Goal: Information Seeking & Learning: Learn about a topic

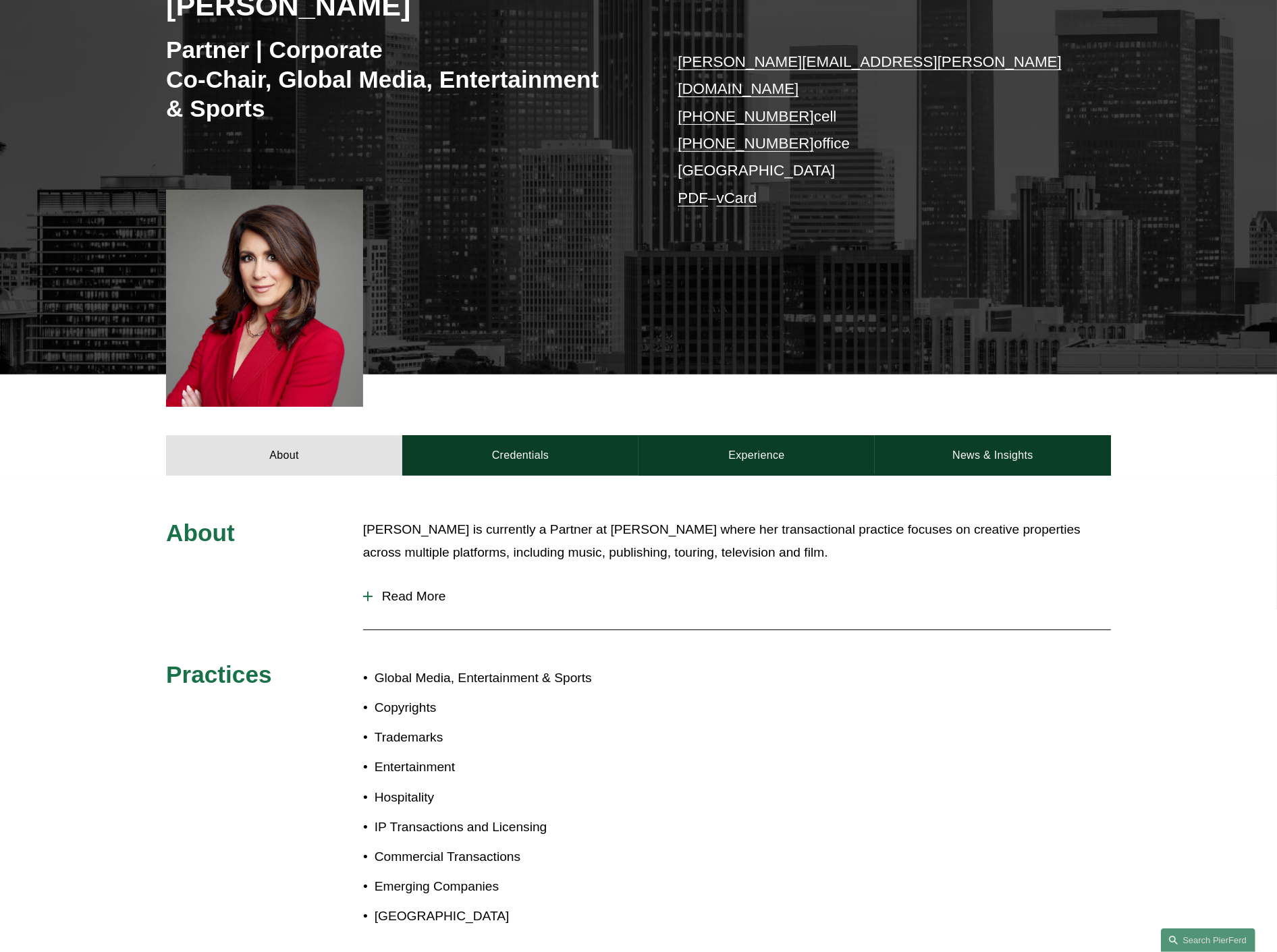
scroll to position [300, 0]
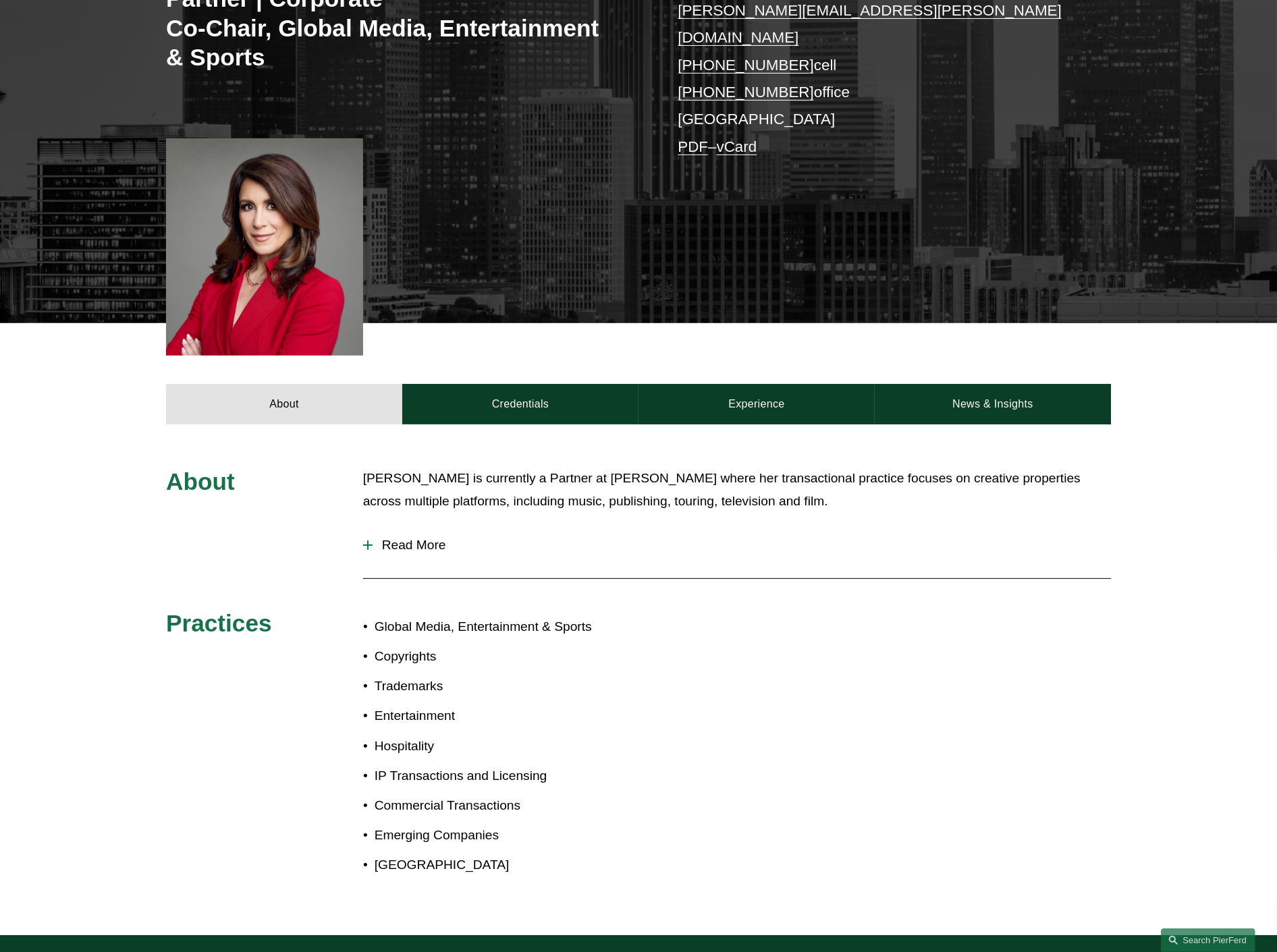
click at [405, 538] on span "Read More" at bounding box center [742, 545] width 738 height 15
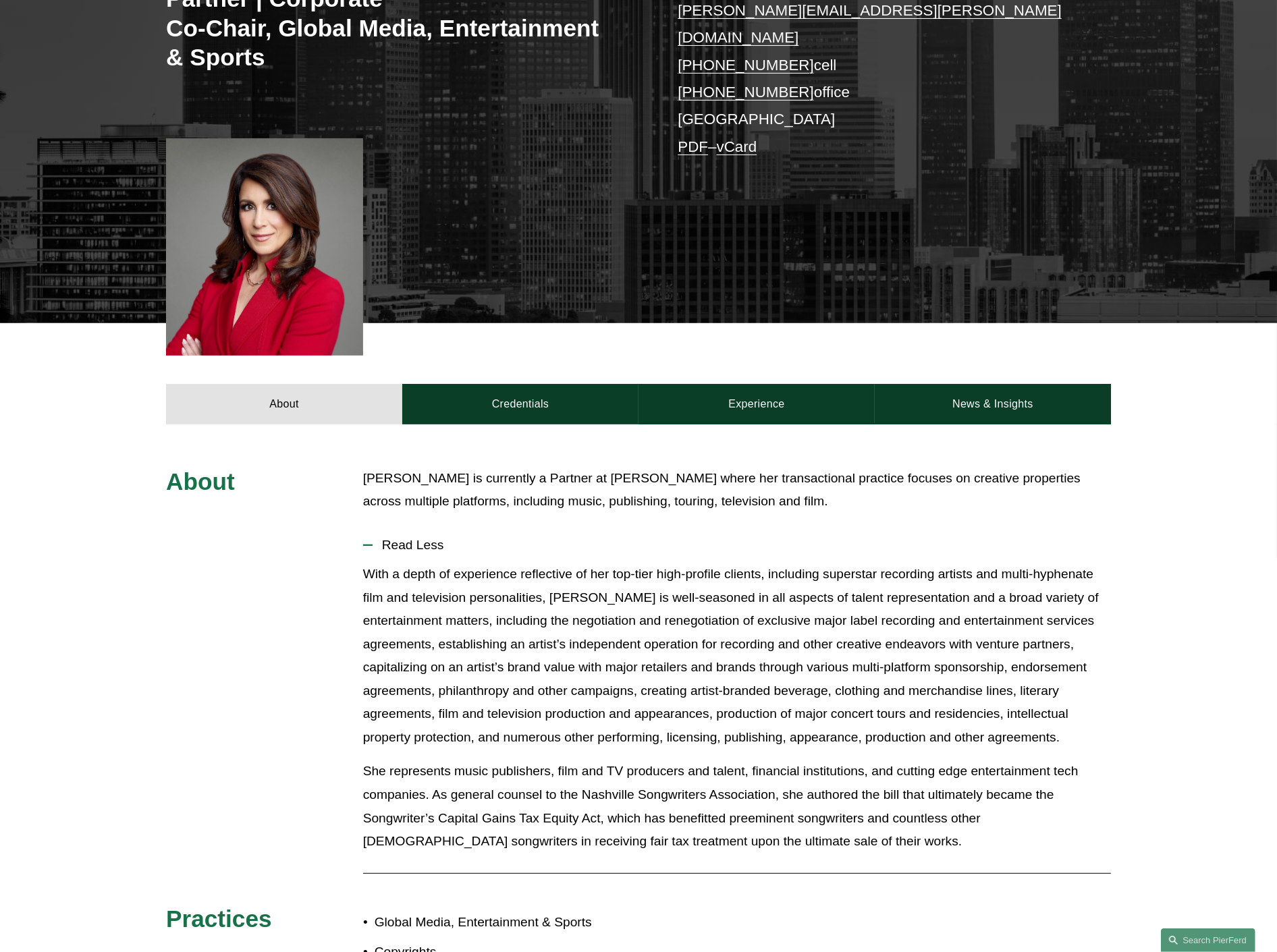
click at [889, 572] on p "With a depth of experience reflective of her top-tier high-profile clients, inc…" at bounding box center [738, 656] width 748 height 187
click at [521, 386] on link "Credentials" at bounding box center [520, 404] width 236 height 41
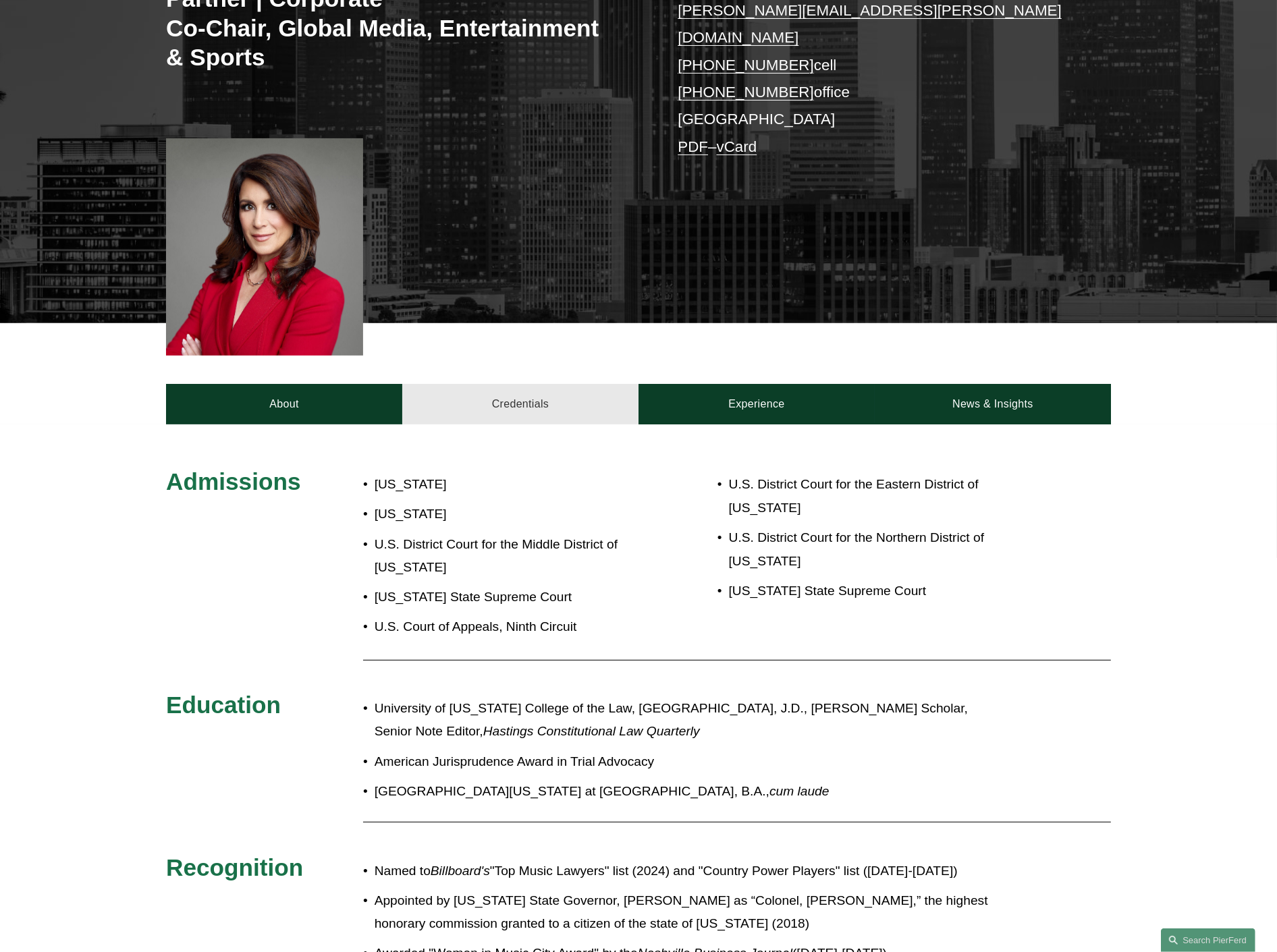
click at [521, 386] on link "Credentials" at bounding box center [520, 404] width 236 height 41
click at [270, 390] on link "About" at bounding box center [284, 404] width 236 height 41
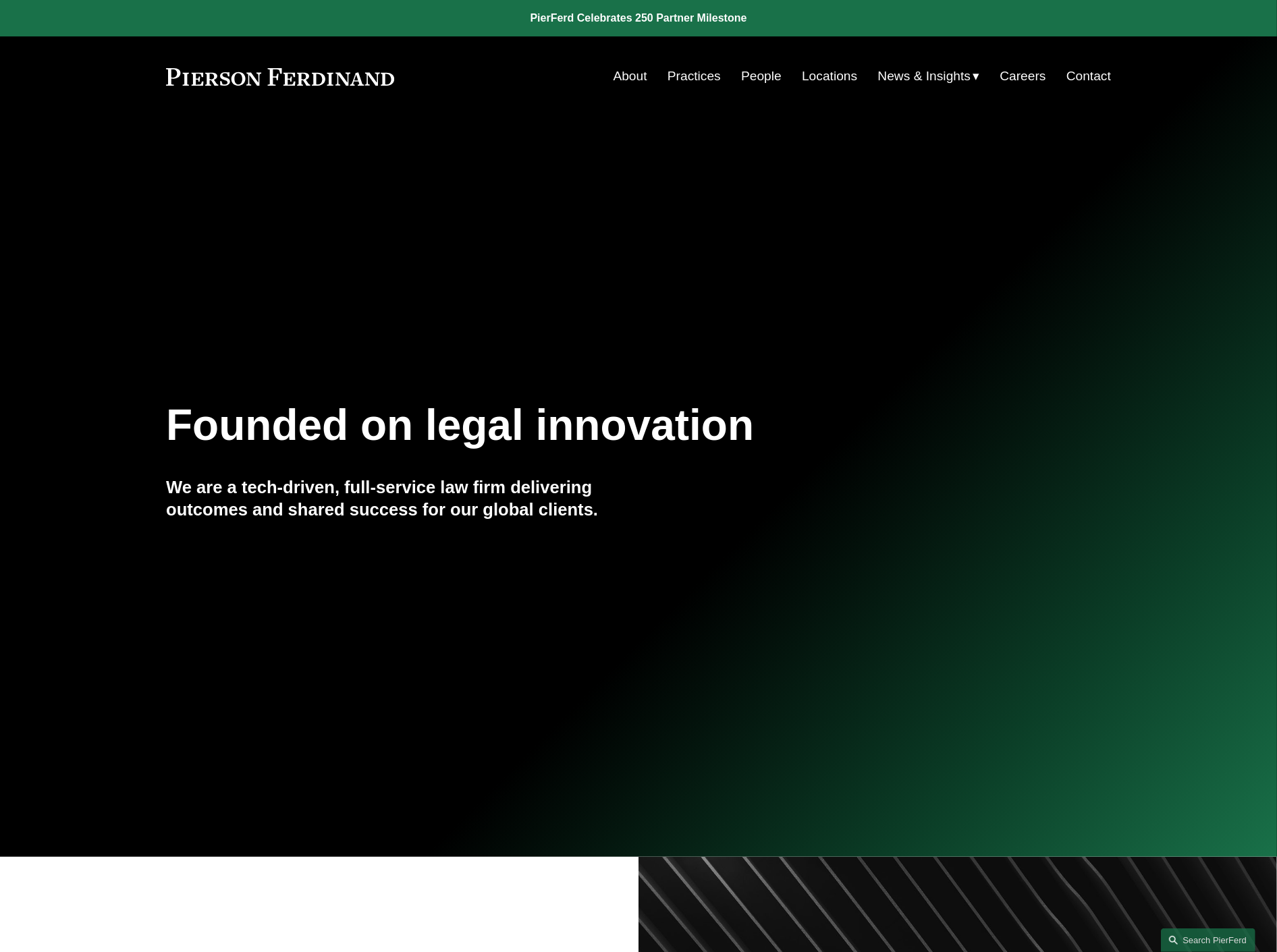
click at [770, 76] on link "People" at bounding box center [761, 76] width 41 height 25
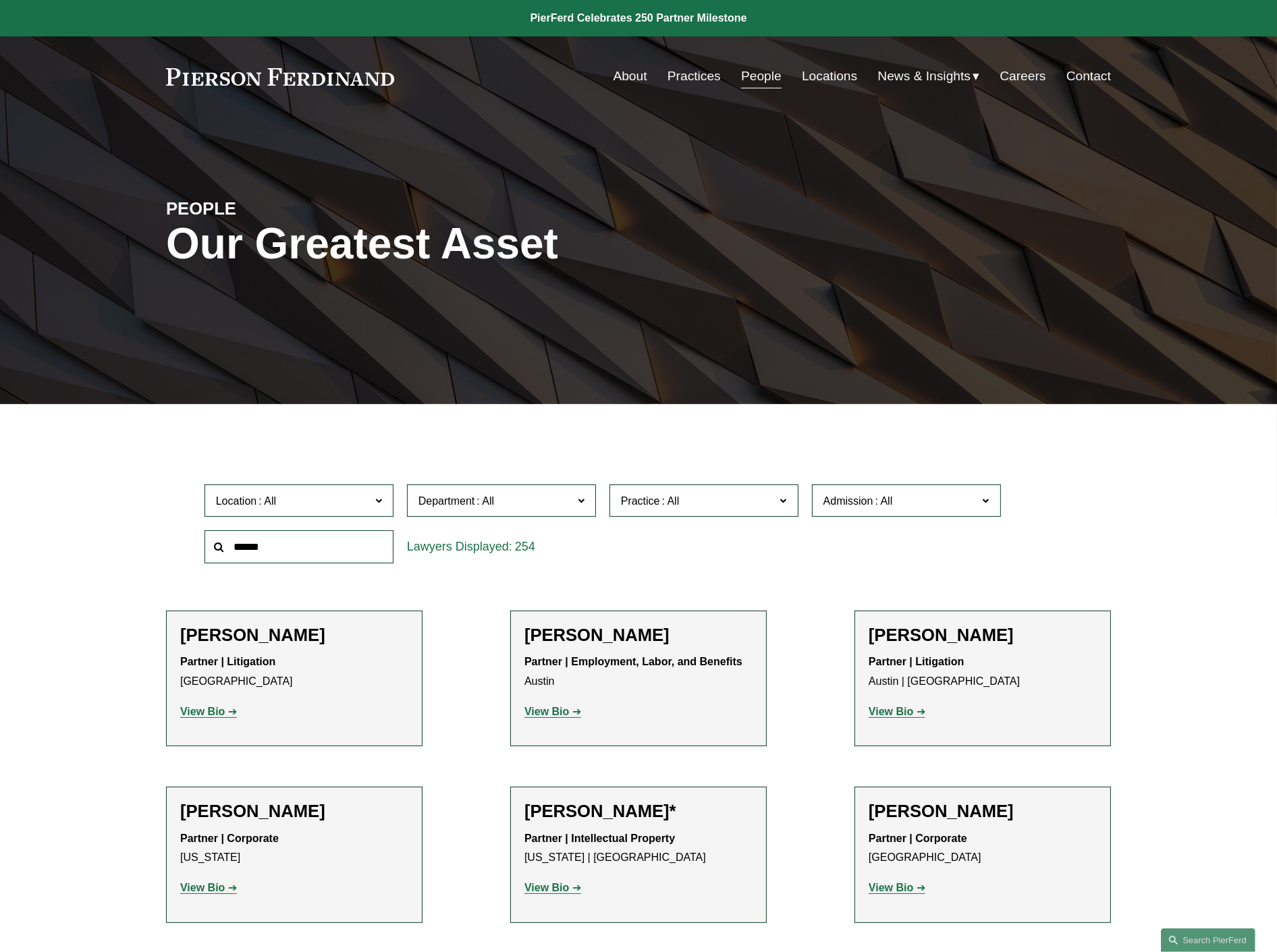
click at [278, 542] on input "text" at bounding box center [299, 547] width 189 height 33
type input "*********"
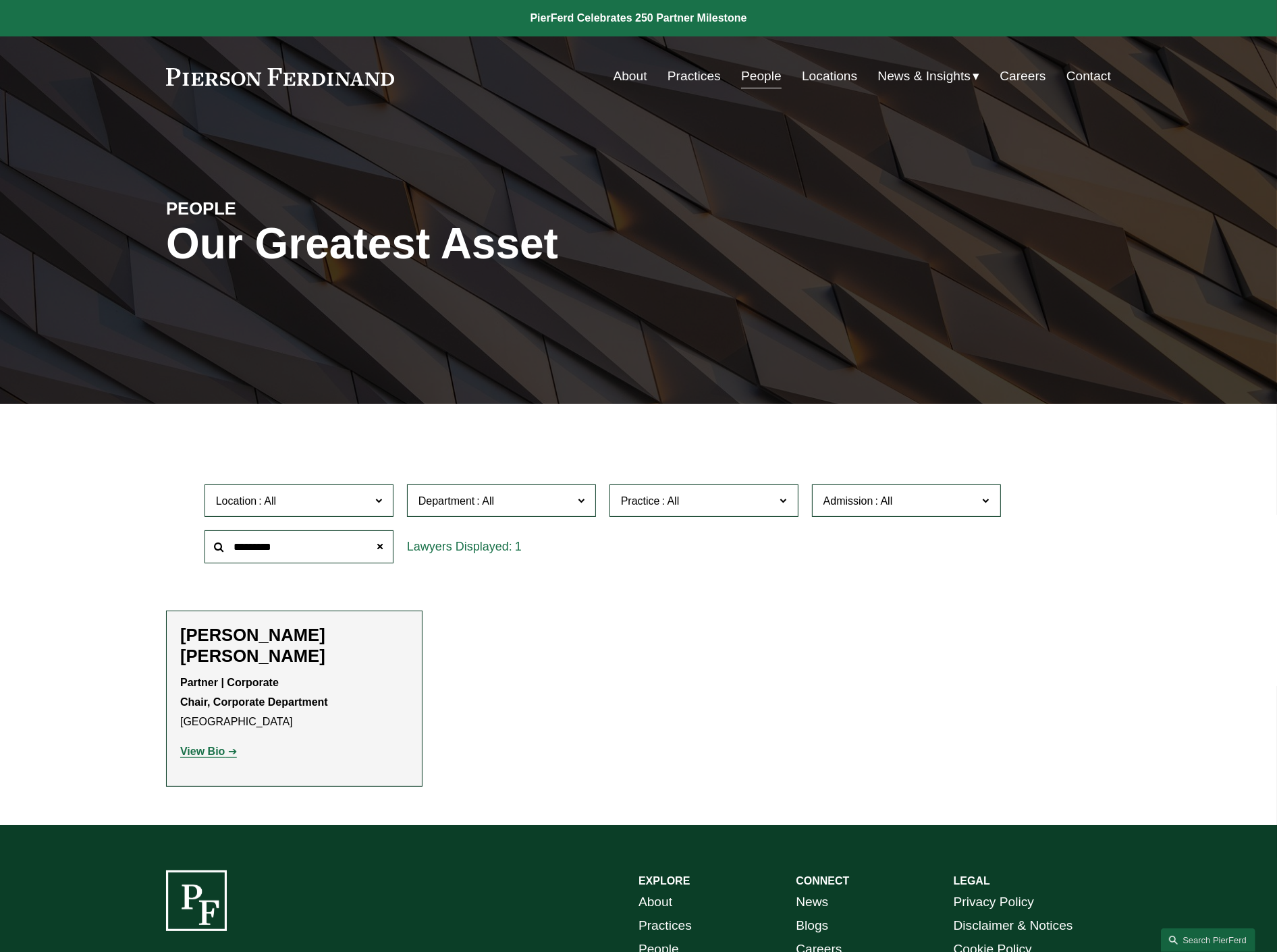
click at [207, 746] on strong "View Bio" at bounding box center [203, 752] width 45 height 11
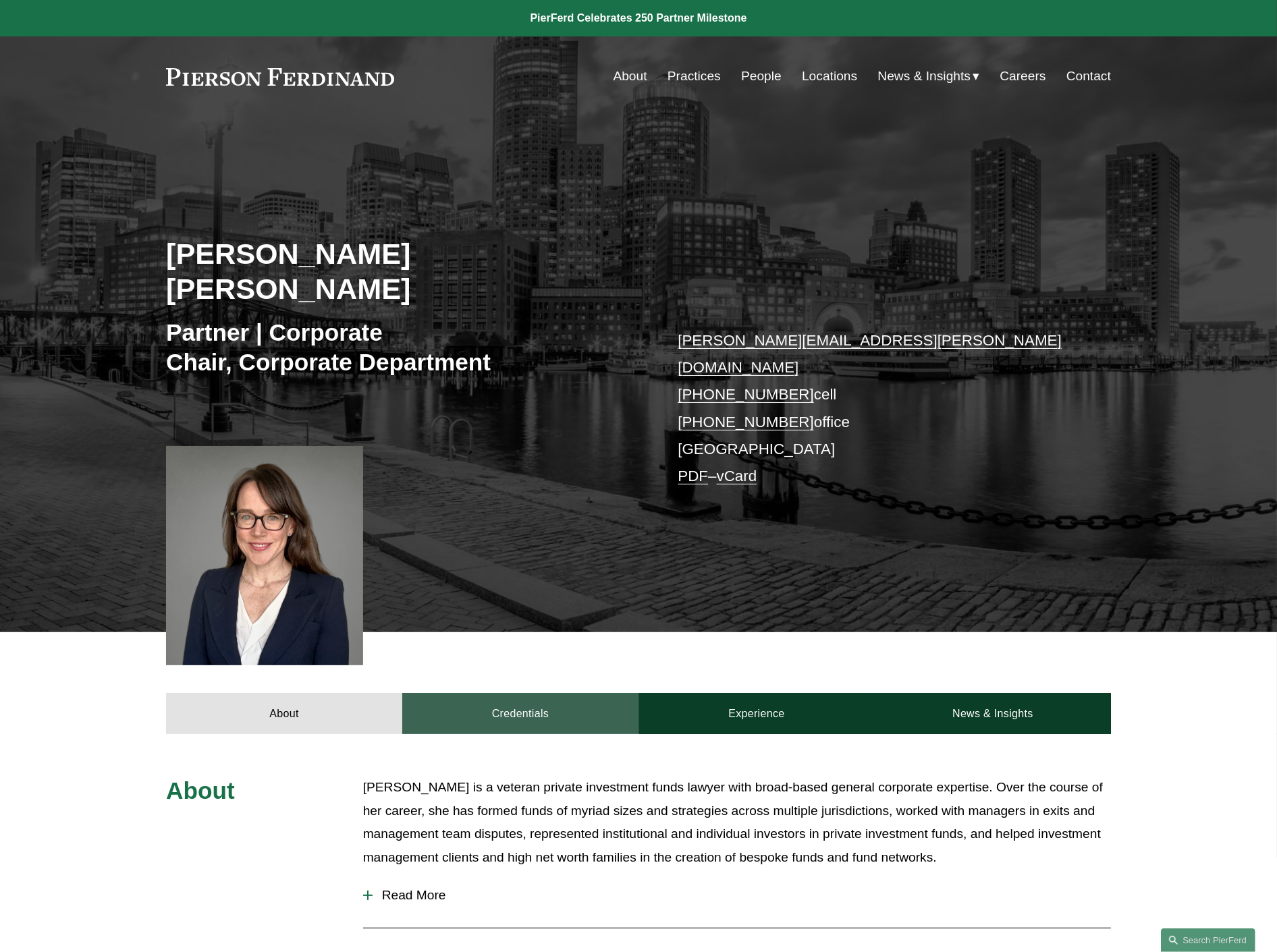
click at [515, 693] on link "Credentials" at bounding box center [520, 713] width 236 height 41
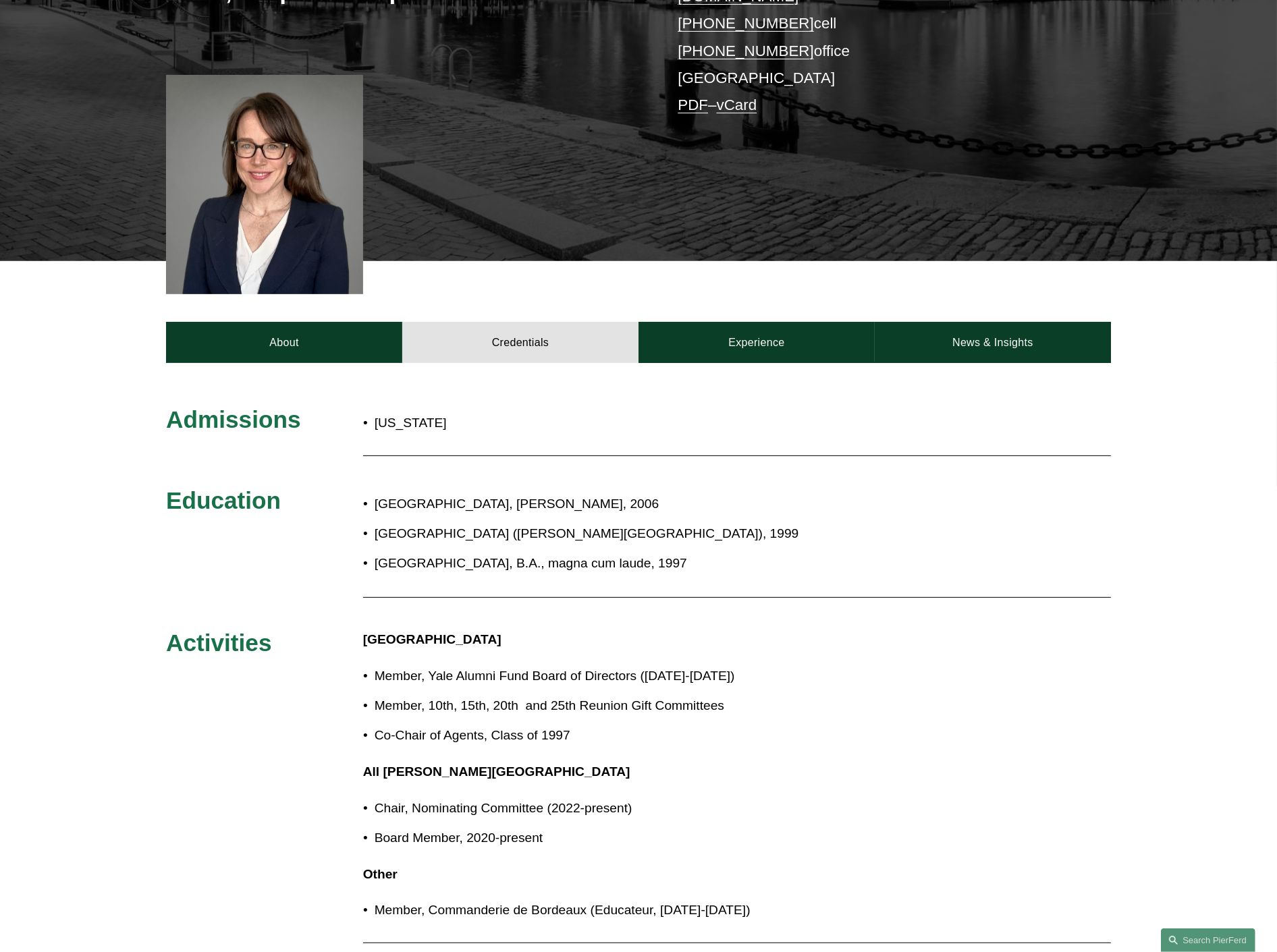
scroll to position [375, 0]
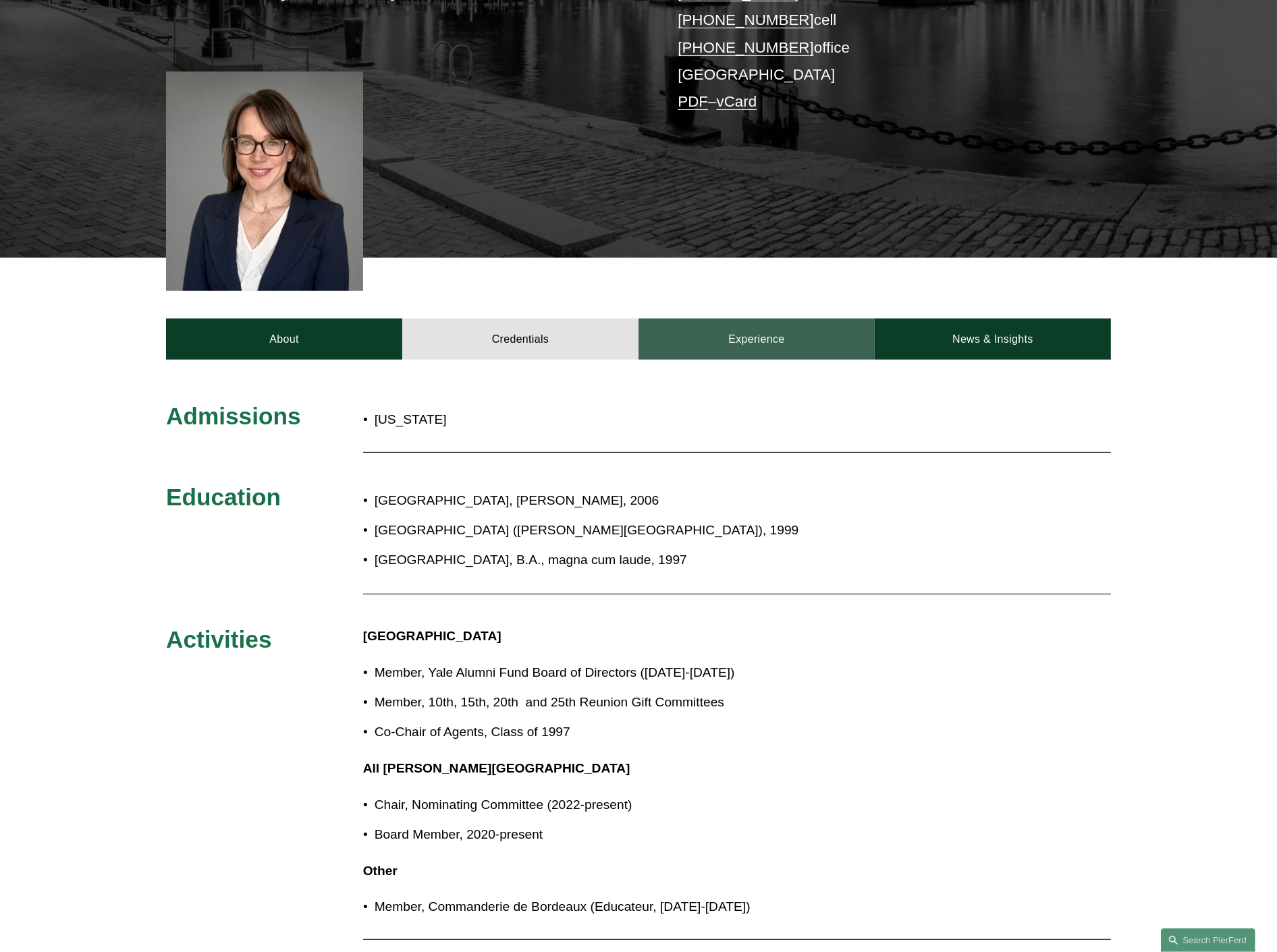
click at [777, 319] on link "Experience" at bounding box center [757, 339] width 236 height 41
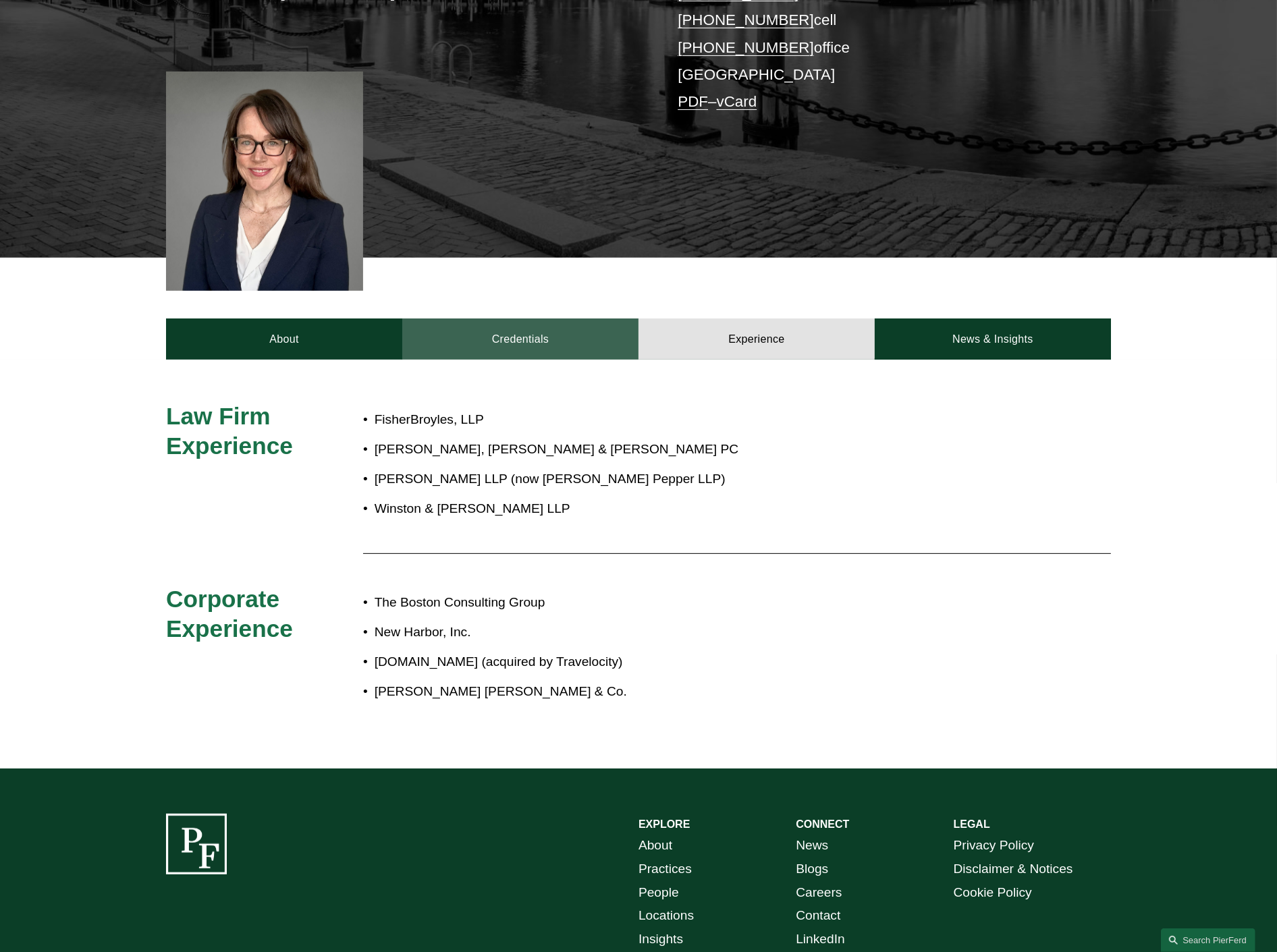
click at [520, 319] on link "Credentials" at bounding box center [520, 339] width 236 height 41
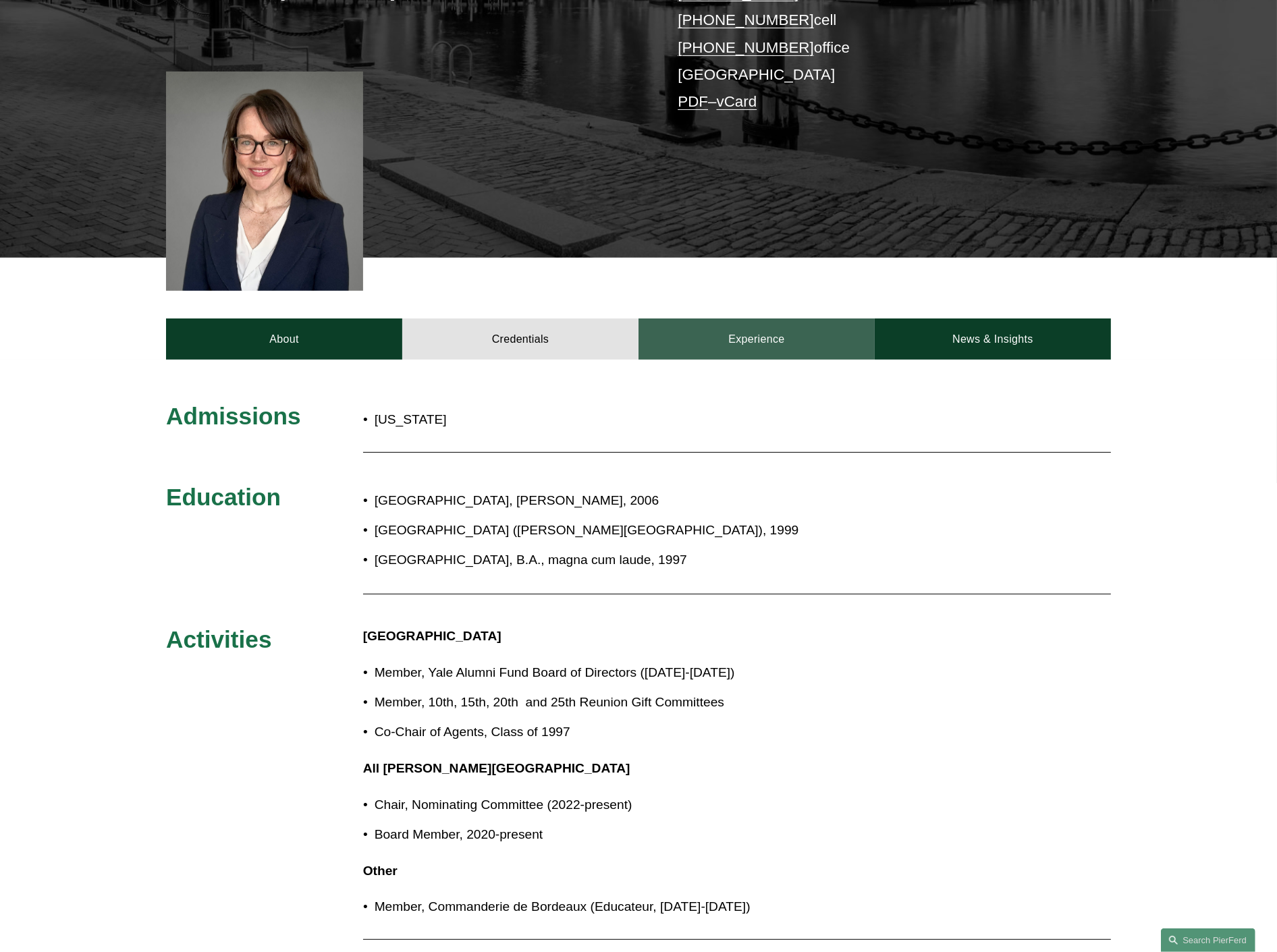
click at [726, 319] on link "Experience" at bounding box center [757, 339] width 236 height 41
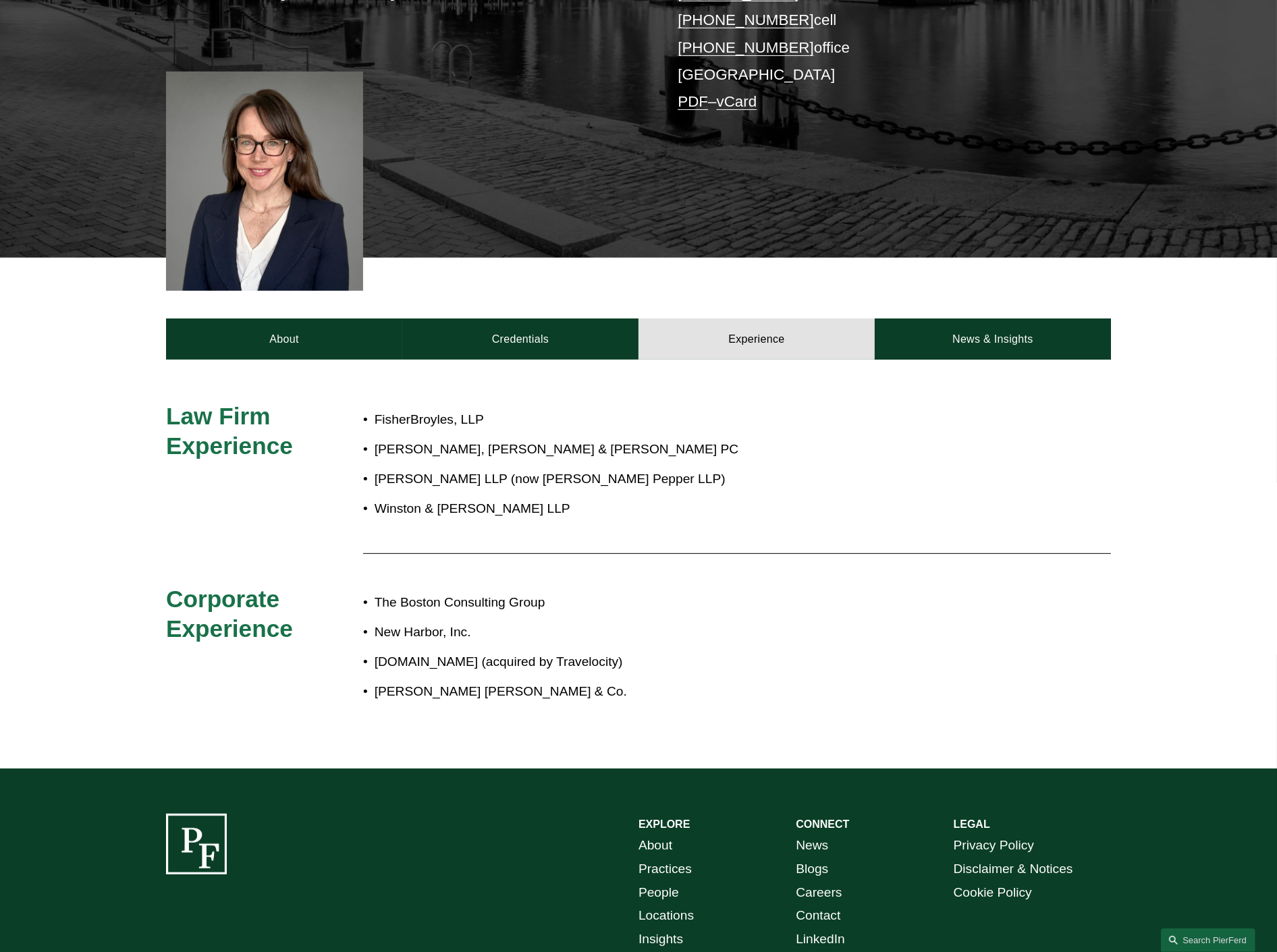
click at [274, 453] on div "Law Firm Experience FisherBroyles, LLP Morse, Barnes-Brown & Pendleton PC Peppe…" at bounding box center [638, 564] width 1277 height 325
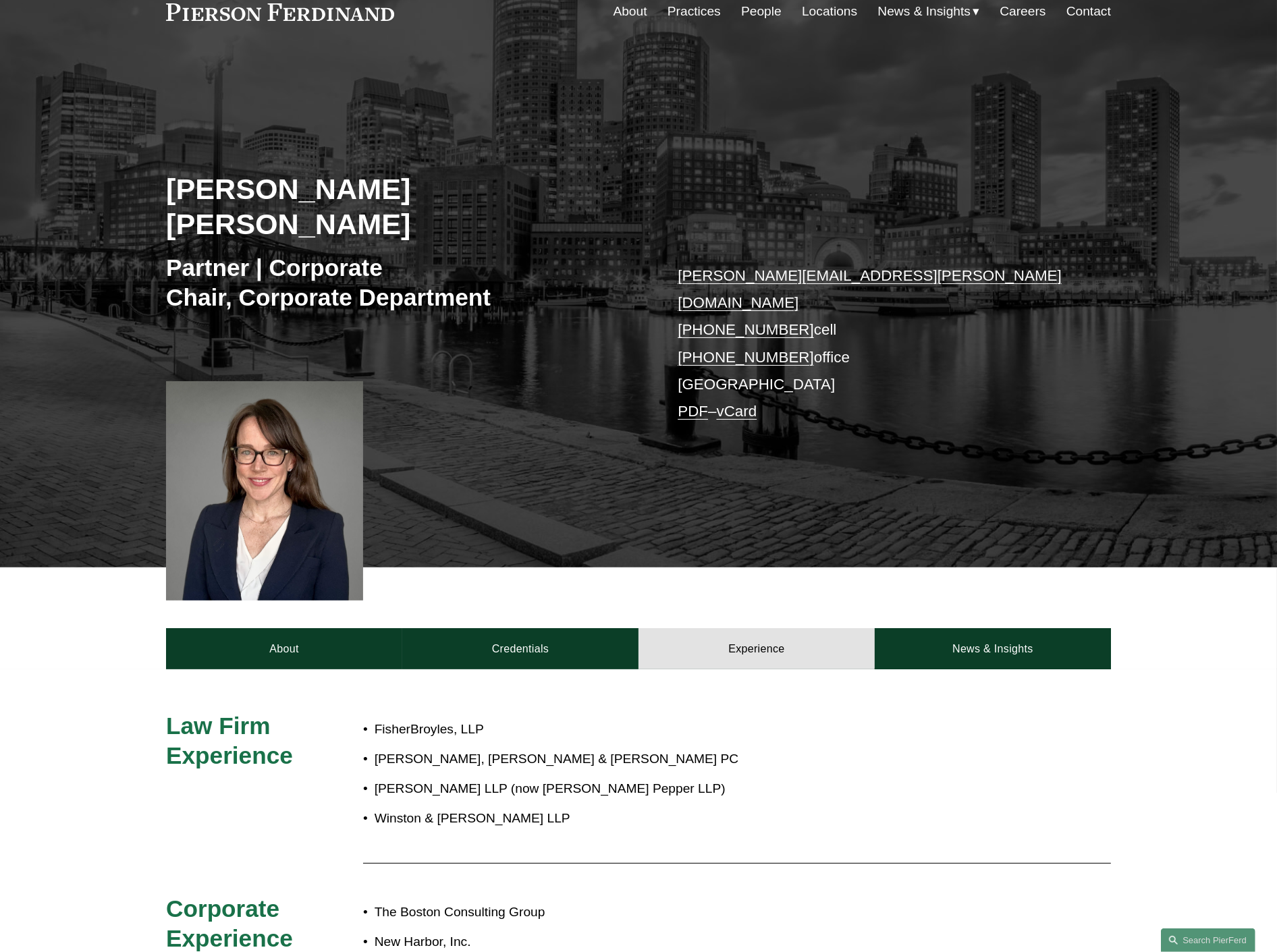
scroll to position [0, 0]
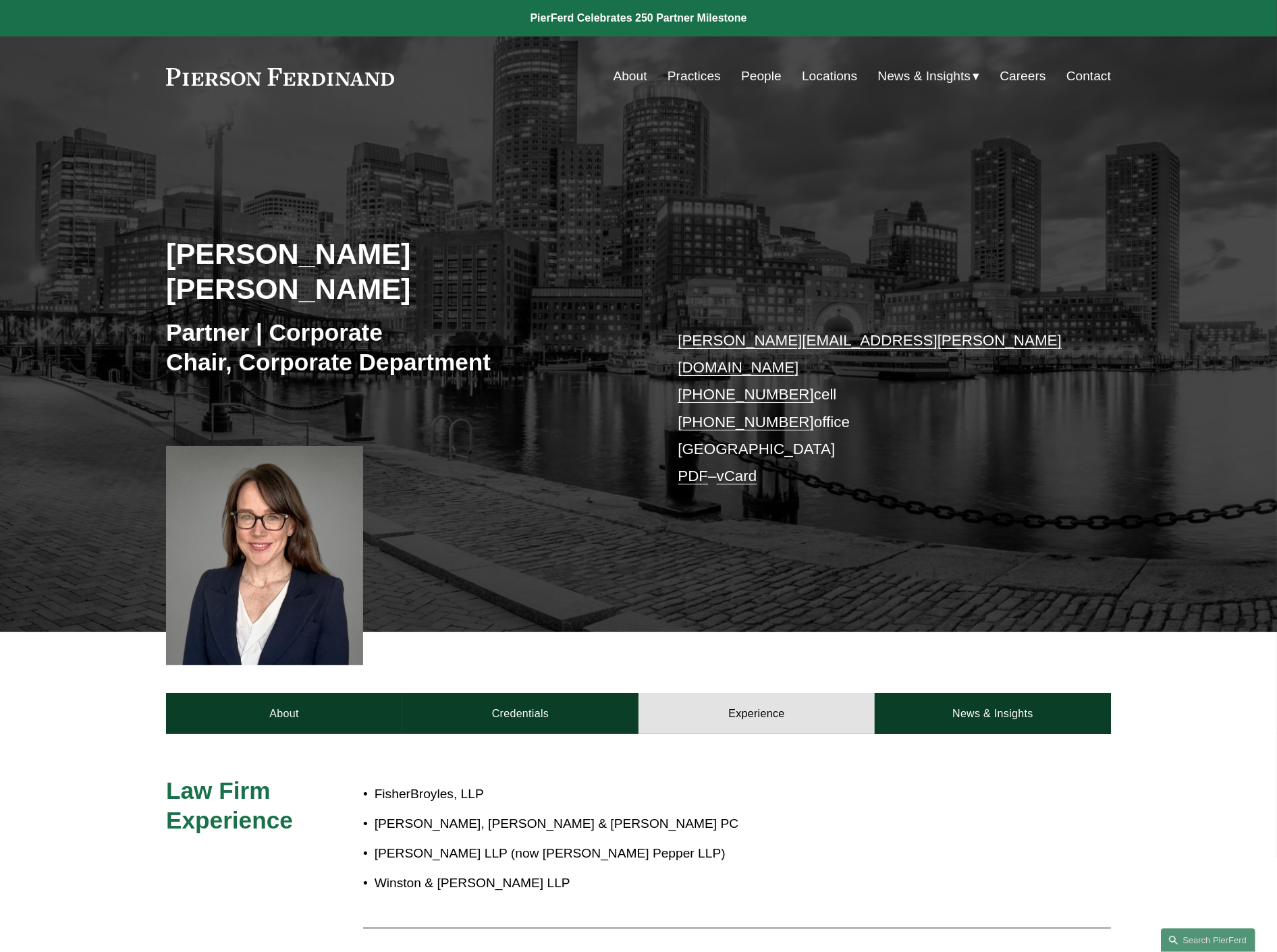
click at [760, 76] on link "People" at bounding box center [761, 76] width 41 height 25
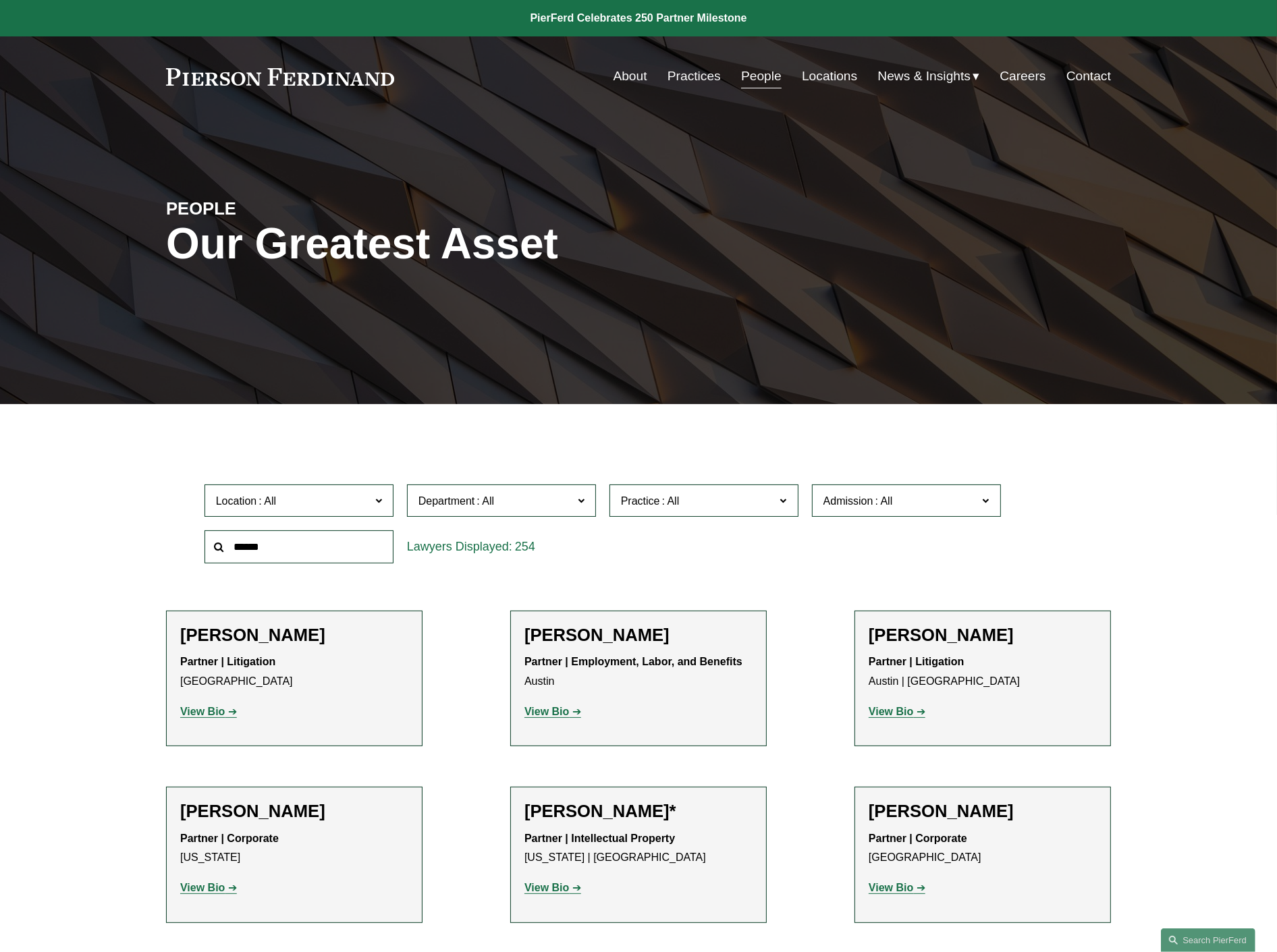
click at [349, 550] on input "text" at bounding box center [299, 547] width 189 height 33
type input "*"
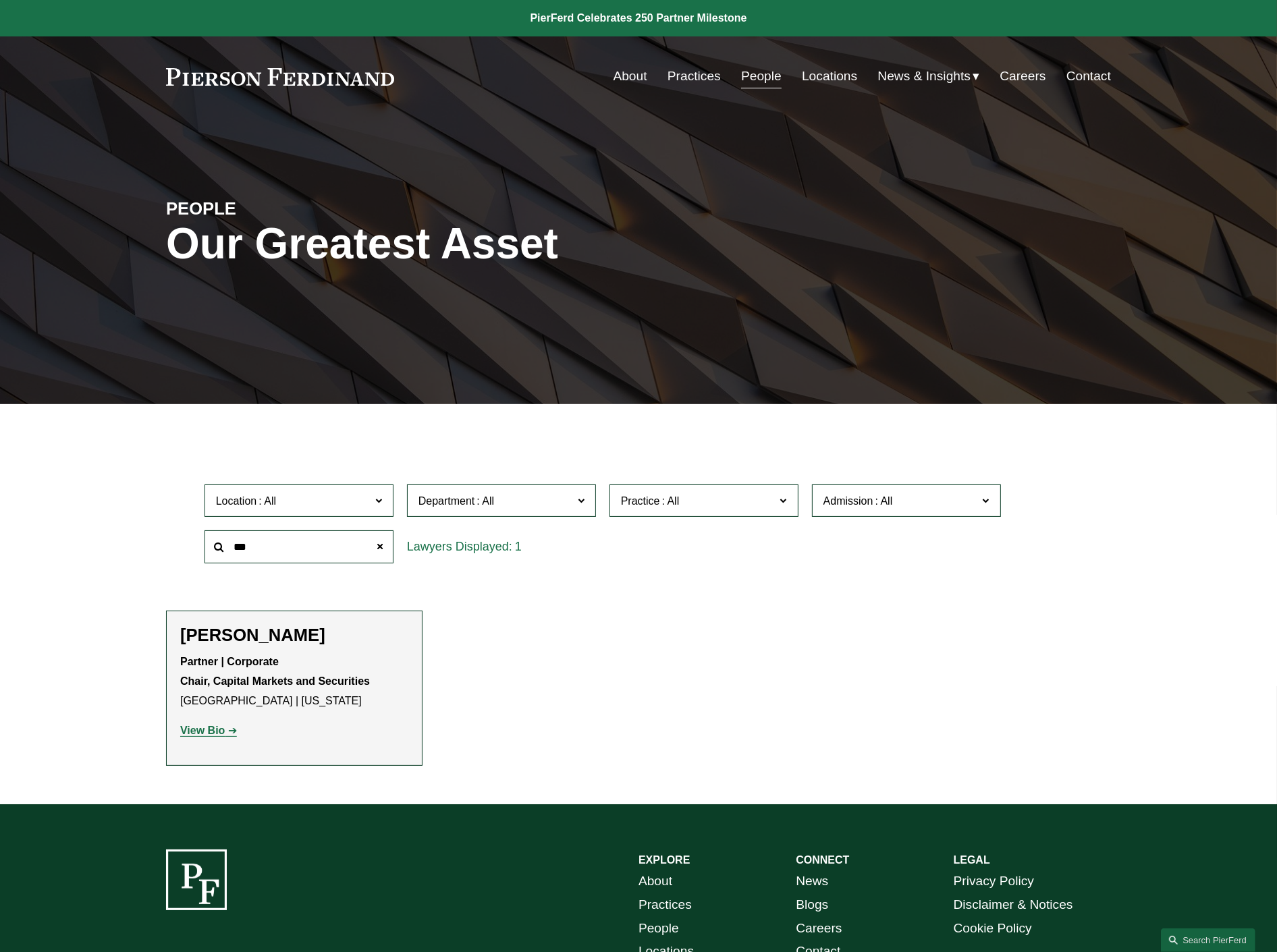
drag, startPoint x: 269, startPoint y: 546, endPoint x: 162, endPoint y: 548, distance: 107.0
click at [162, 548] on ul "Filter Location All Atlanta Austin Boston Charlotte Chicago Cincinnati Clevelan…" at bounding box center [638, 602] width 1022 height 329
type input "***"
click at [204, 726] on strong "View Bio" at bounding box center [203, 730] width 45 height 11
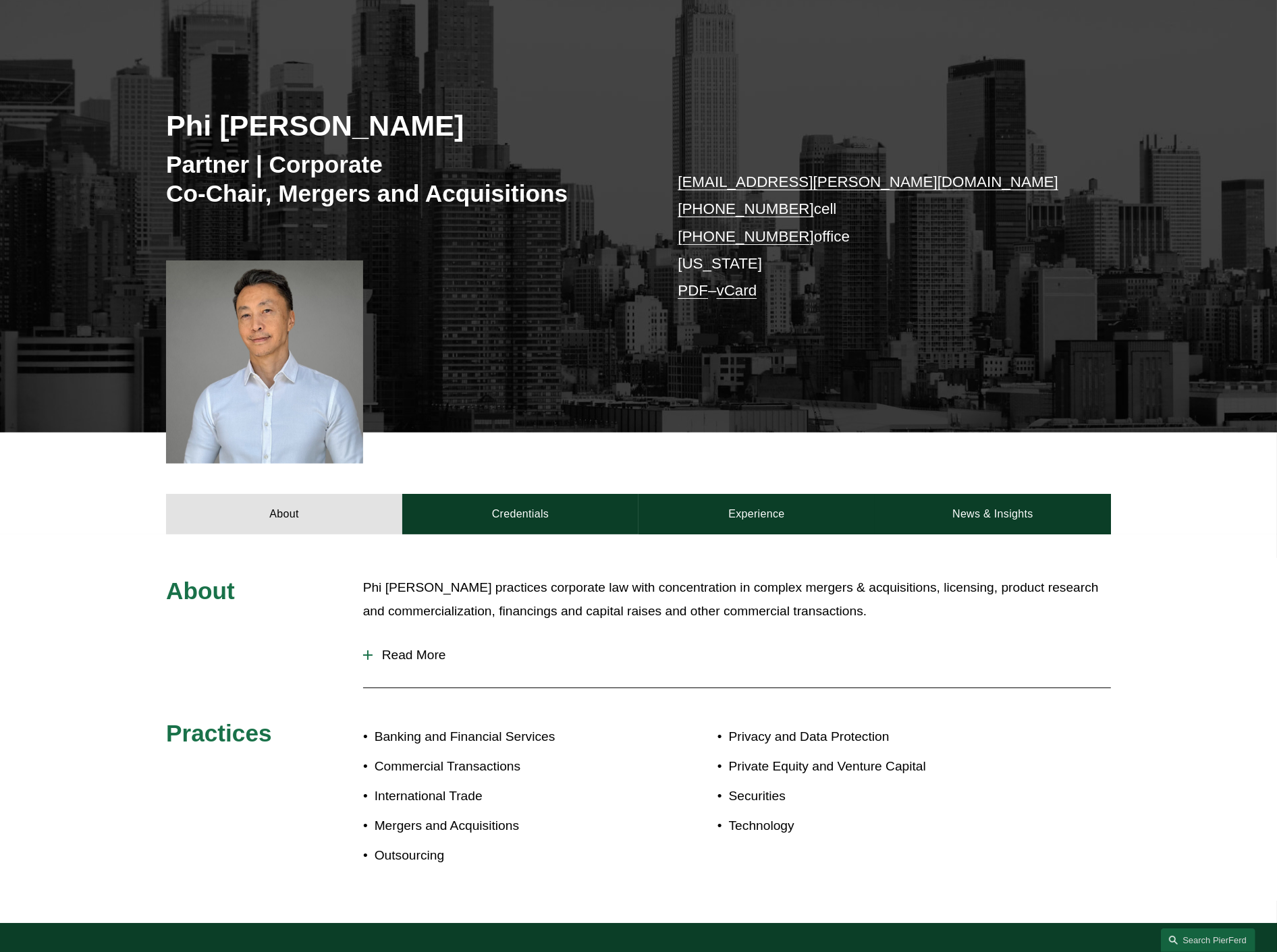
scroll to position [150, 0]
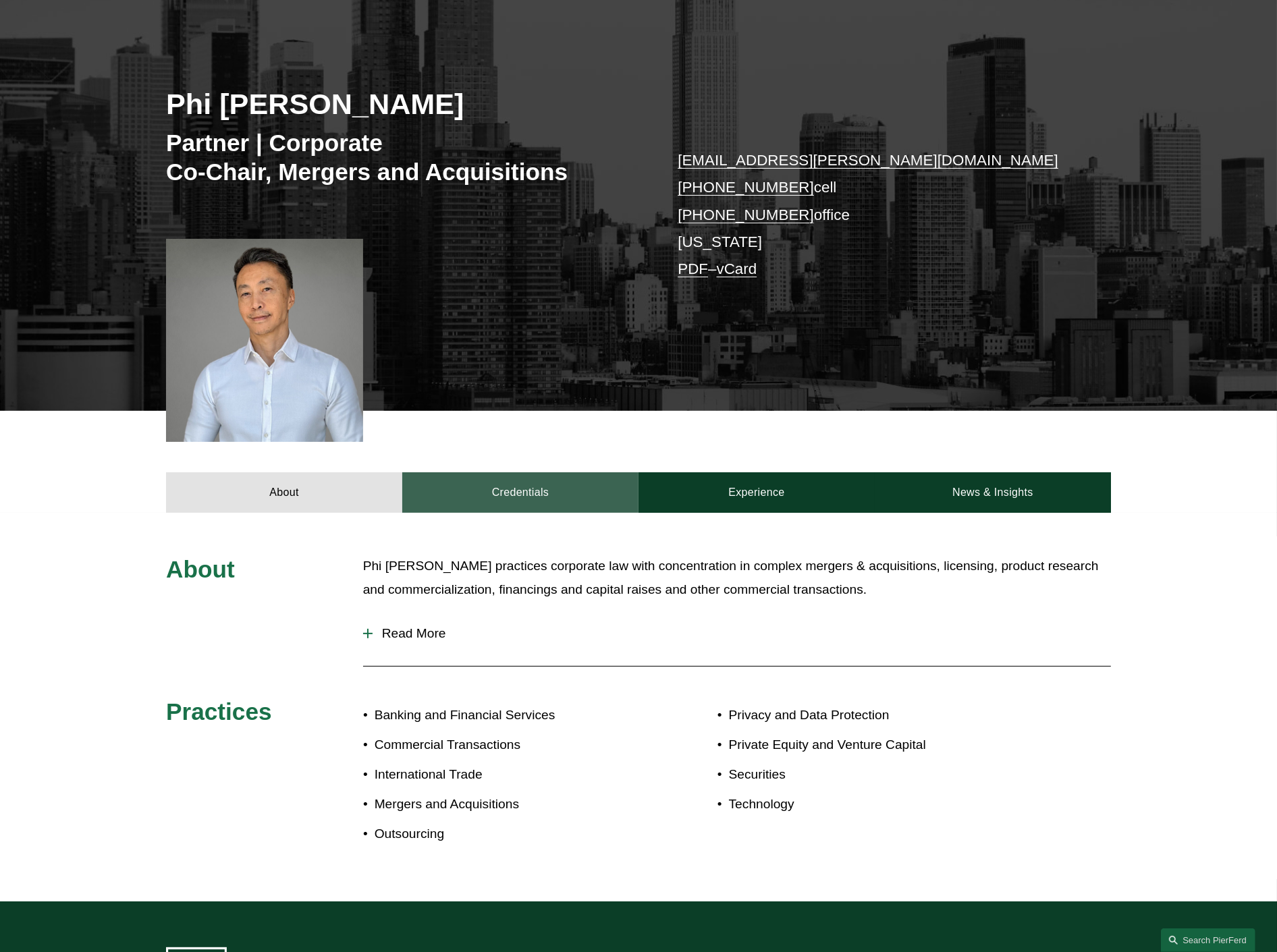
click at [534, 495] on link "Credentials" at bounding box center [520, 492] width 236 height 41
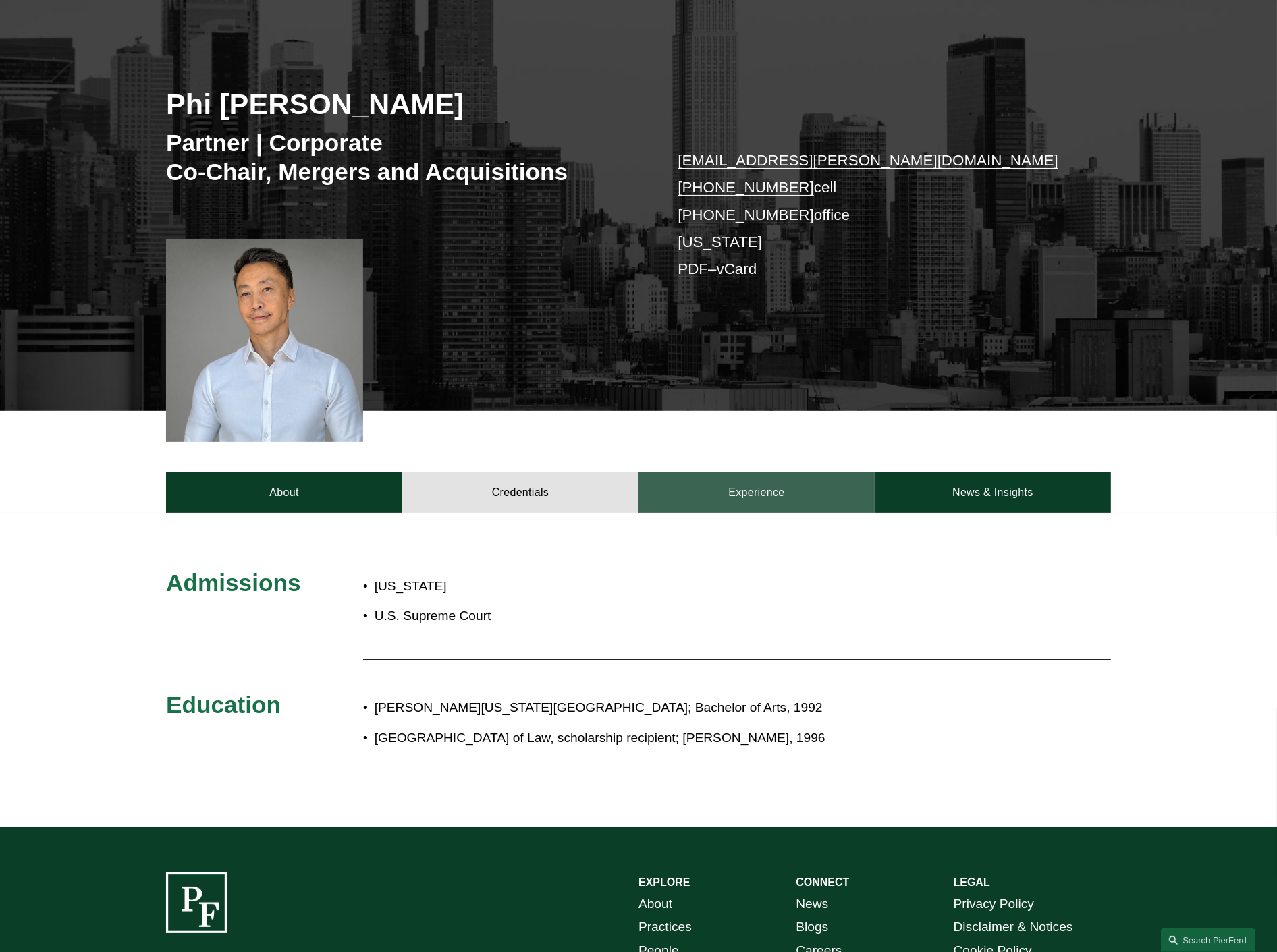
click at [751, 492] on link "Experience" at bounding box center [757, 492] width 236 height 41
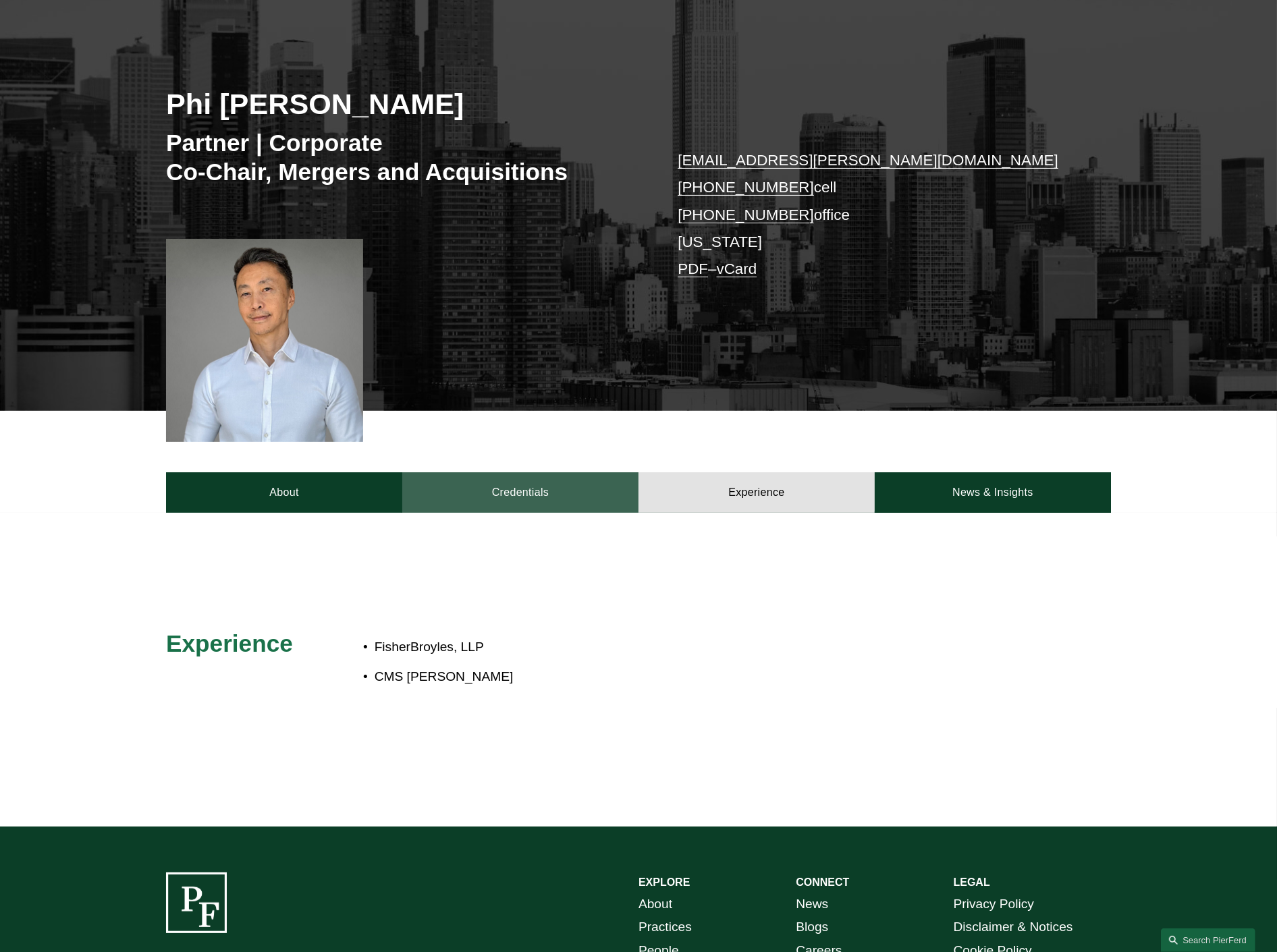
click at [497, 501] on link "Credentials" at bounding box center [520, 492] width 236 height 41
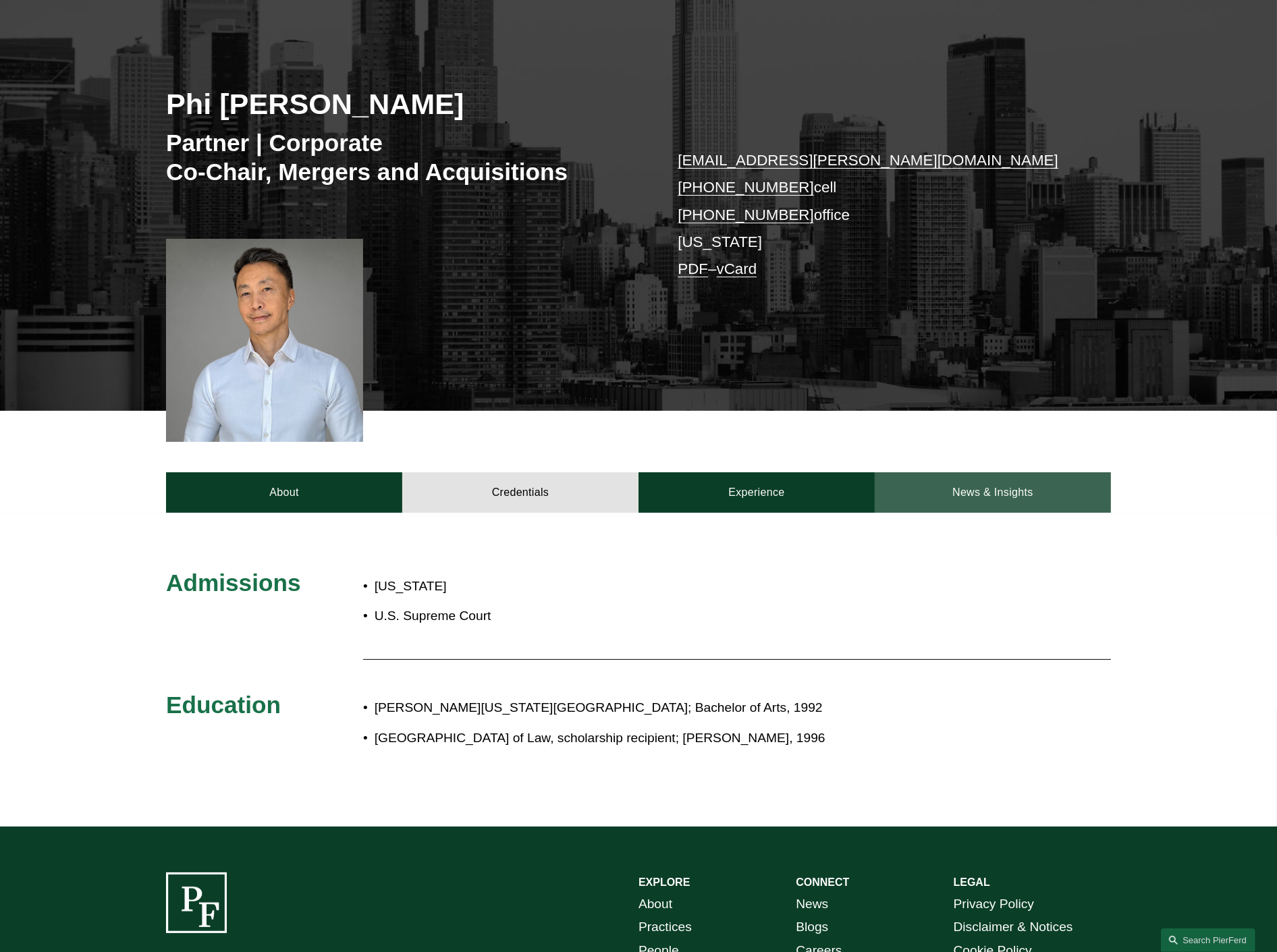
click at [1027, 488] on link "News & Insights" at bounding box center [993, 492] width 236 height 41
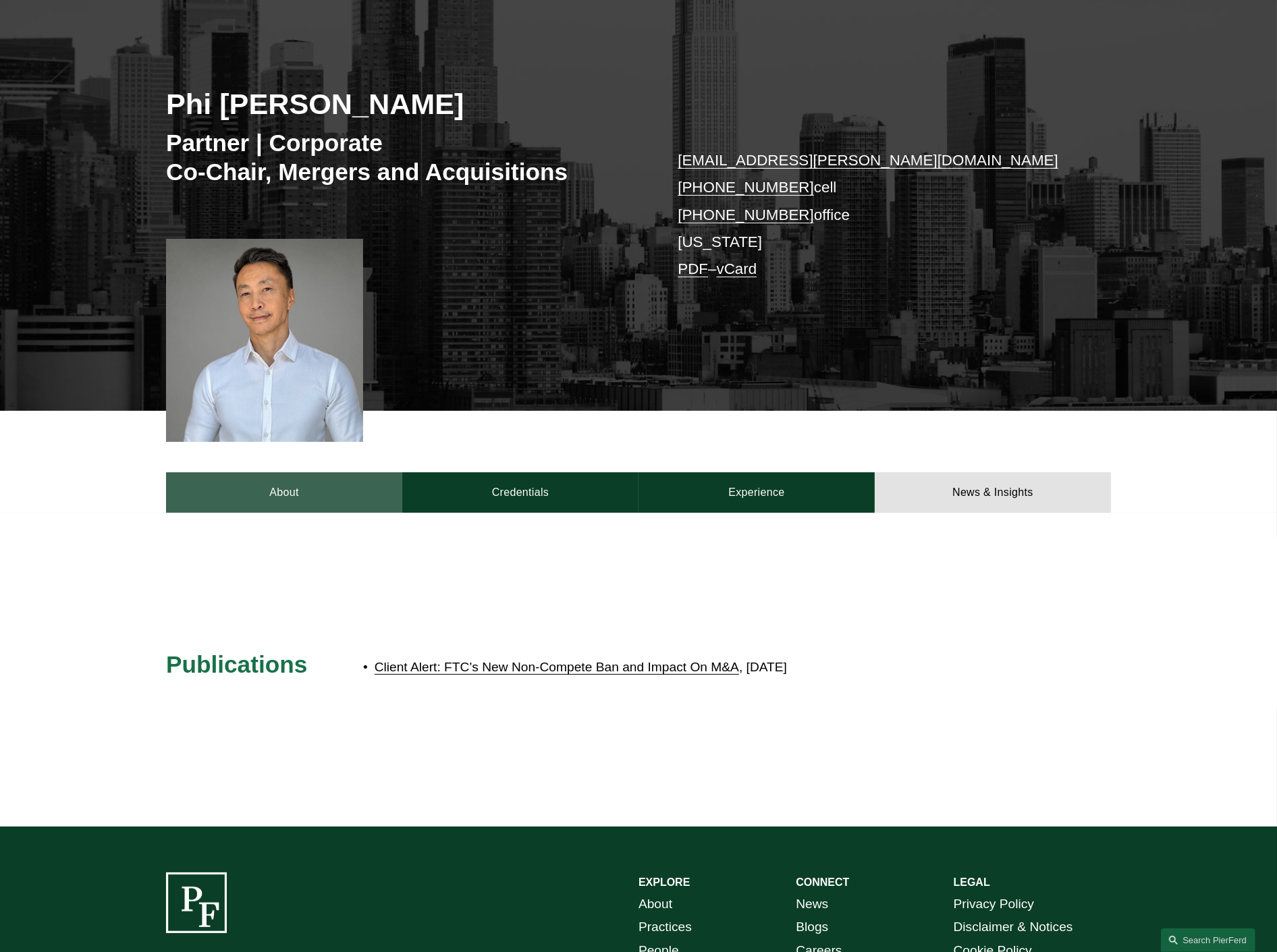
click at [306, 492] on link "About" at bounding box center [284, 492] width 236 height 41
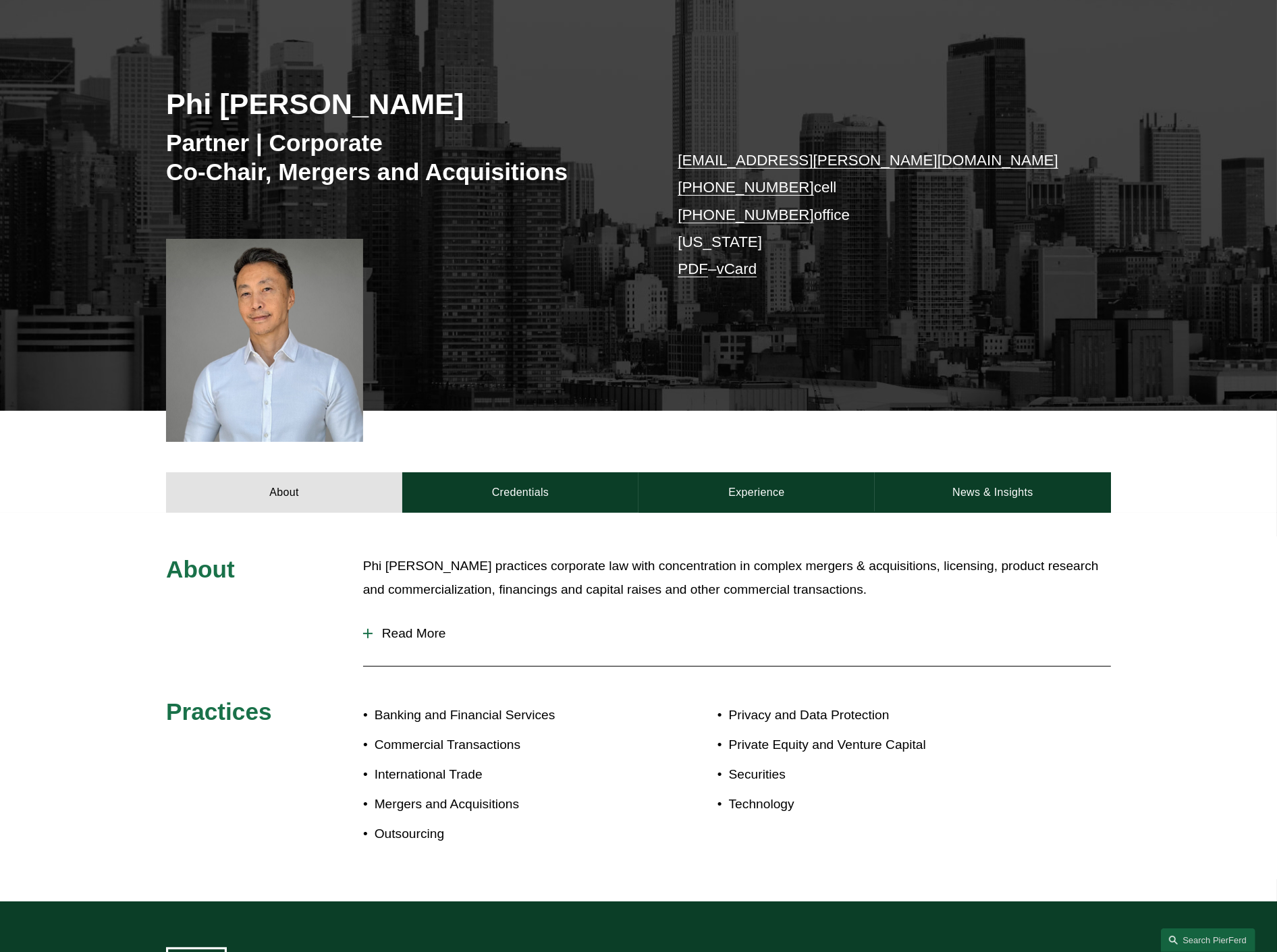
click at [368, 635] on div at bounding box center [368, 634] width 2 height 10
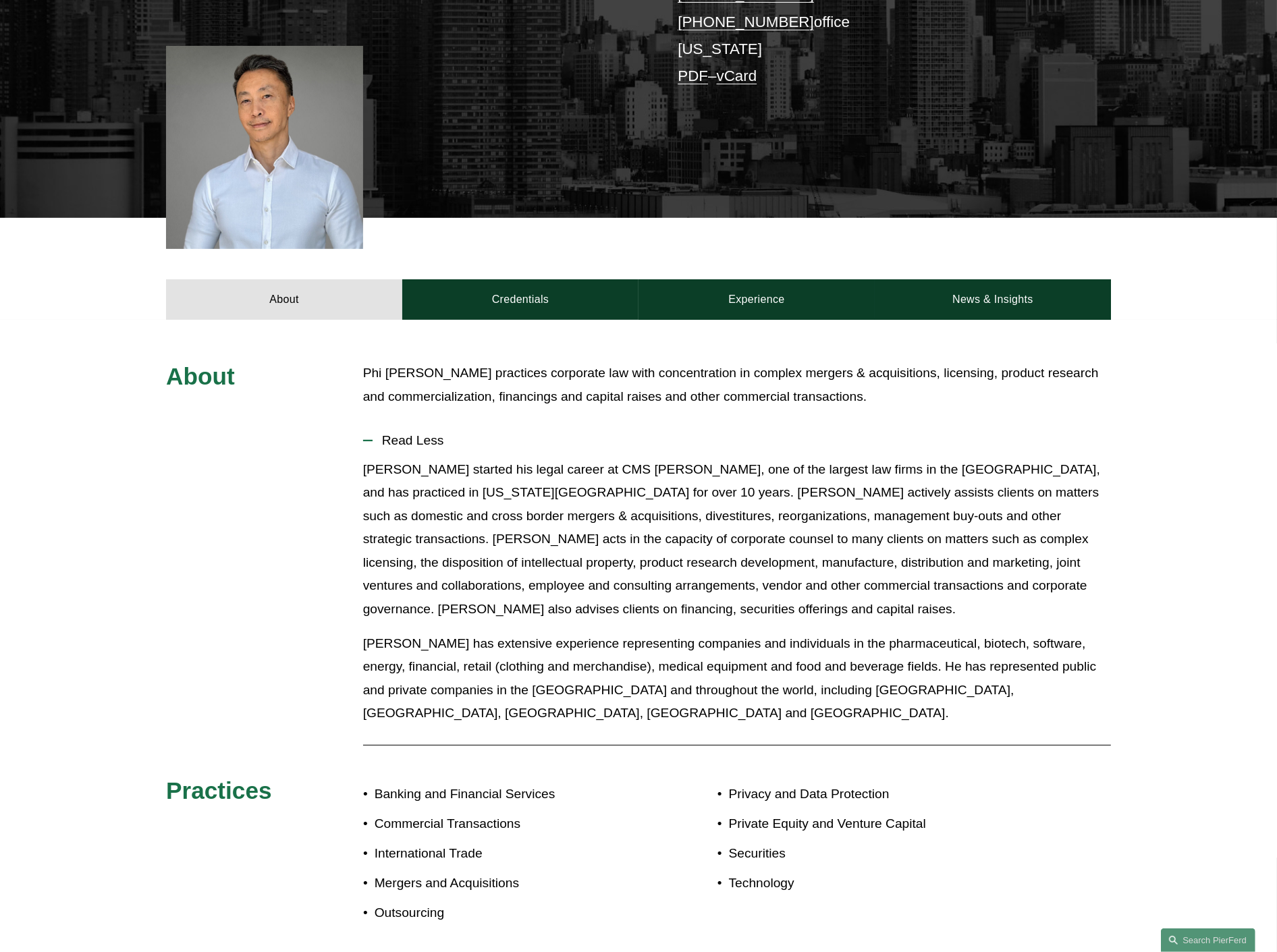
scroll to position [375, 0]
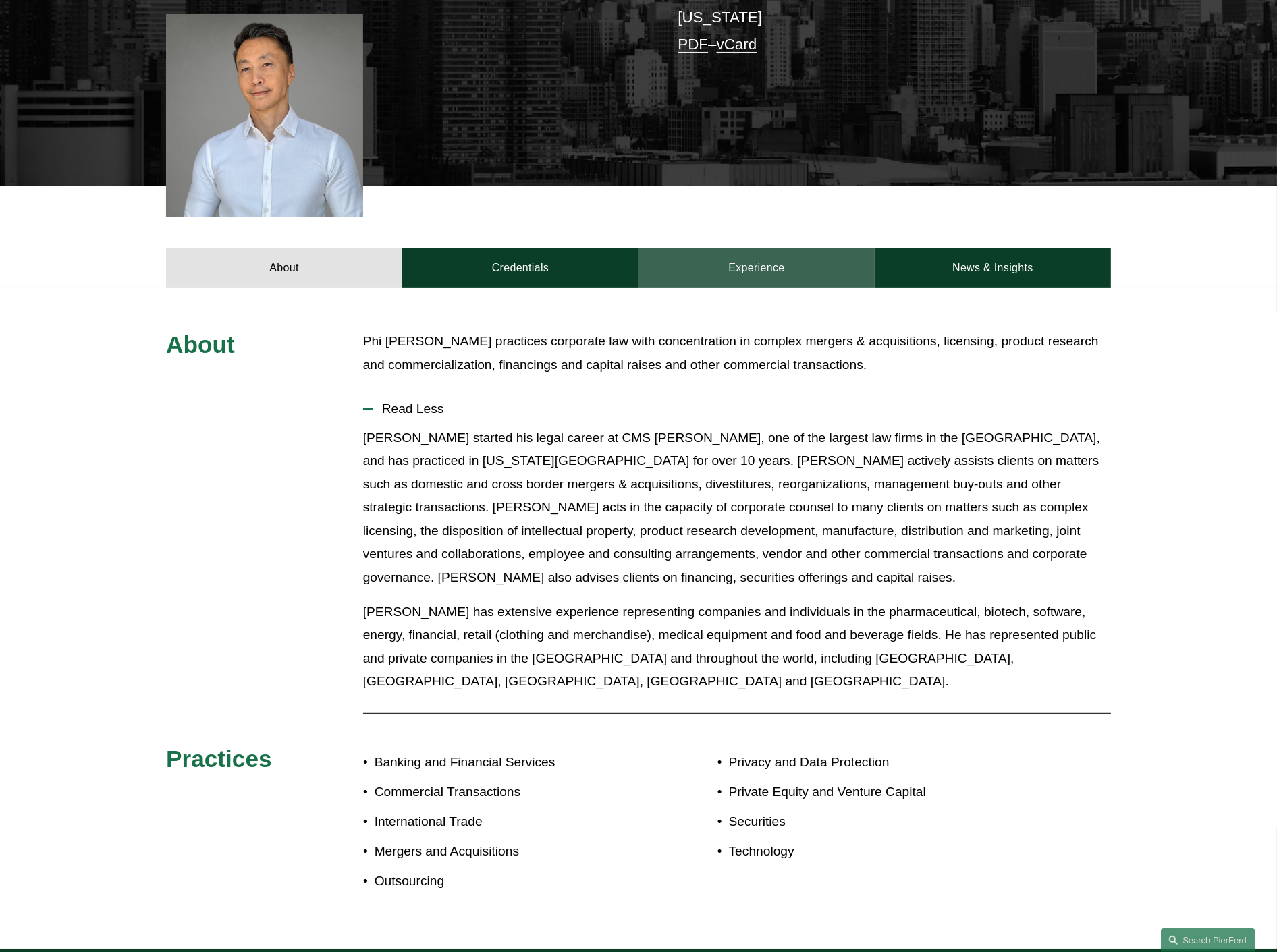
click at [772, 272] on link "Experience" at bounding box center [757, 267] width 236 height 41
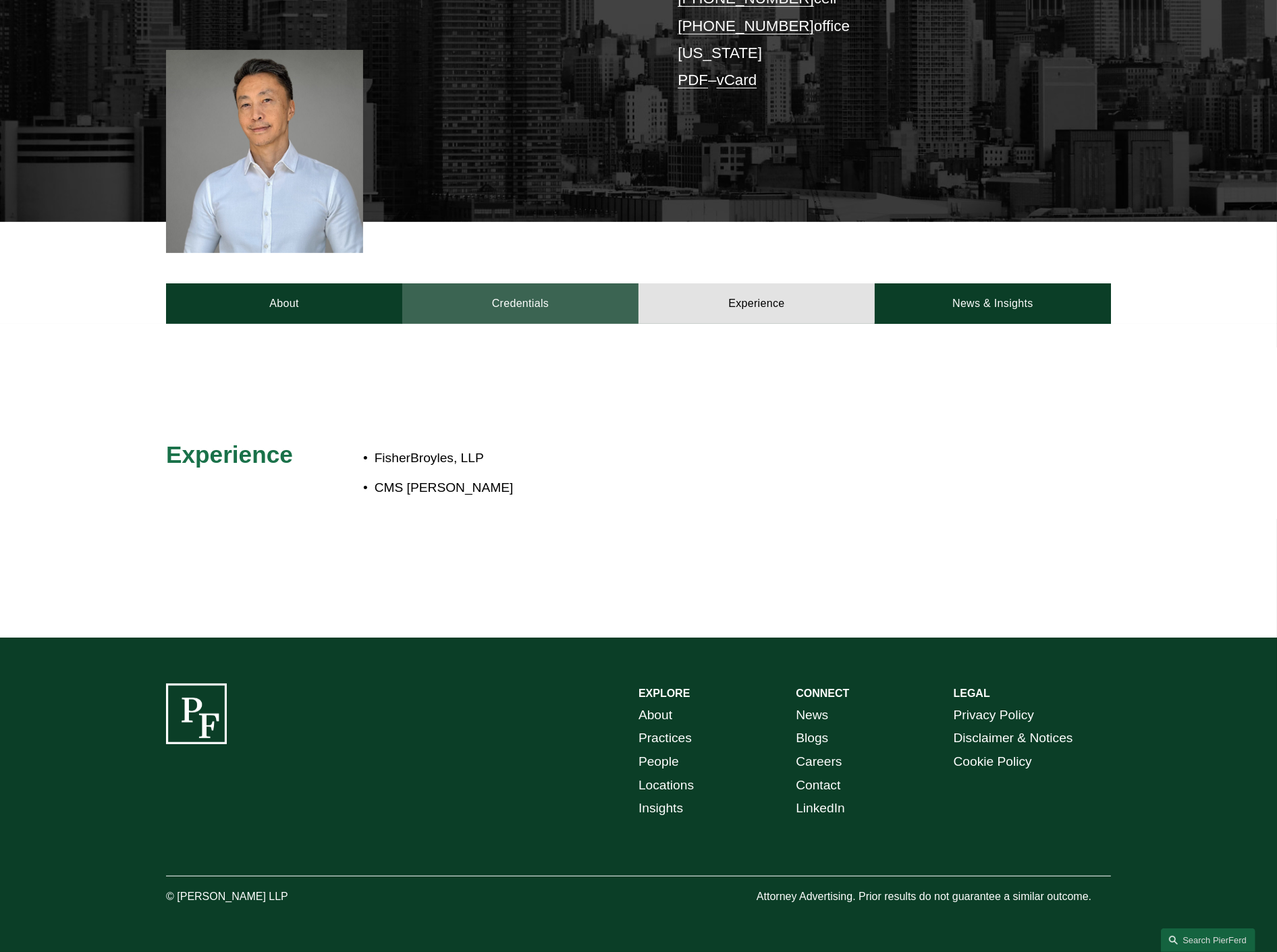
click at [566, 313] on link "Credentials" at bounding box center [520, 303] width 236 height 41
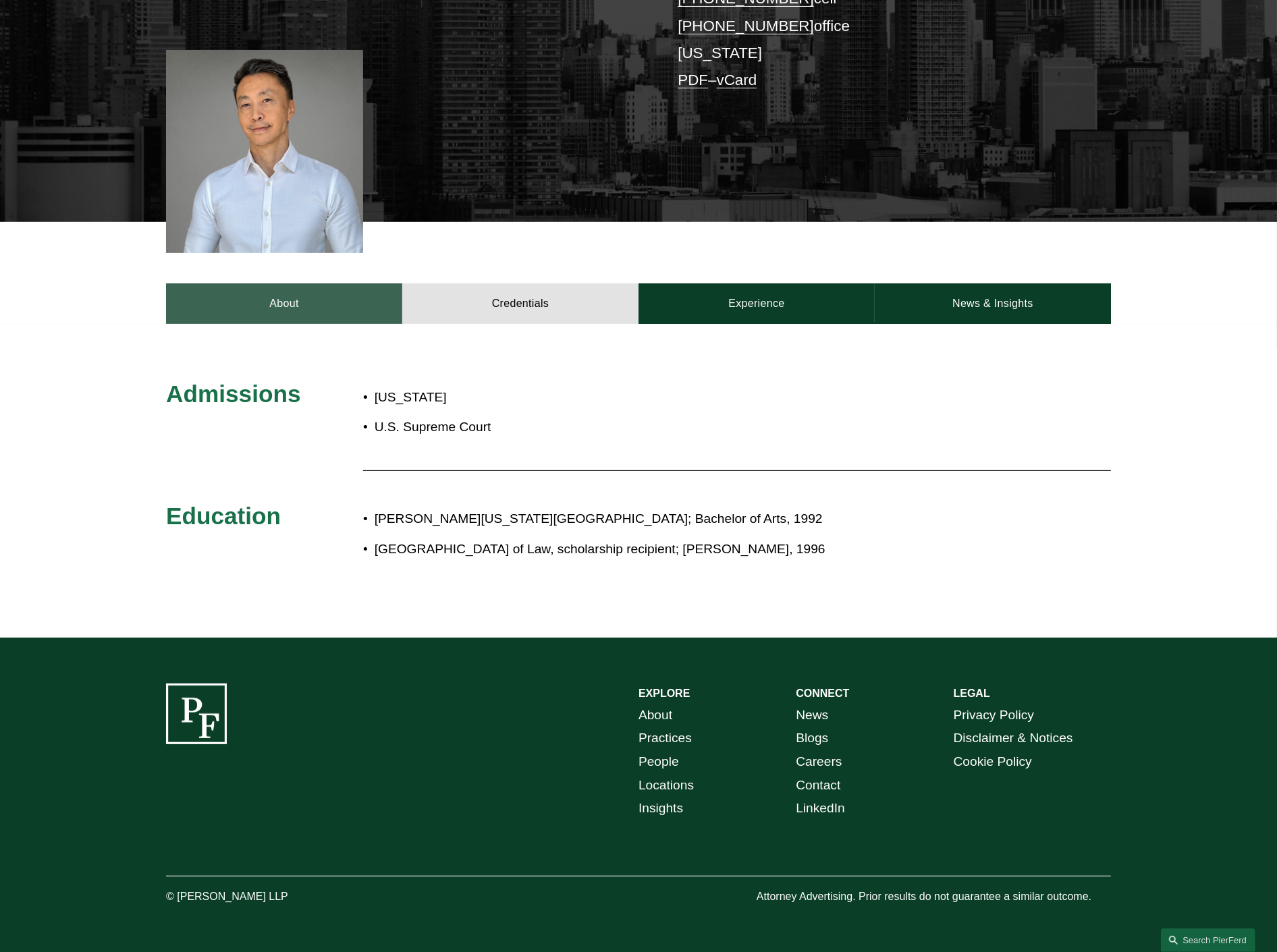
click at [307, 307] on link "About" at bounding box center [284, 303] width 236 height 41
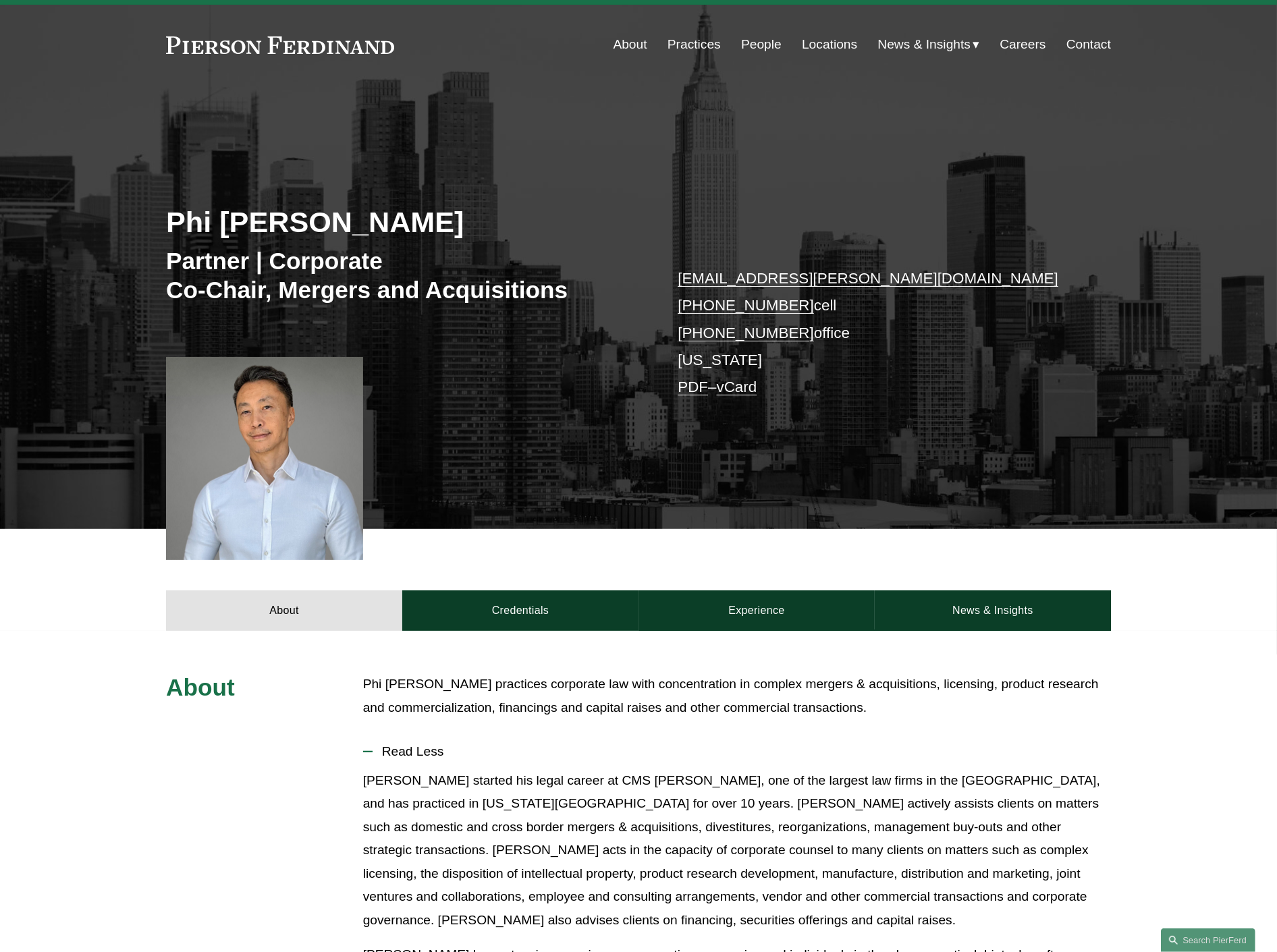
scroll to position [0, 0]
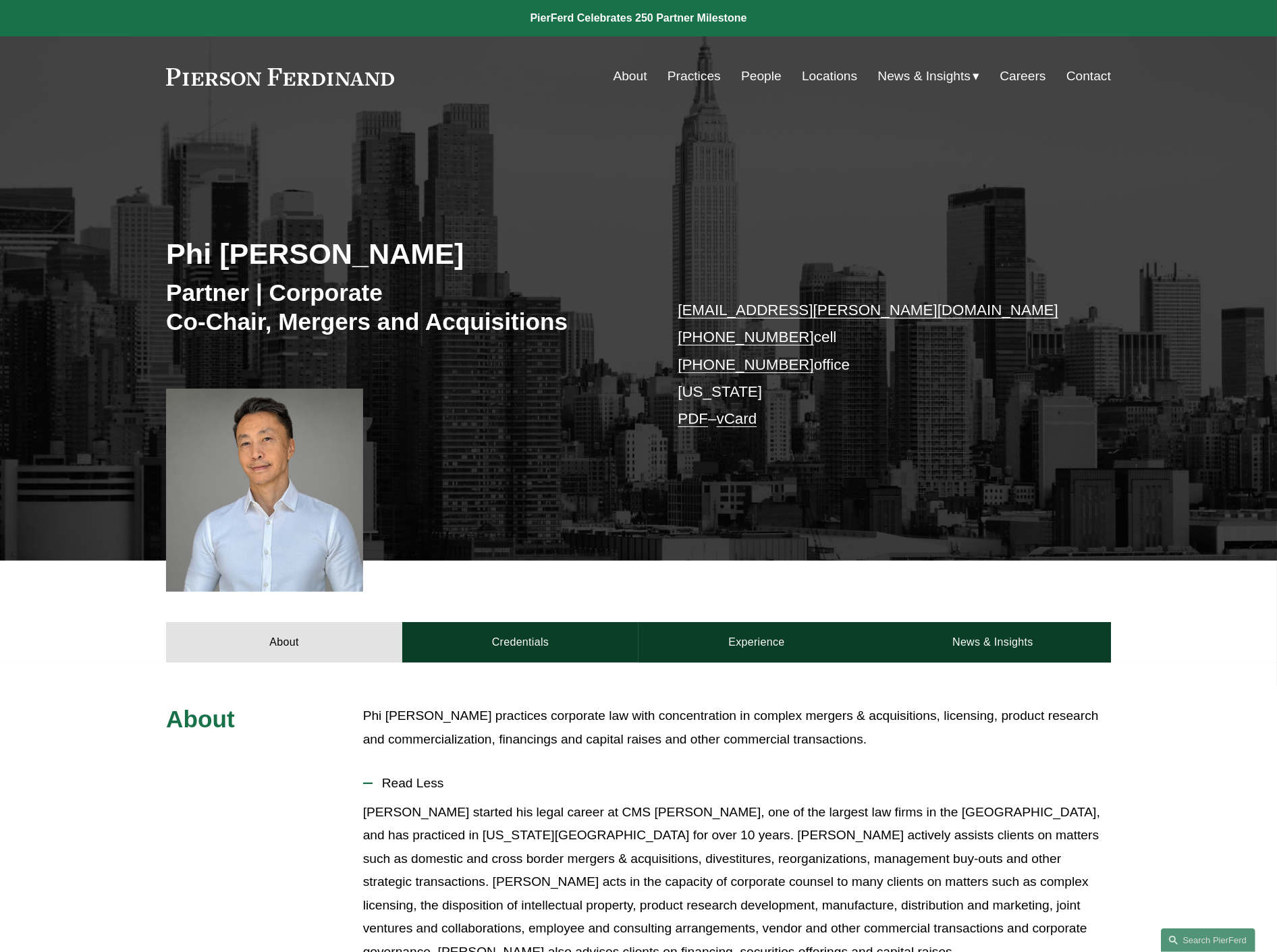
click at [689, 76] on link "Practices" at bounding box center [694, 76] width 53 height 25
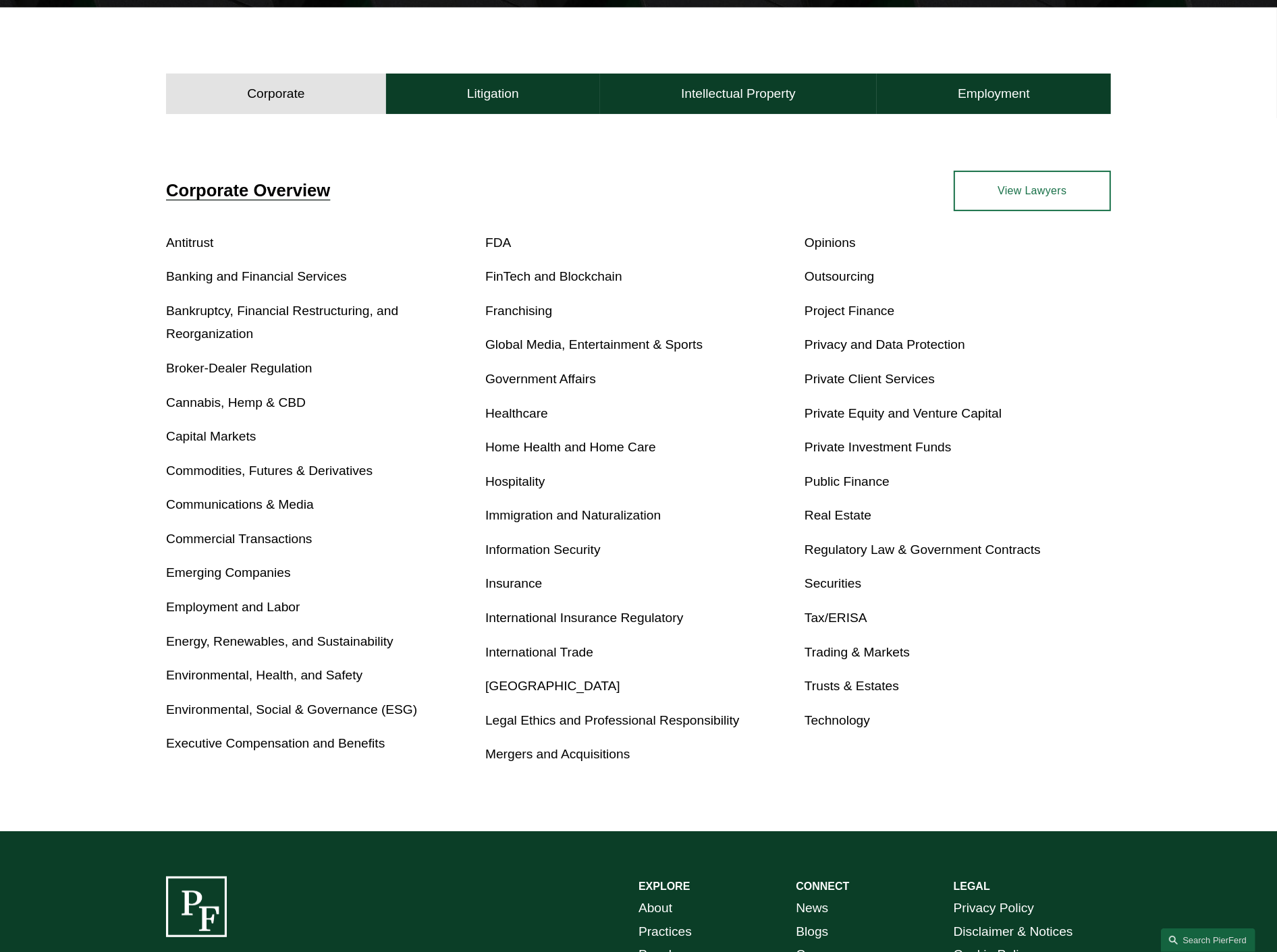
scroll to position [449, 0]
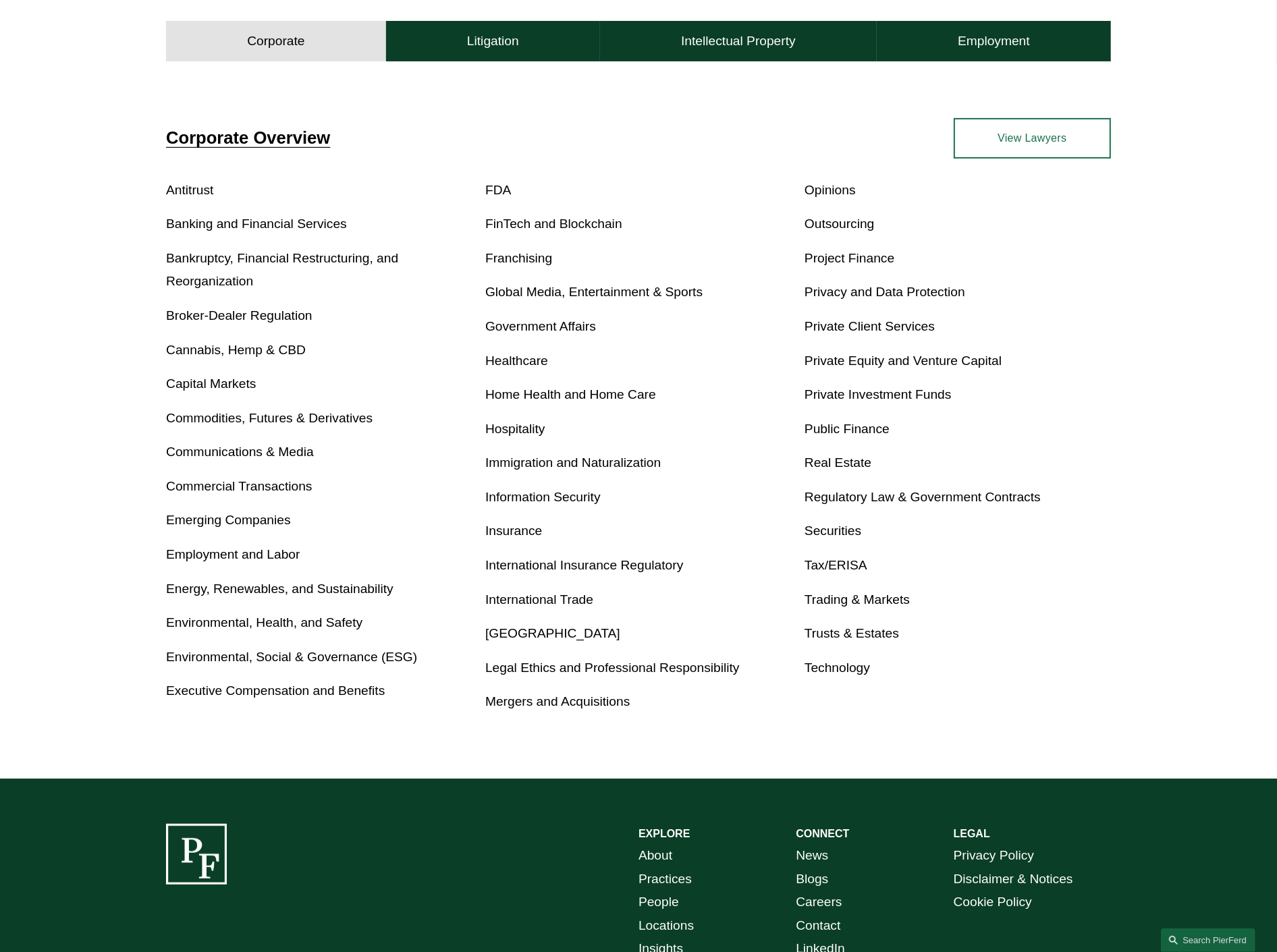
click at [605, 698] on link "Mergers and Acquisitions" at bounding box center [558, 701] width 145 height 14
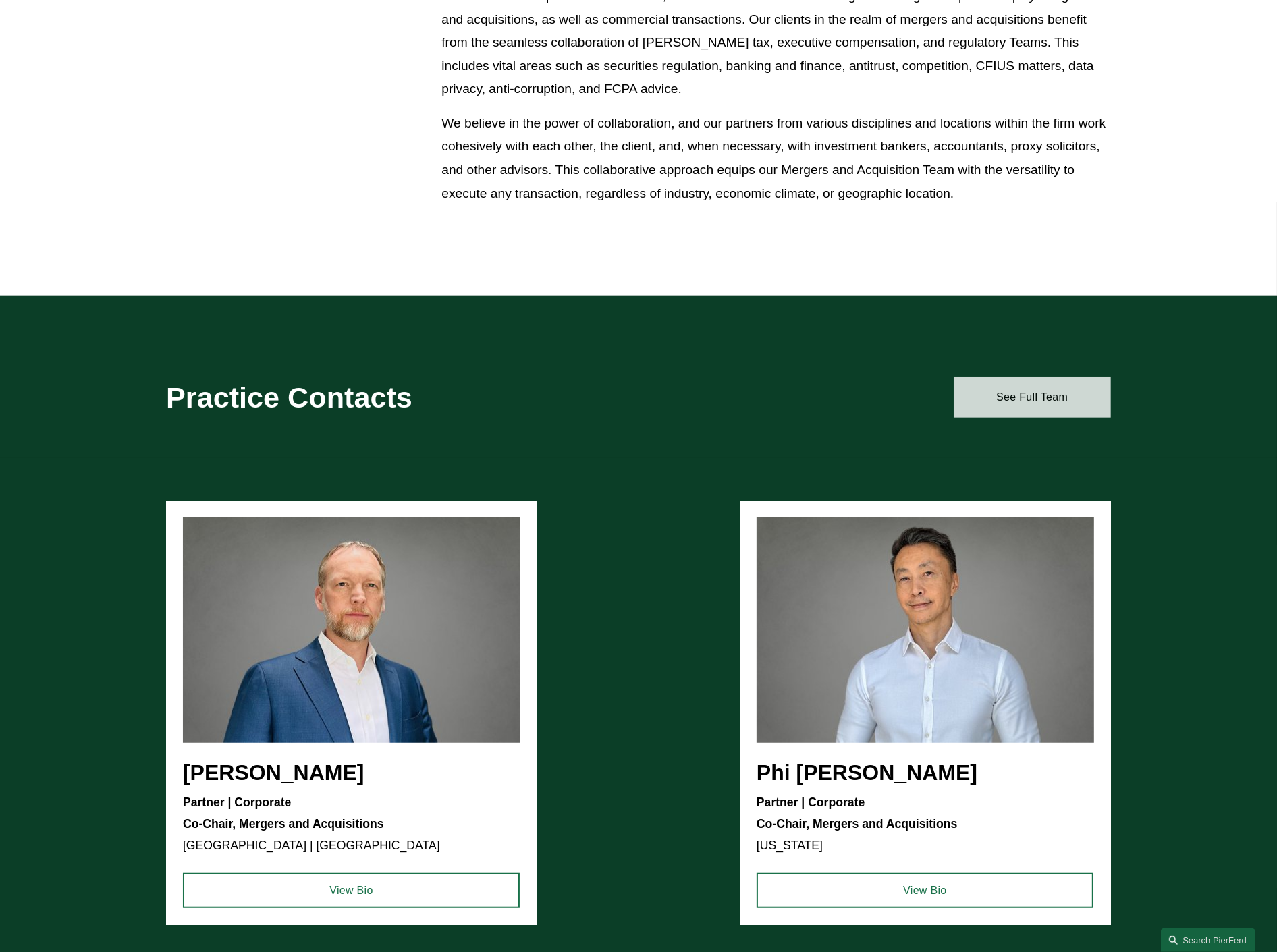
scroll to position [675, 0]
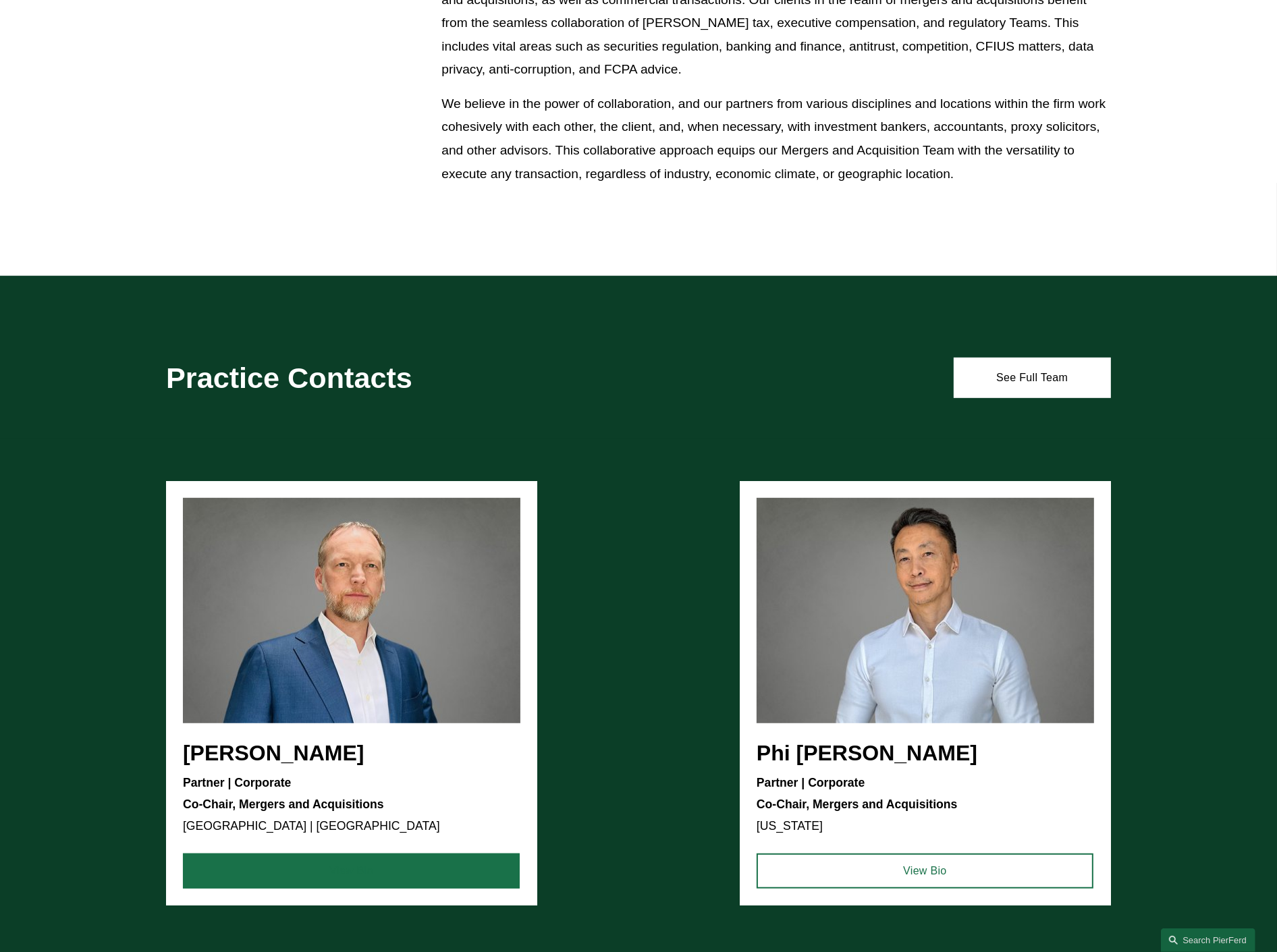
click at [380, 871] on link "View Bio" at bounding box center [351, 871] width 337 height 35
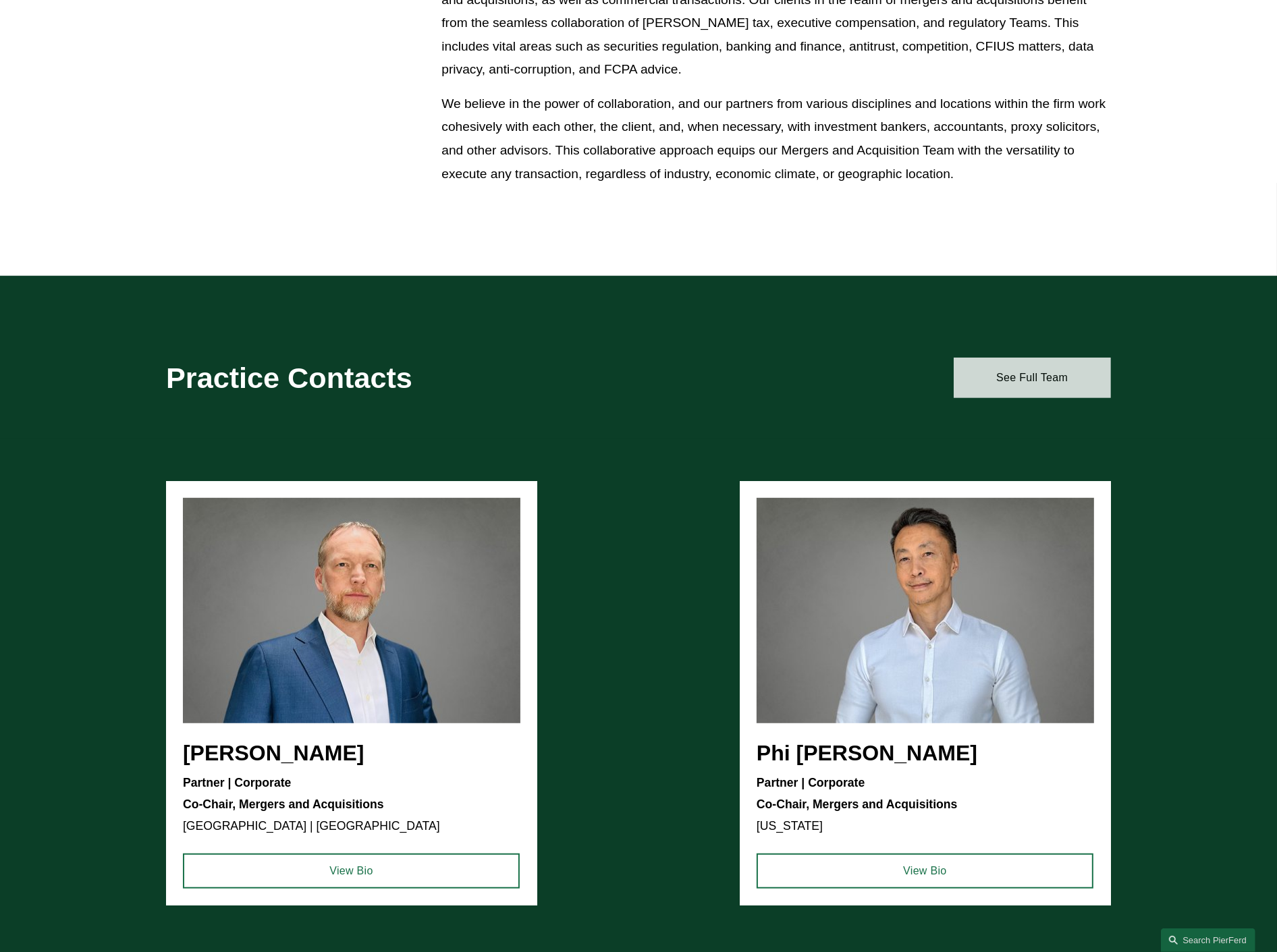
click at [1053, 376] on link "See Full Team" at bounding box center [1033, 378] width 158 height 41
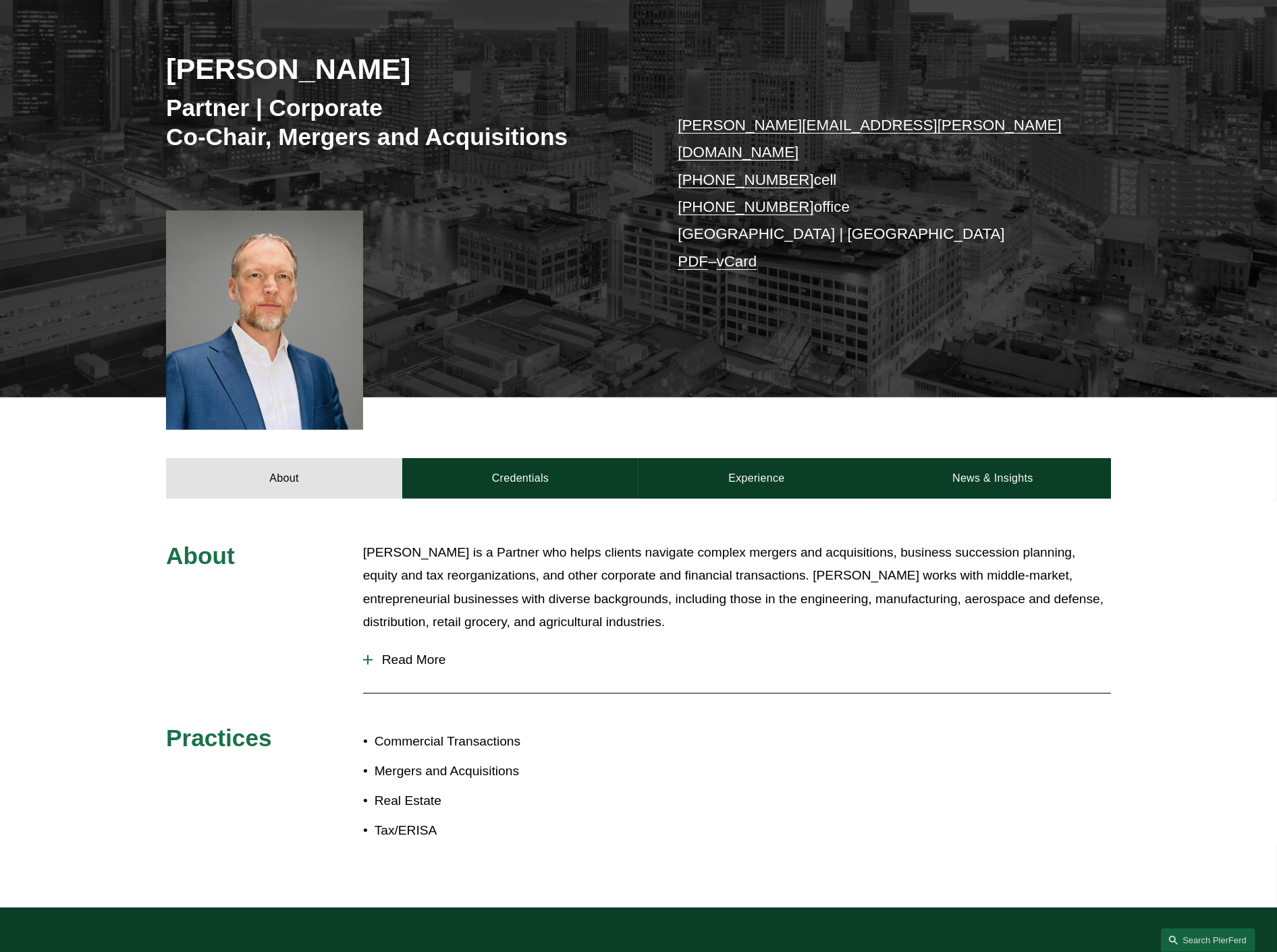
scroll to position [300, 0]
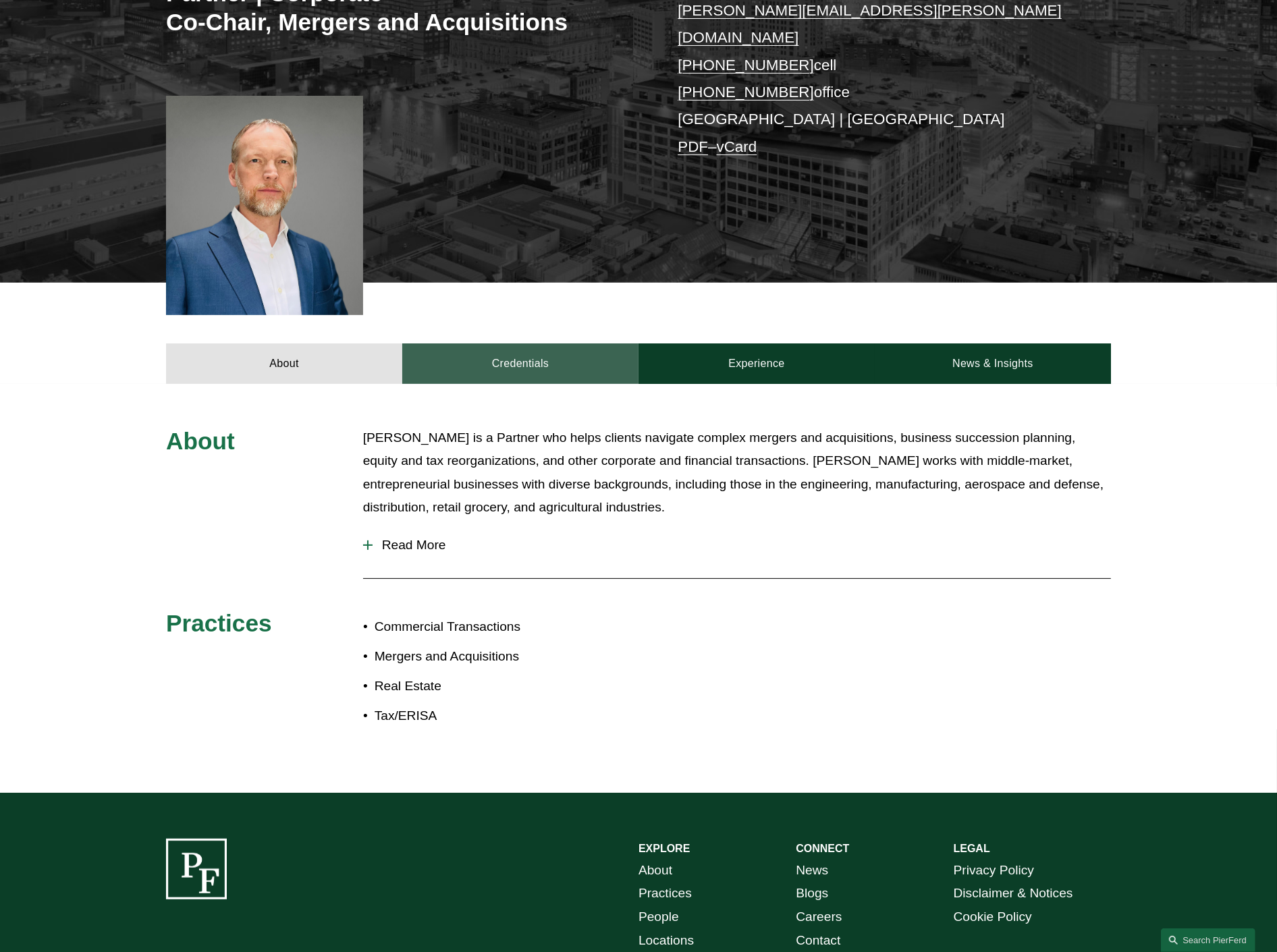
click at [567, 344] on link "Credentials" at bounding box center [520, 363] width 236 height 41
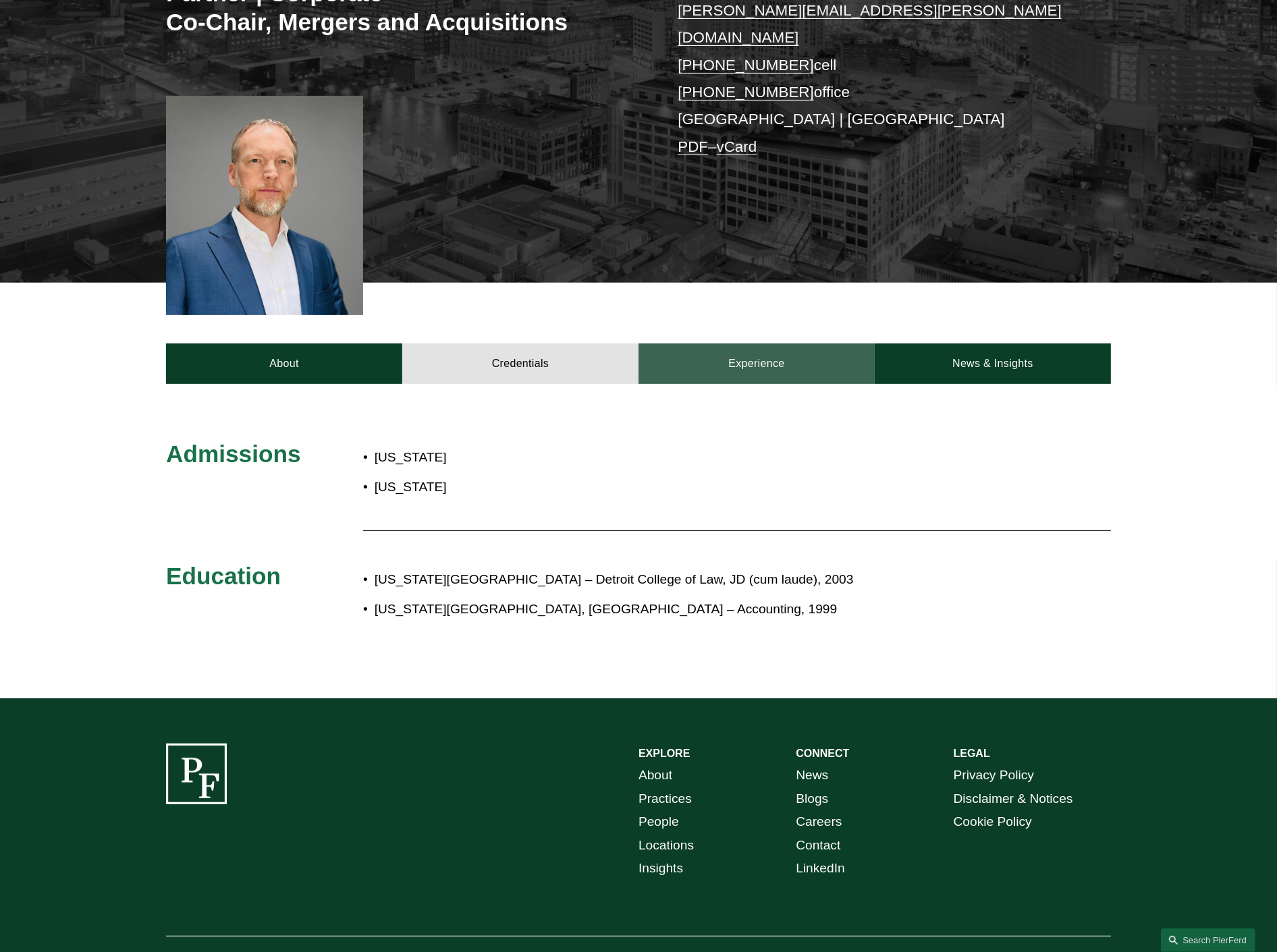
click at [716, 344] on link "Experience" at bounding box center [757, 363] width 236 height 41
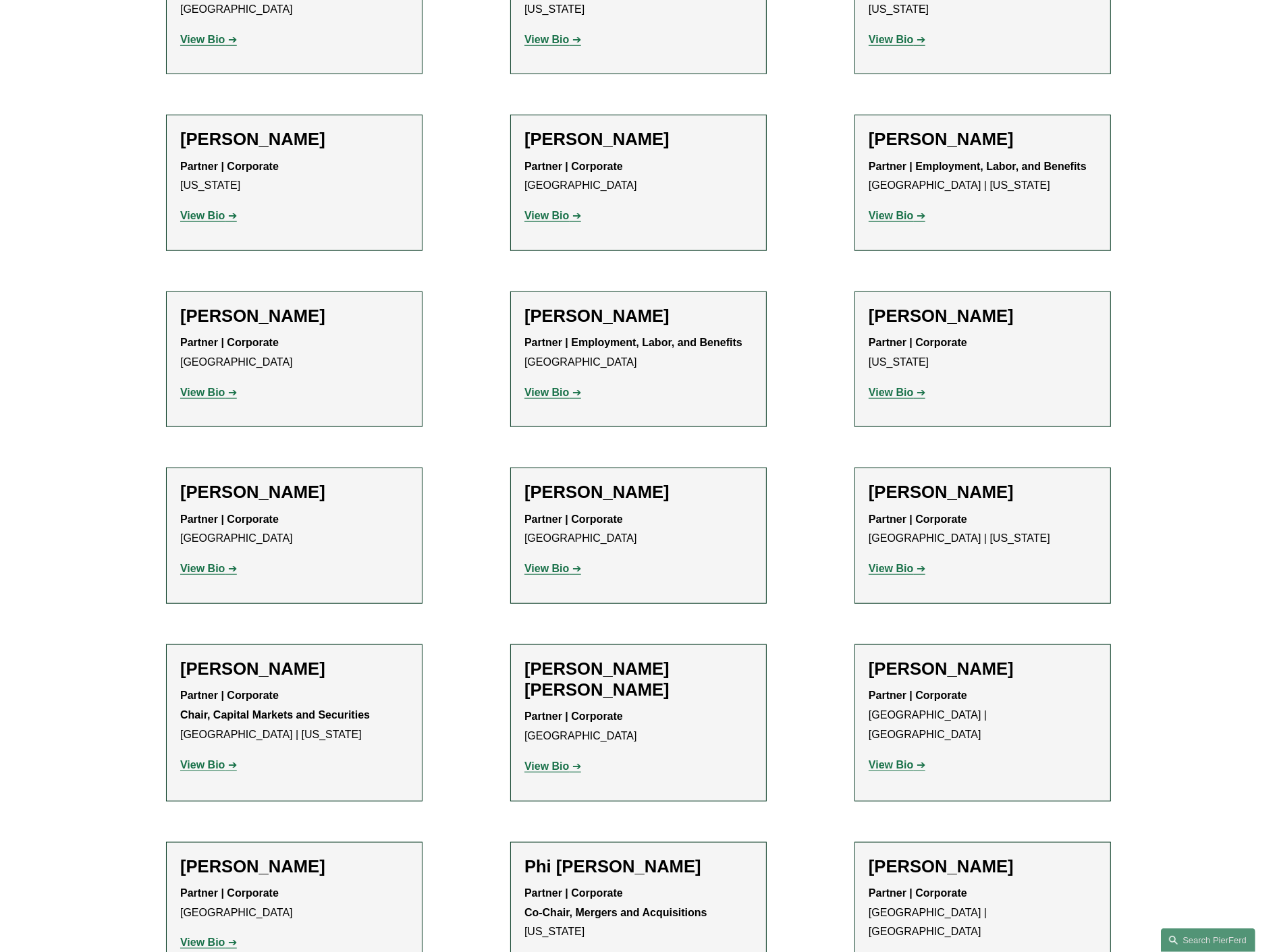
scroll to position [1274, 0]
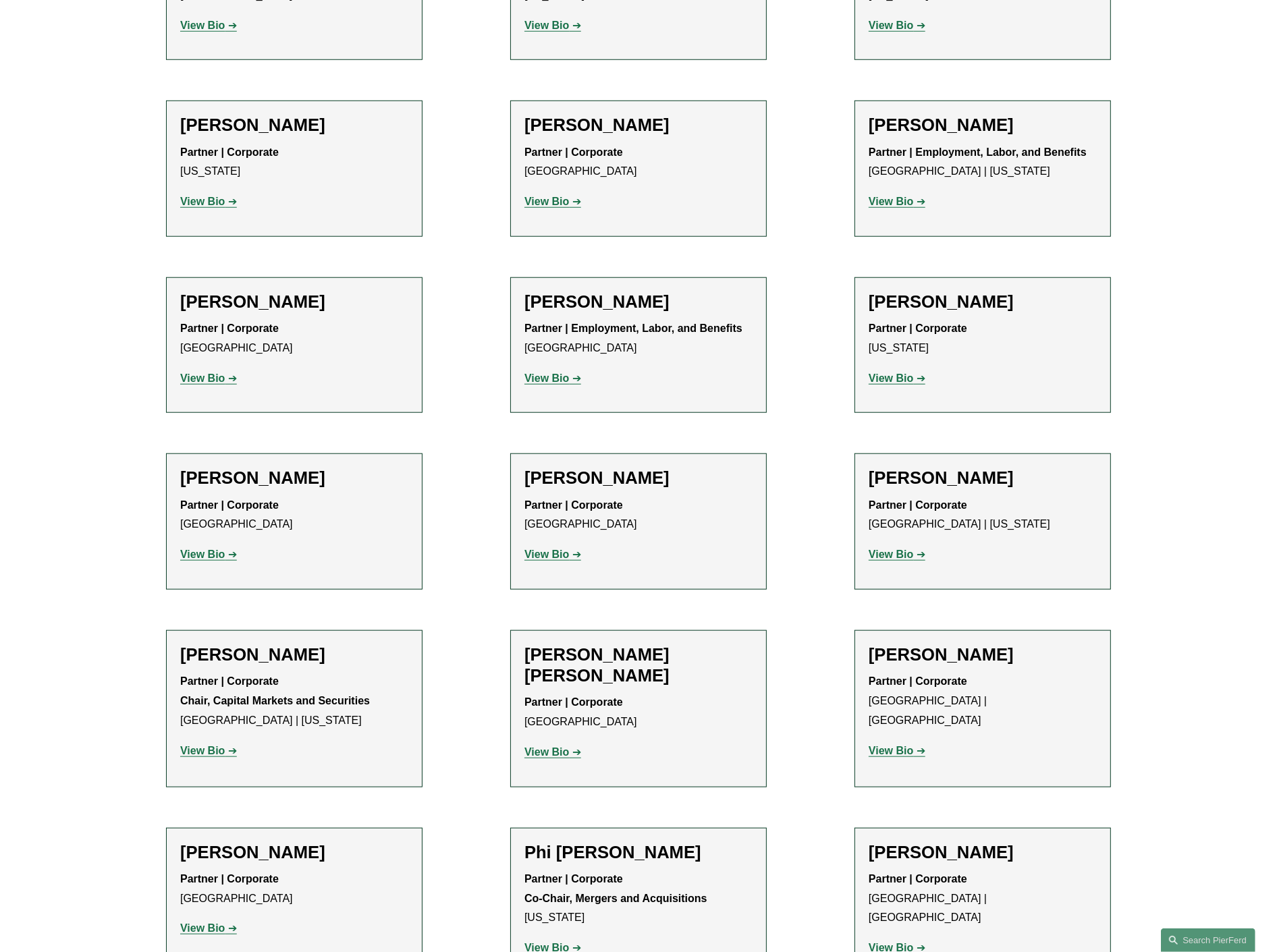
click at [212, 745] on strong "View Bio" at bounding box center [203, 751] width 45 height 11
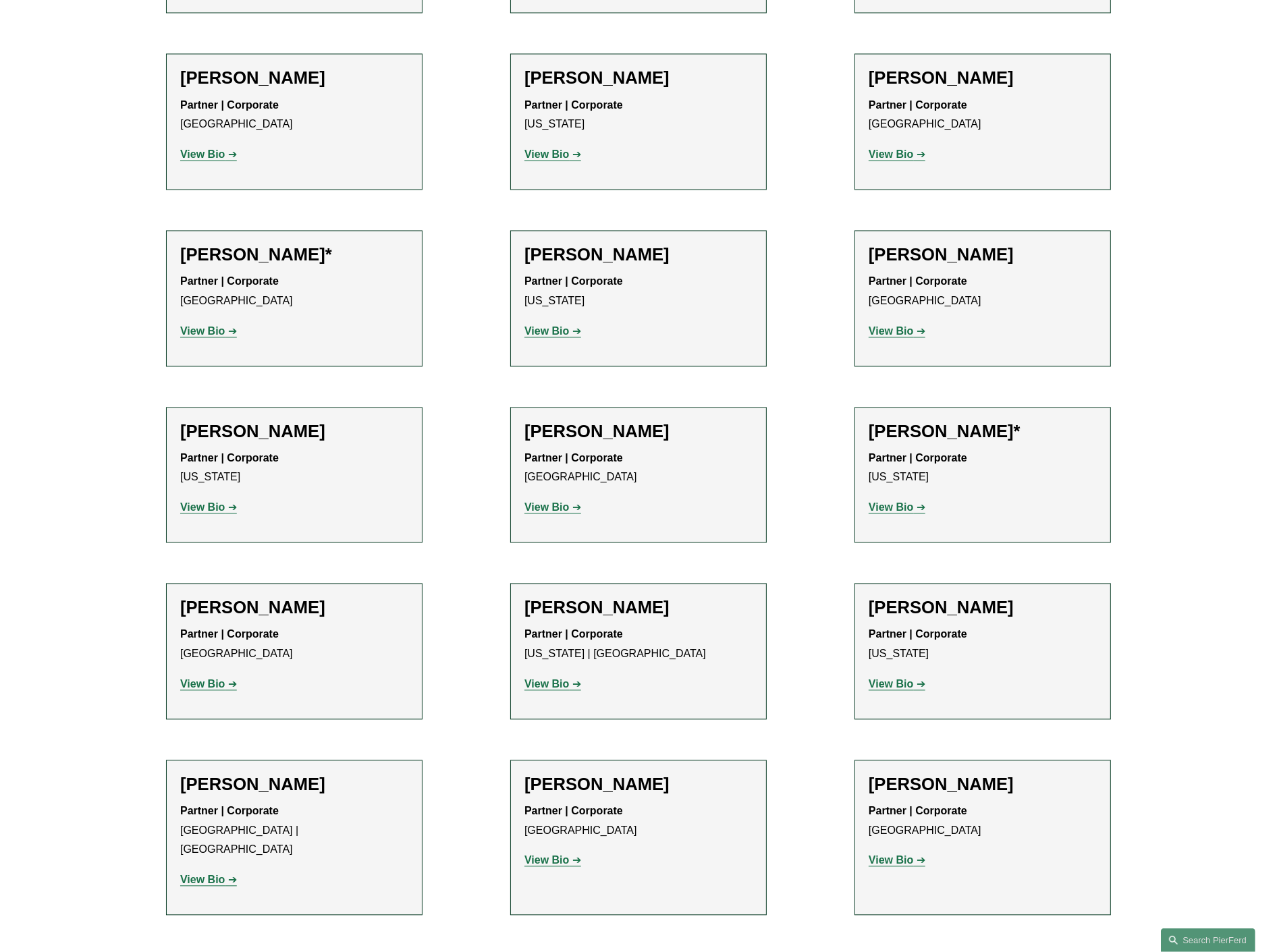
scroll to position [2837, 0]
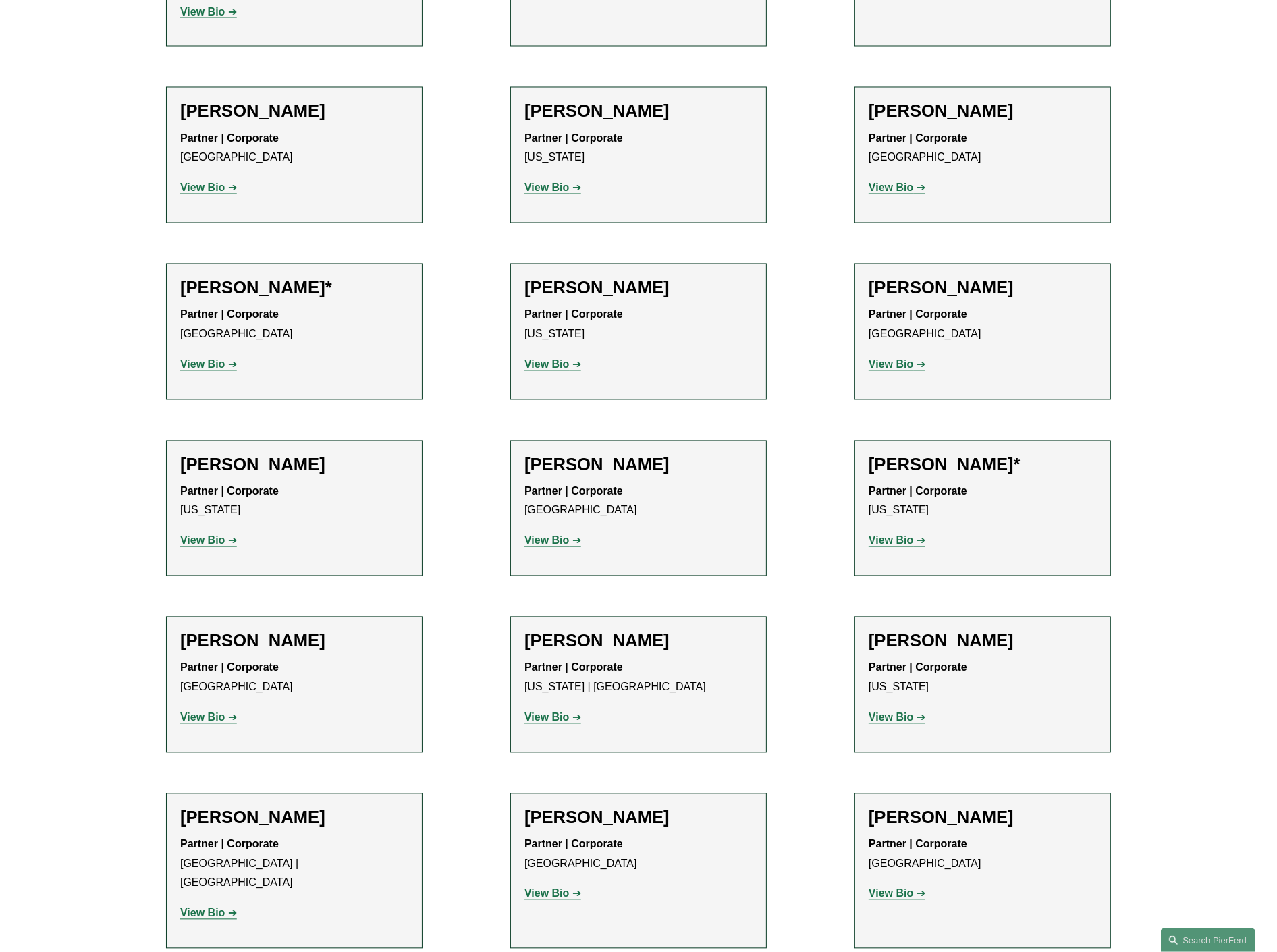
click at [551, 535] on strong "View Bio" at bounding box center [547, 541] width 45 height 11
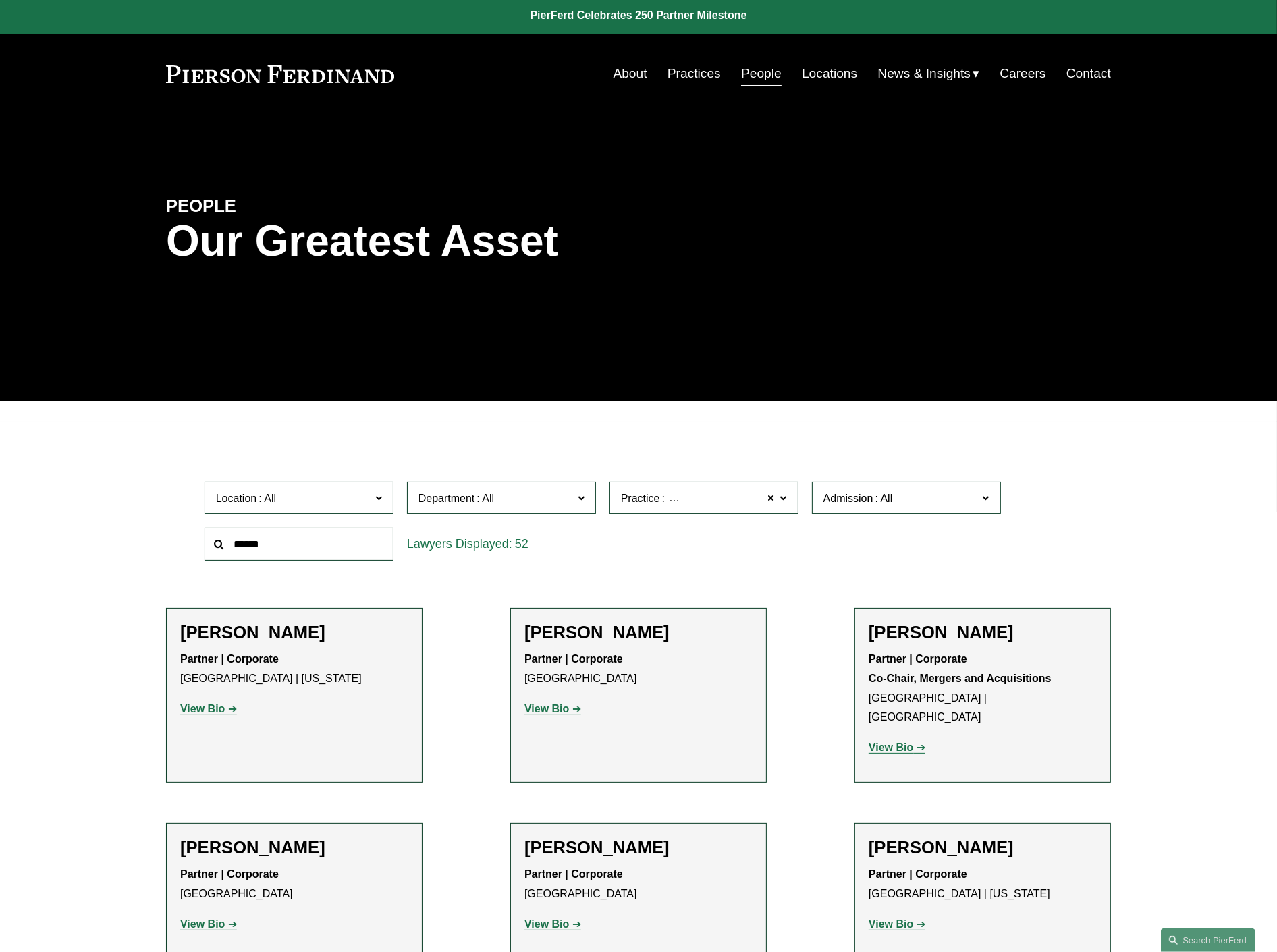
scroll to position [0, 0]
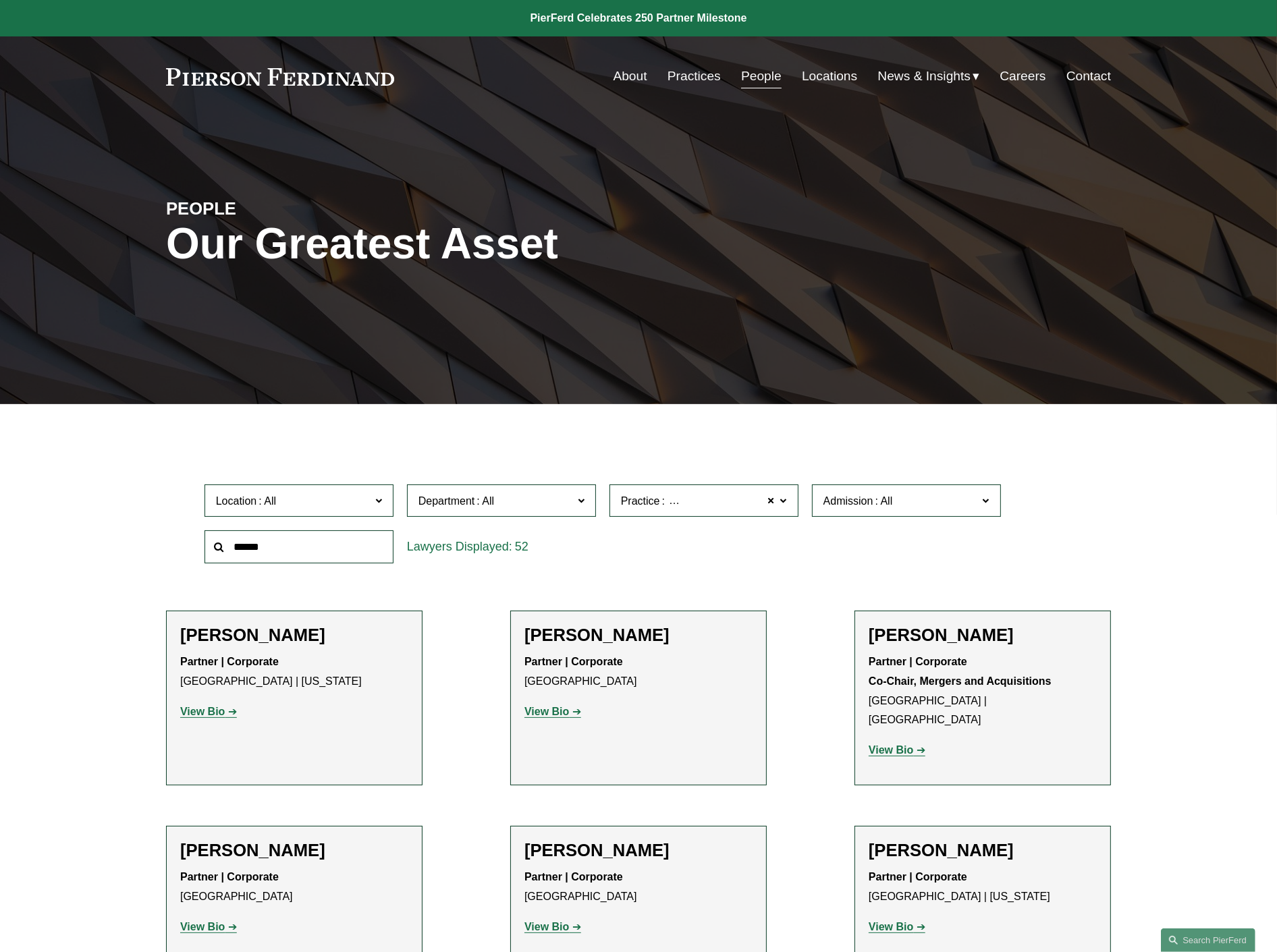
click at [277, 549] on input "text" at bounding box center [299, 547] width 189 height 33
click at [697, 76] on link "Practices" at bounding box center [694, 76] width 53 height 25
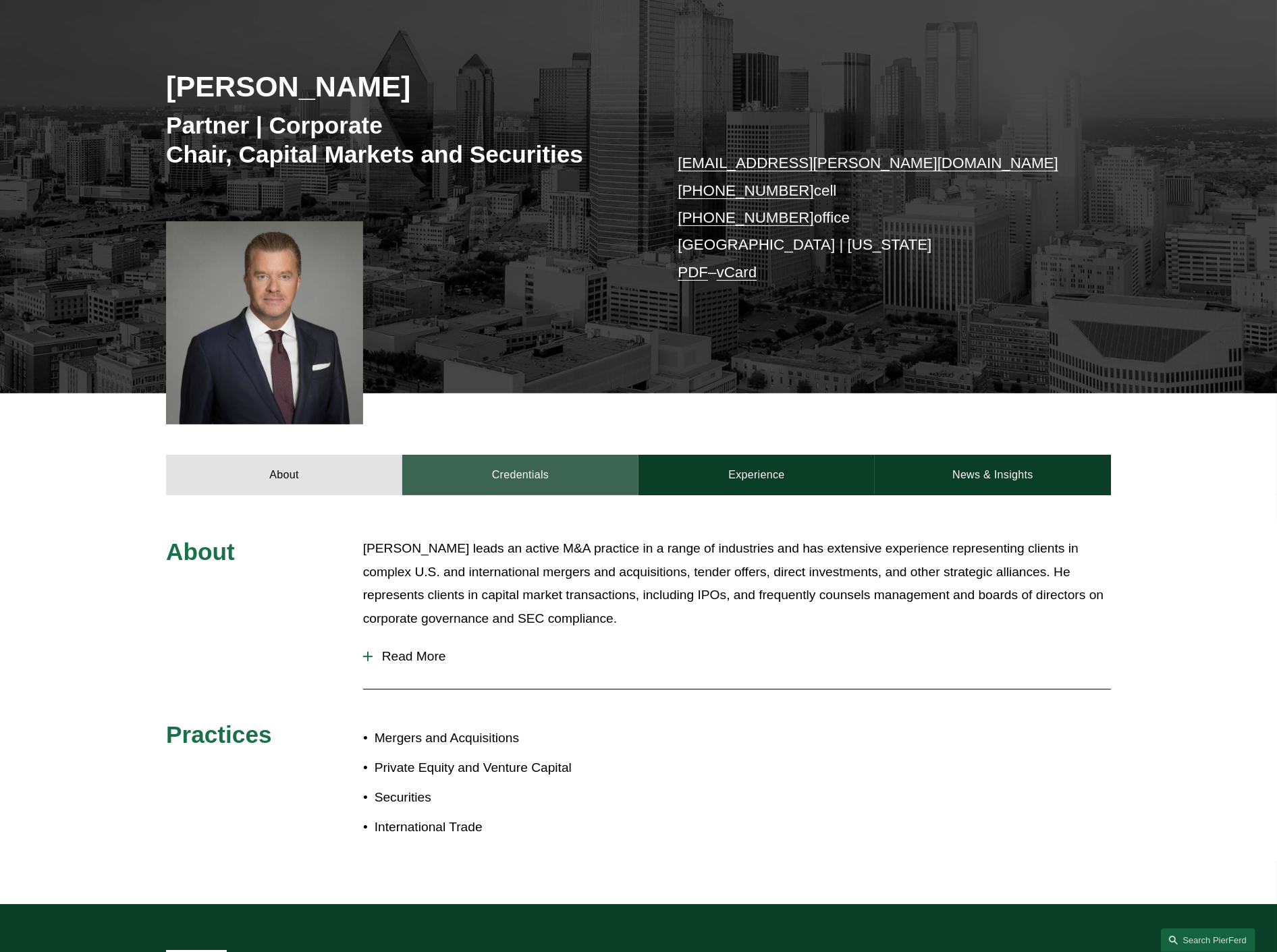
scroll to position [225, 0]
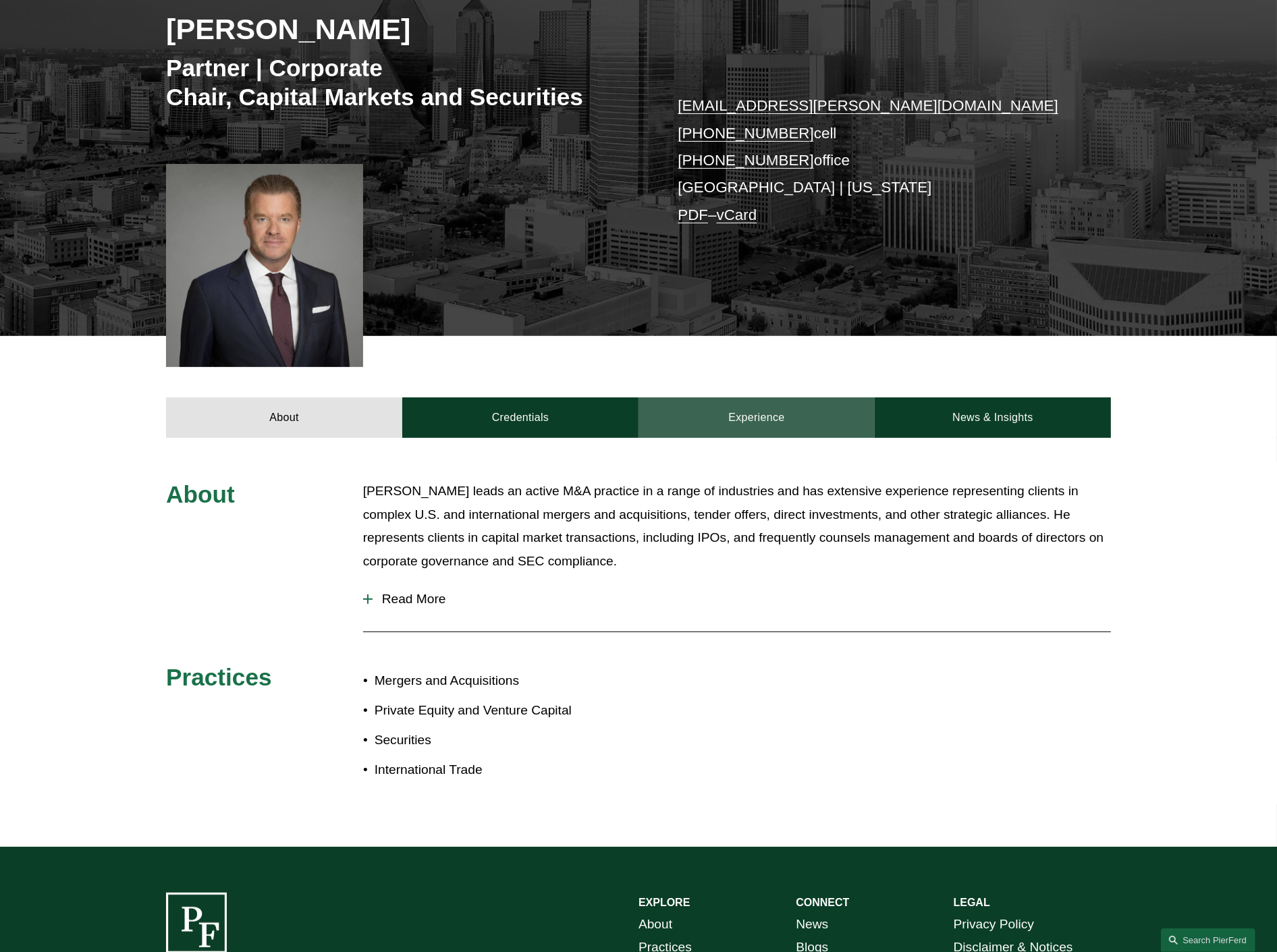
click at [724, 398] on link "Experience" at bounding box center [757, 418] width 236 height 41
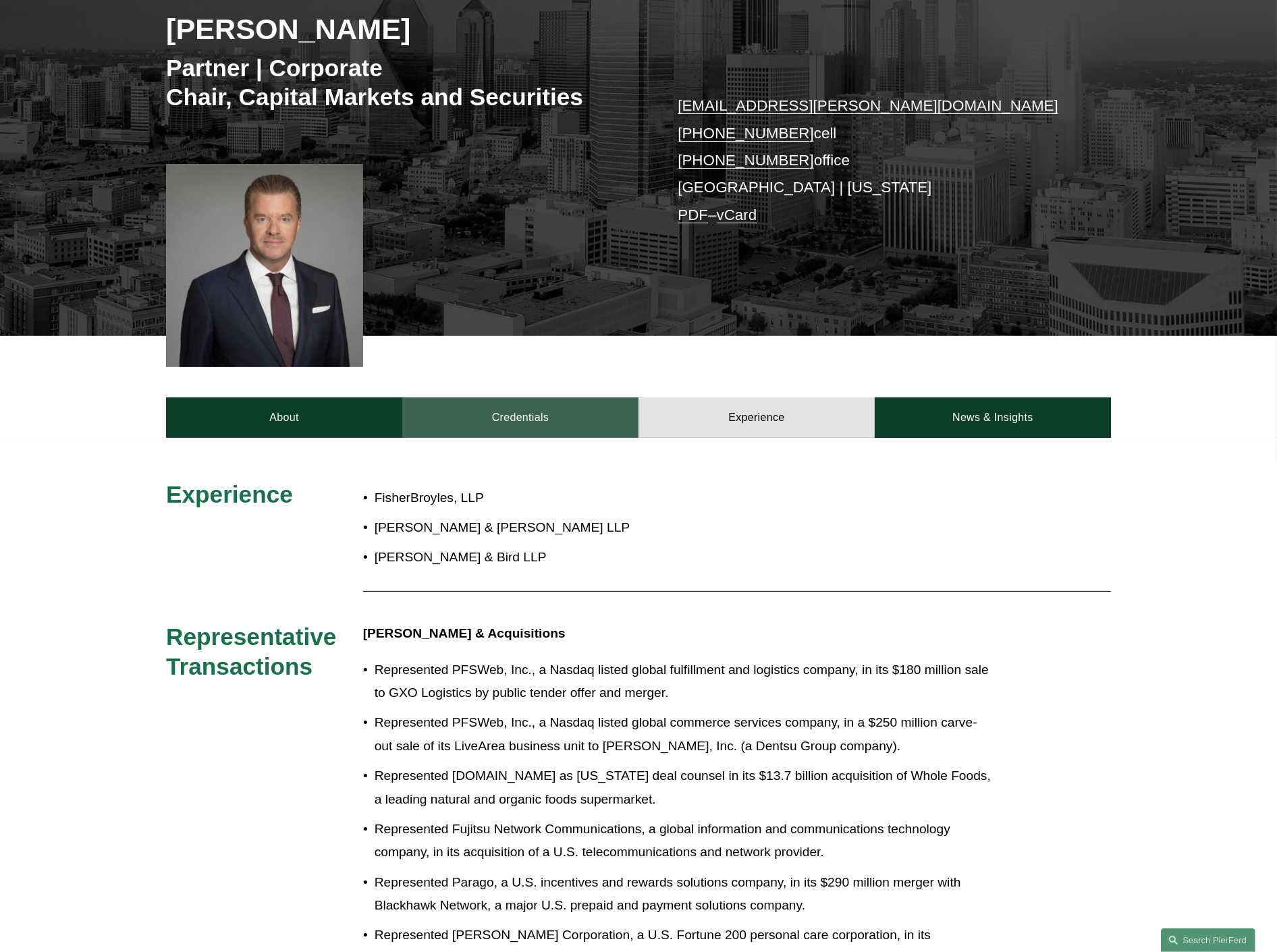
click at [534, 408] on link "Credentials" at bounding box center [520, 418] width 236 height 41
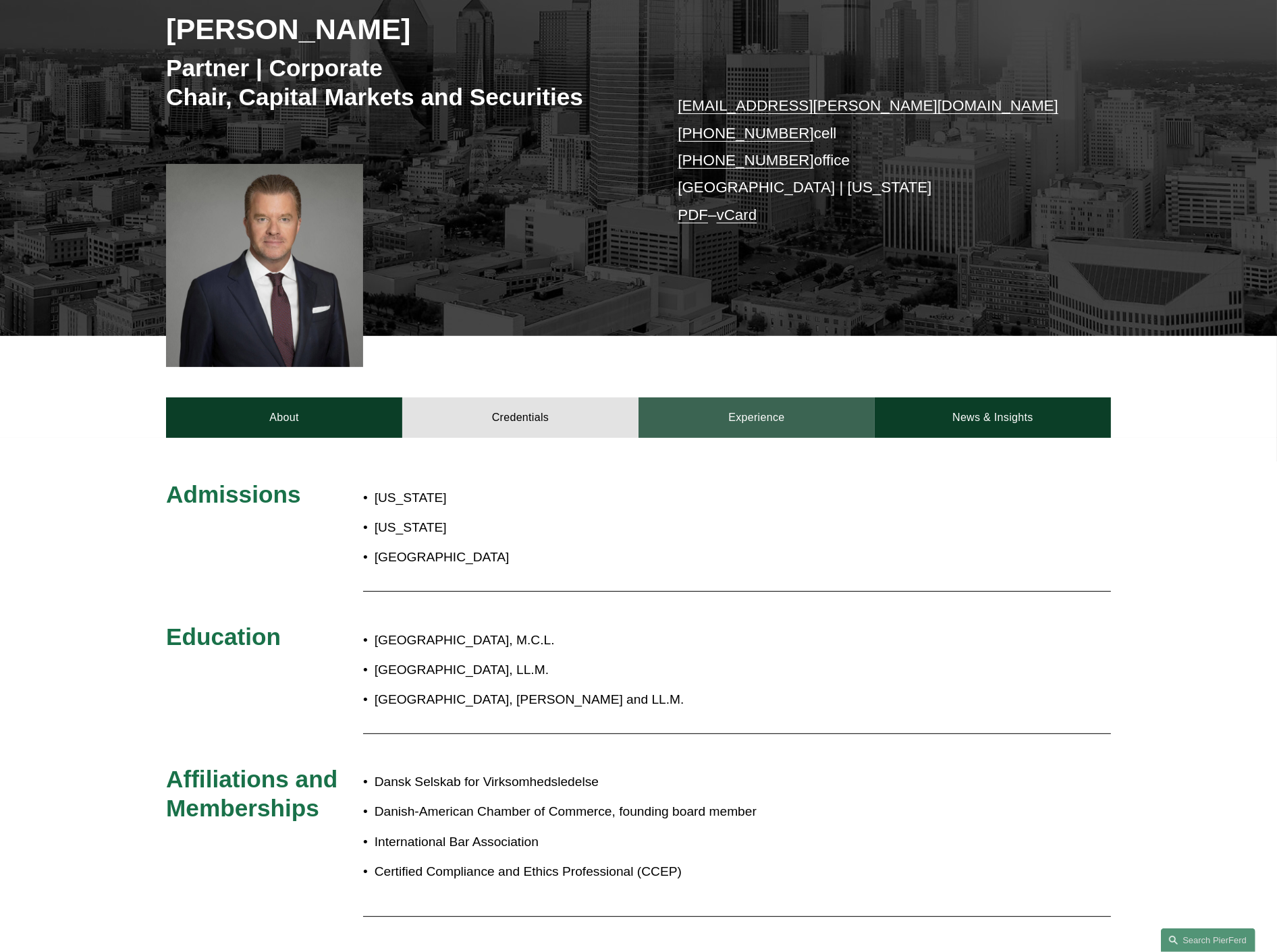
click at [763, 422] on link "Experience" at bounding box center [757, 418] width 236 height 41
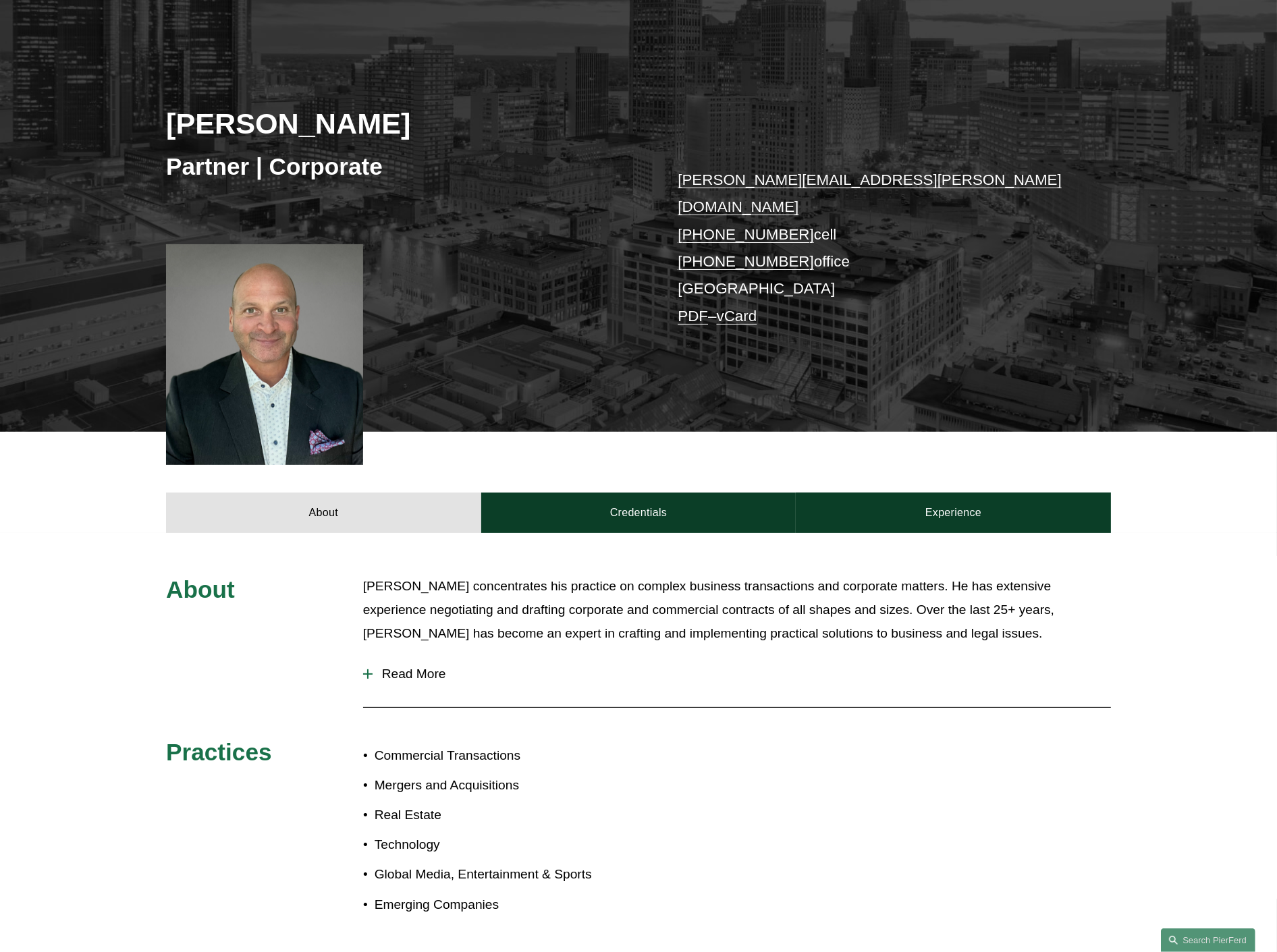
scroll to position [150, 0]
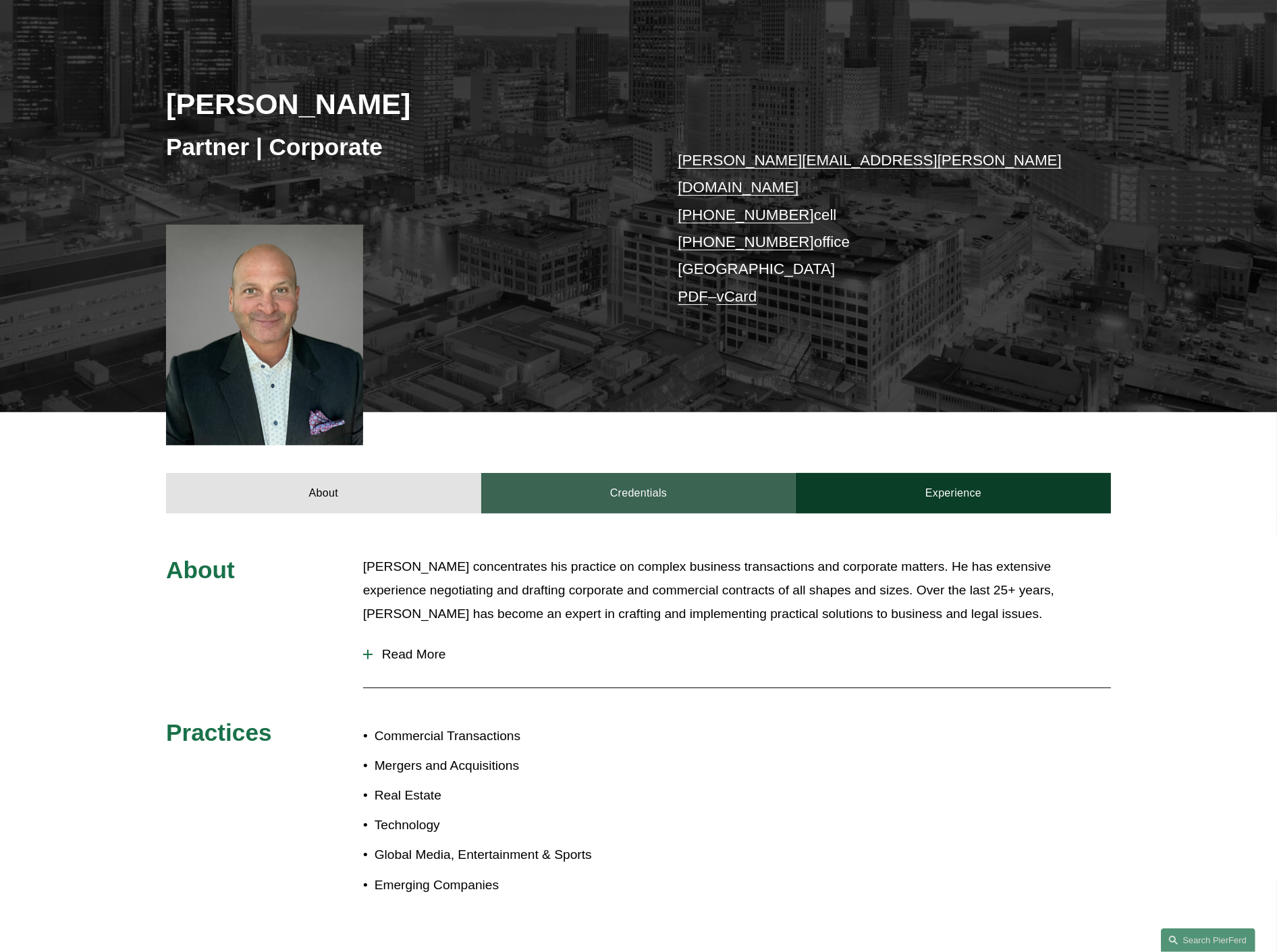
click at [579, 474] on link "Credentials" at bounding box center [639, 493] width 315 height 41
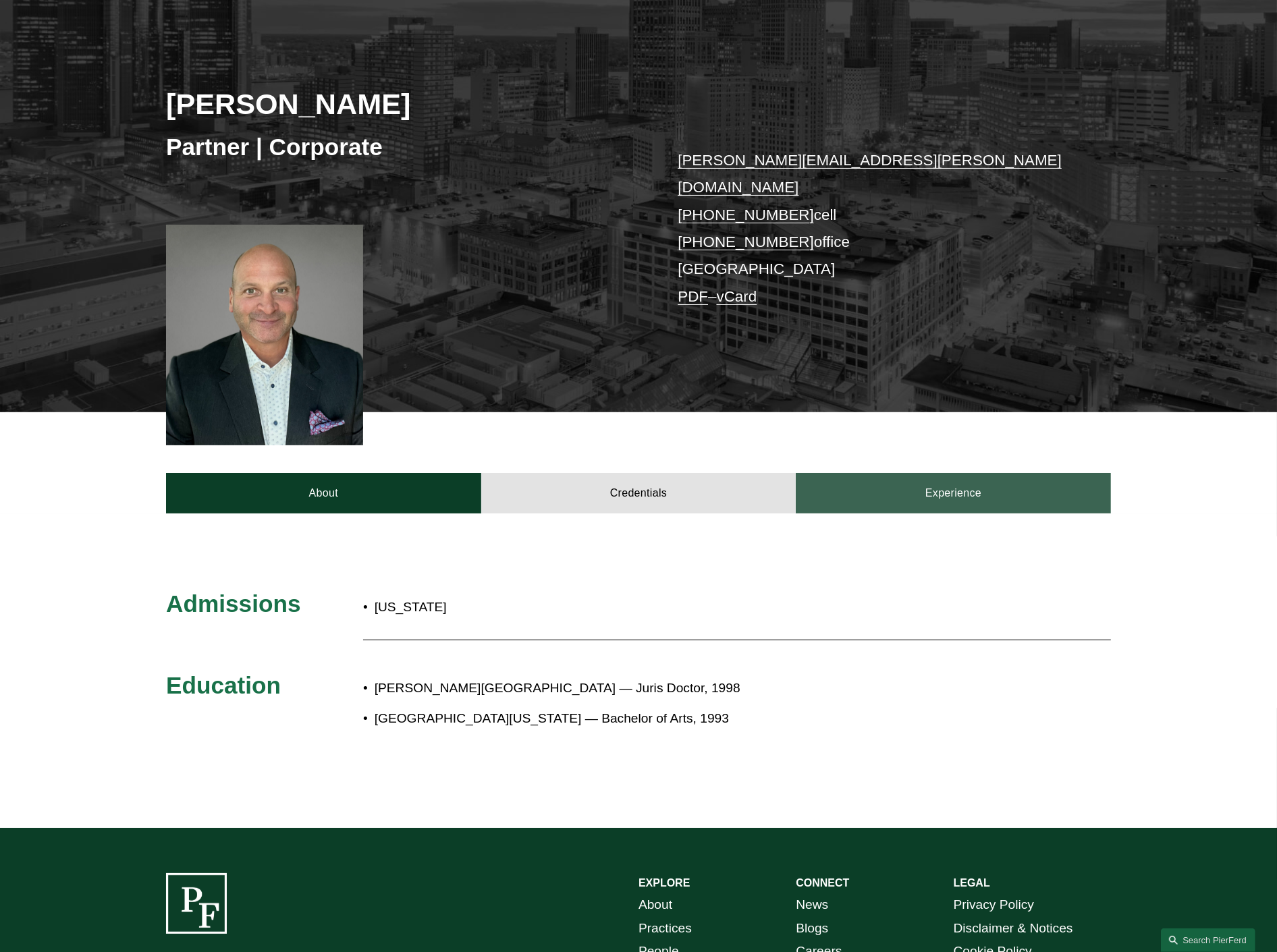
click at [848, 473] on link "Experience" at bounding box center [953, 493] width 315 height 41
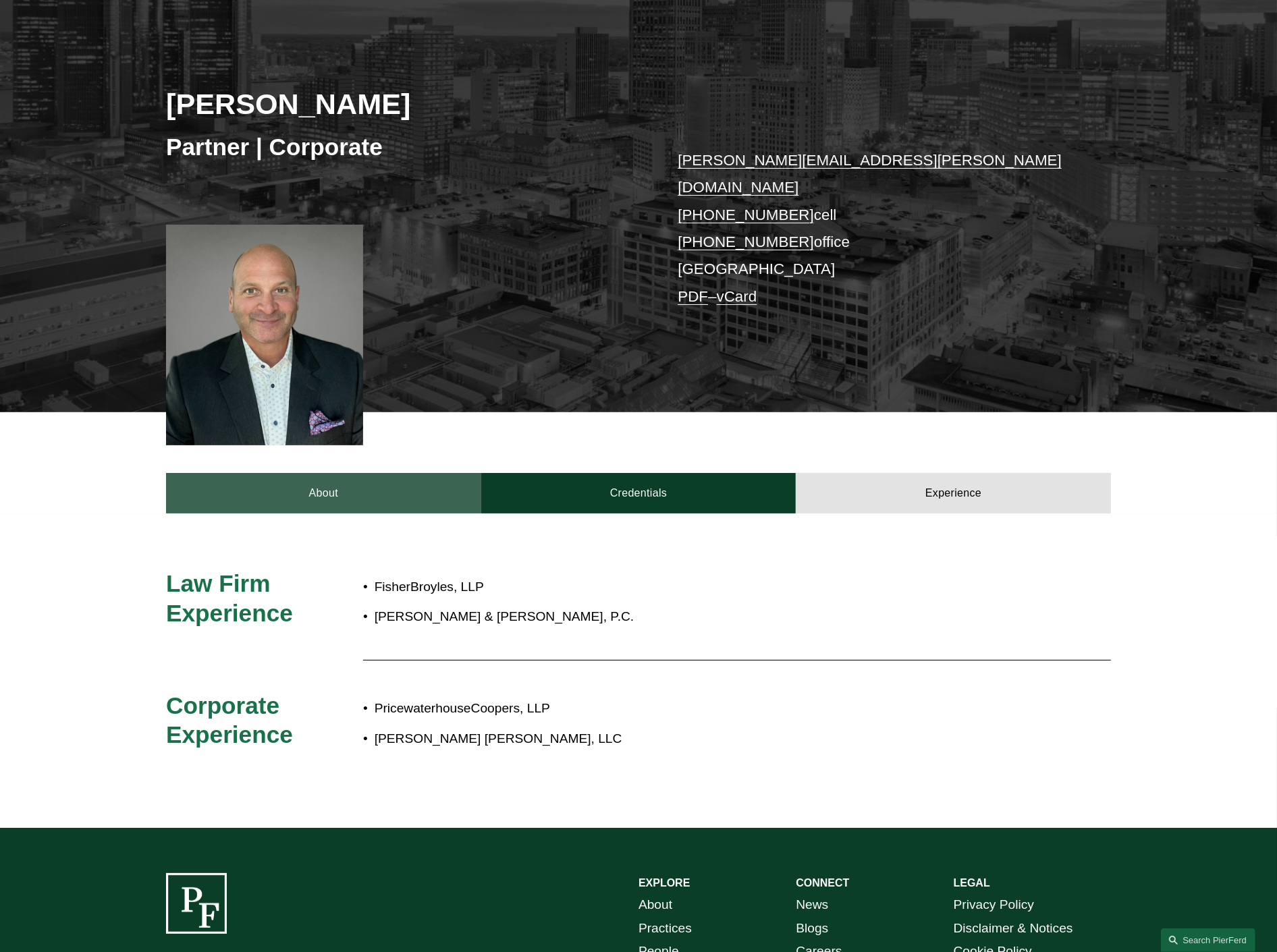
click at [321, 475] on link "About" at bounding box center [324, 493] width 315 height 41
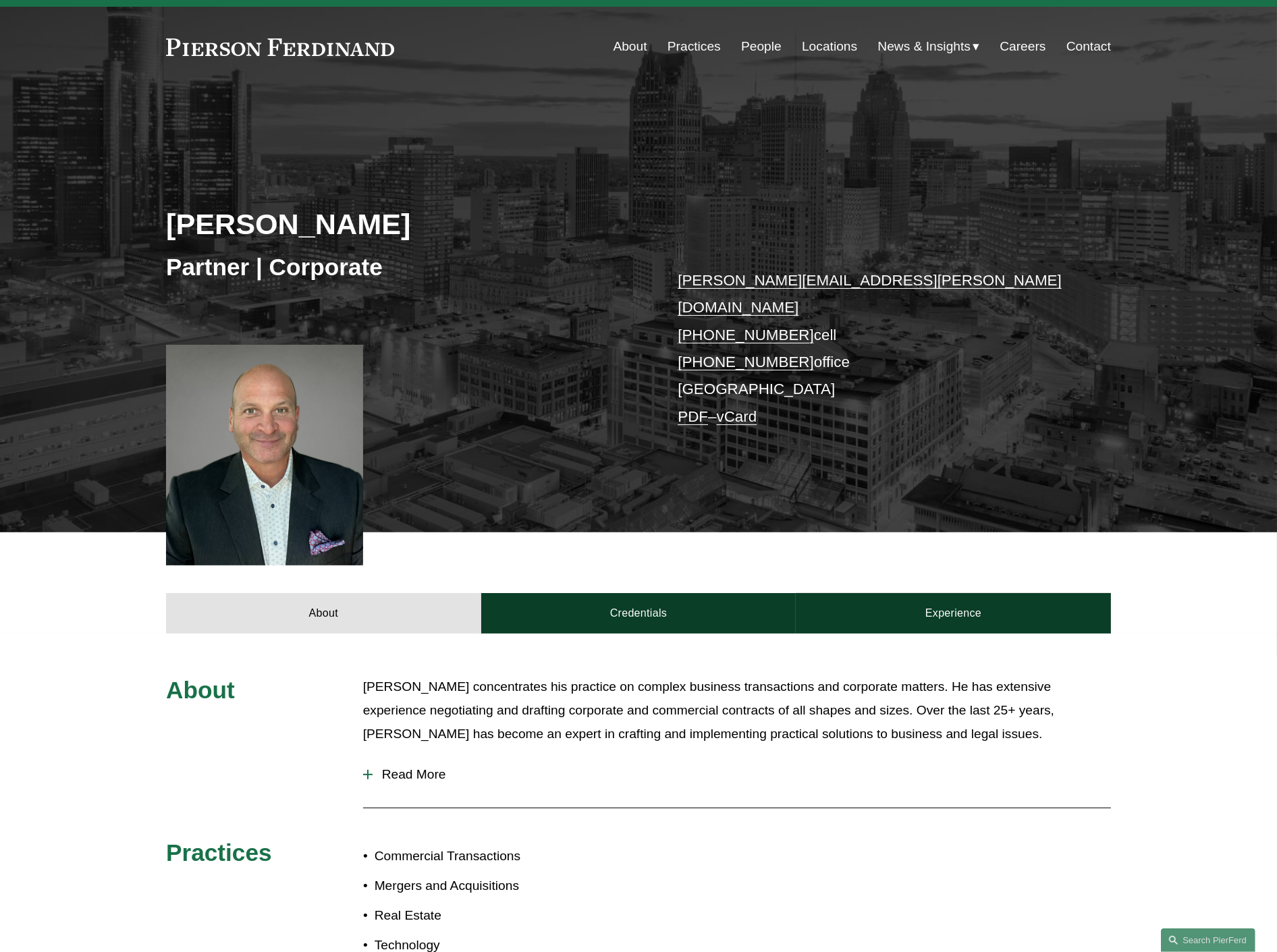
scroll to position [0, 0]
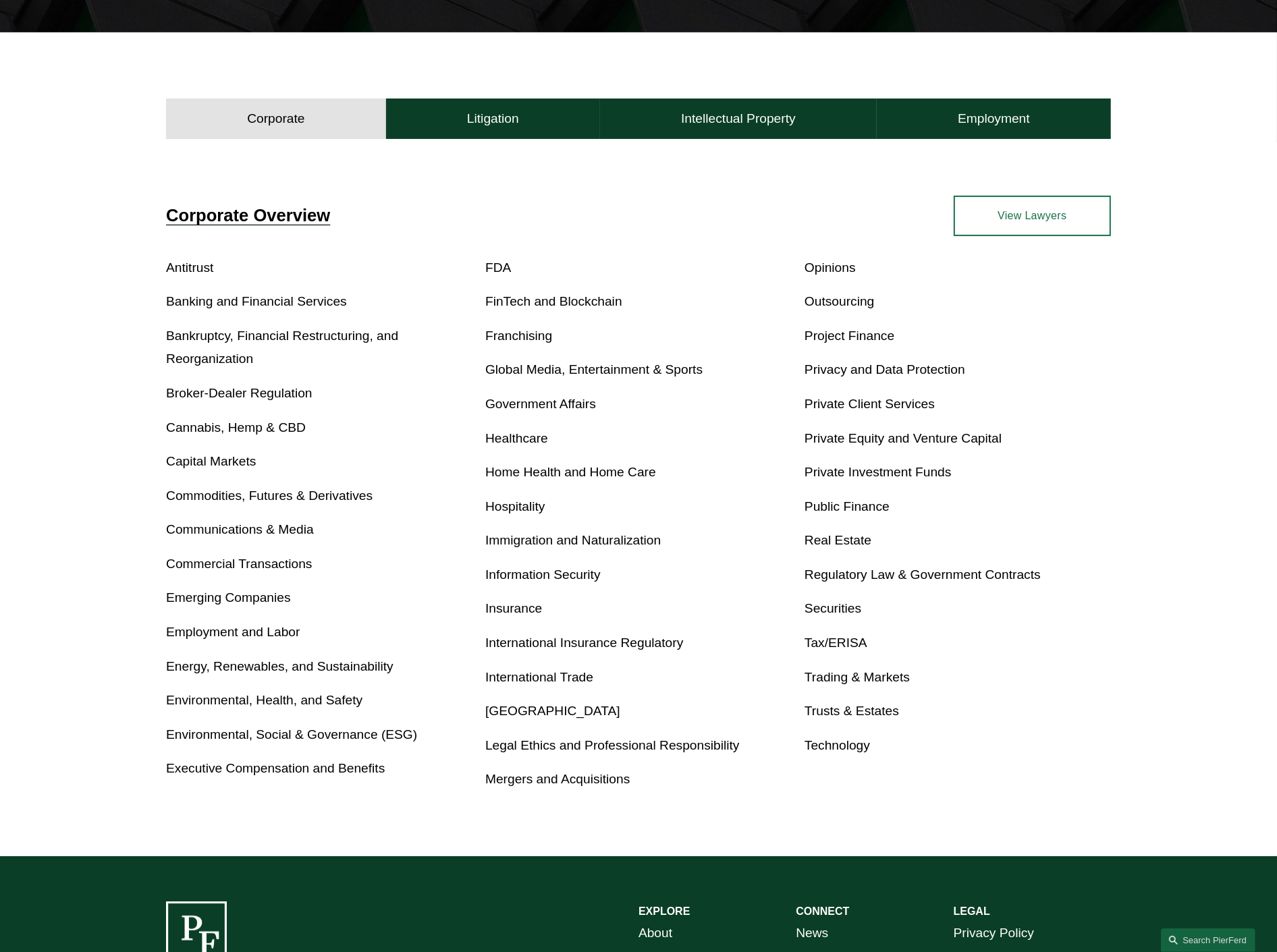
scroll to position [375, 0]
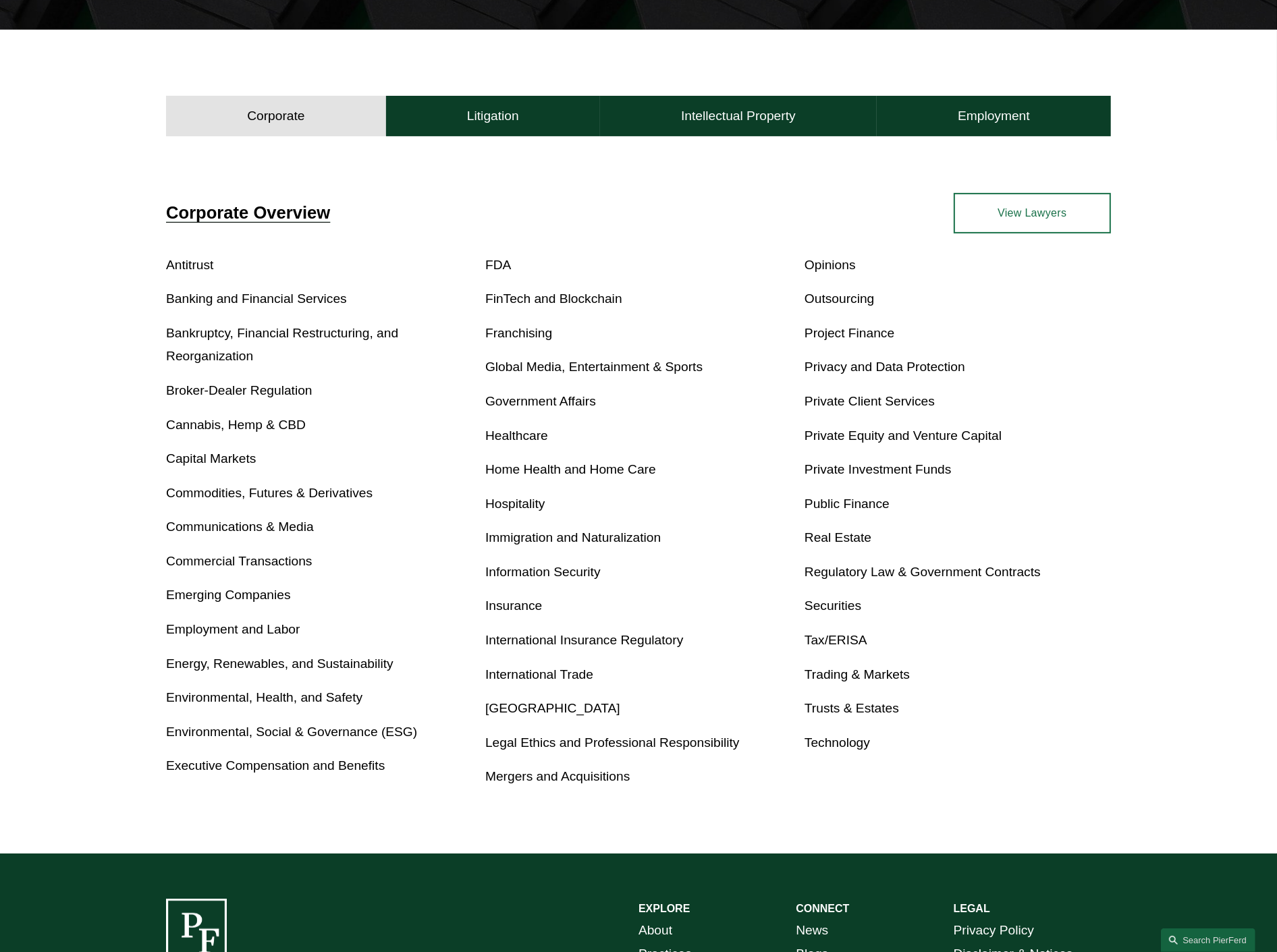
click at [825, 468] on link "Private Investment Funds" at bounding box center [878, 469] width 147 height 14
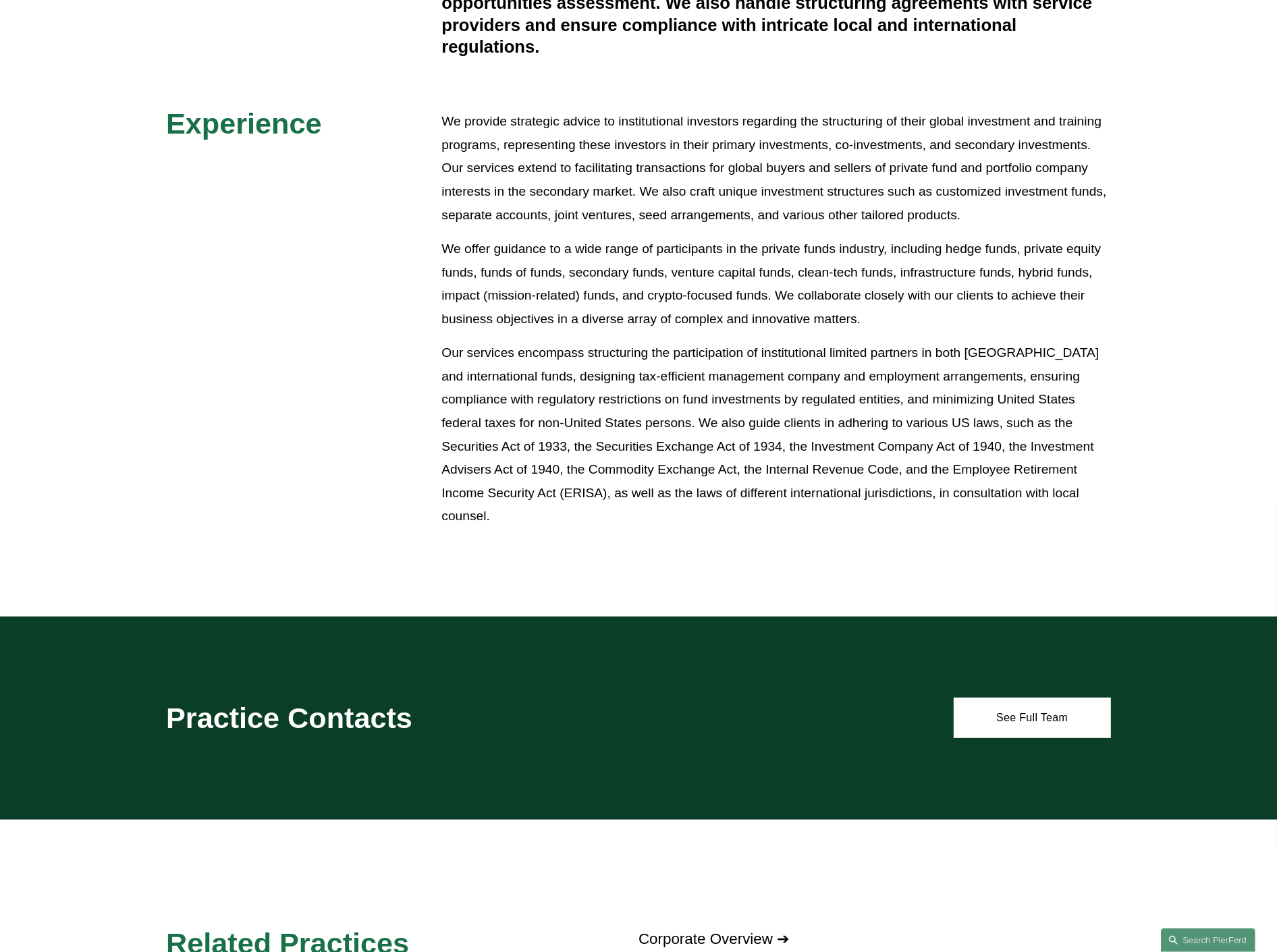
scroll to position [750, 0]
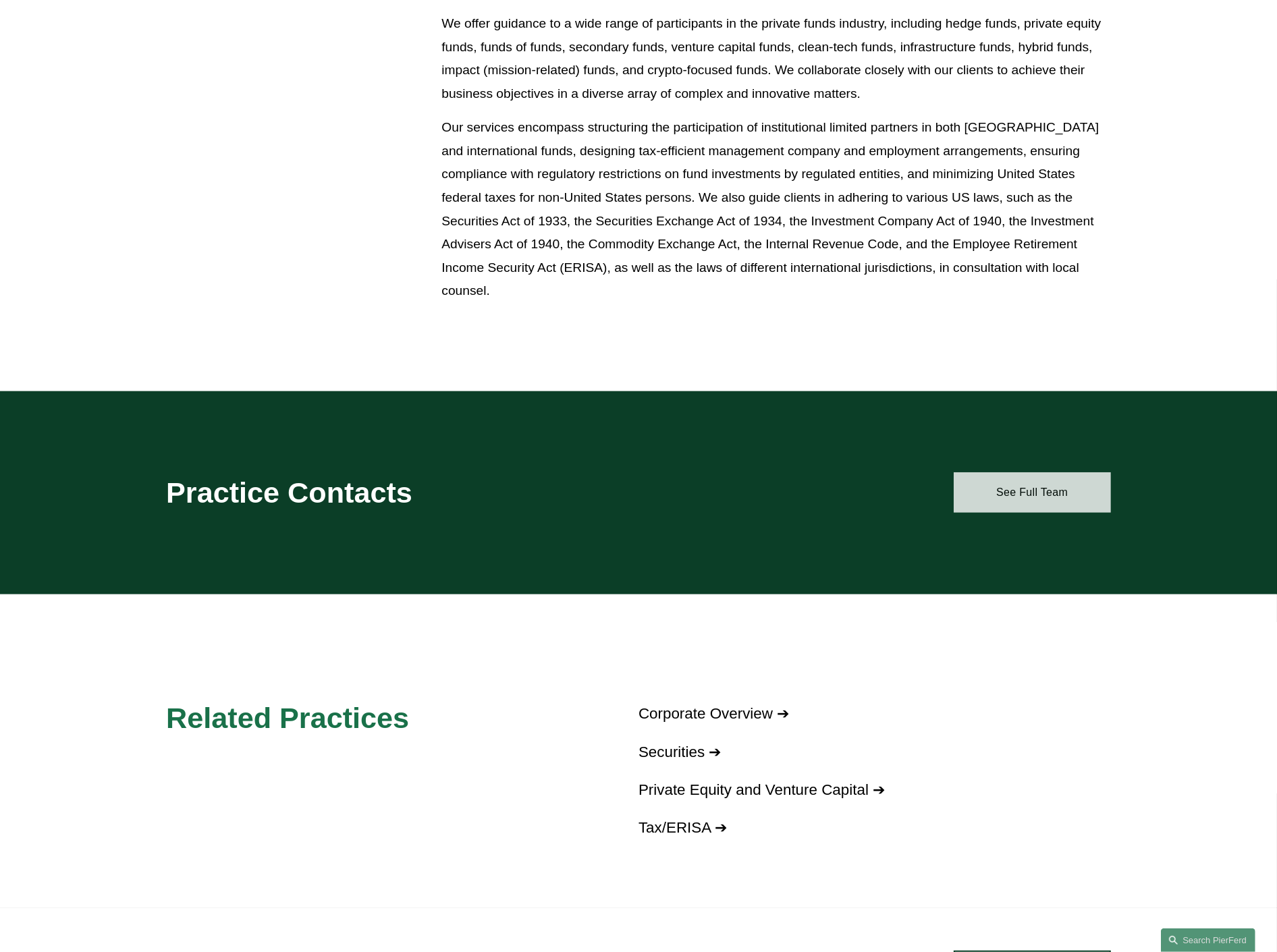
click at [1045, 492] on link "See Full Team" at bounding box center [1033, 492] width 158 height 41
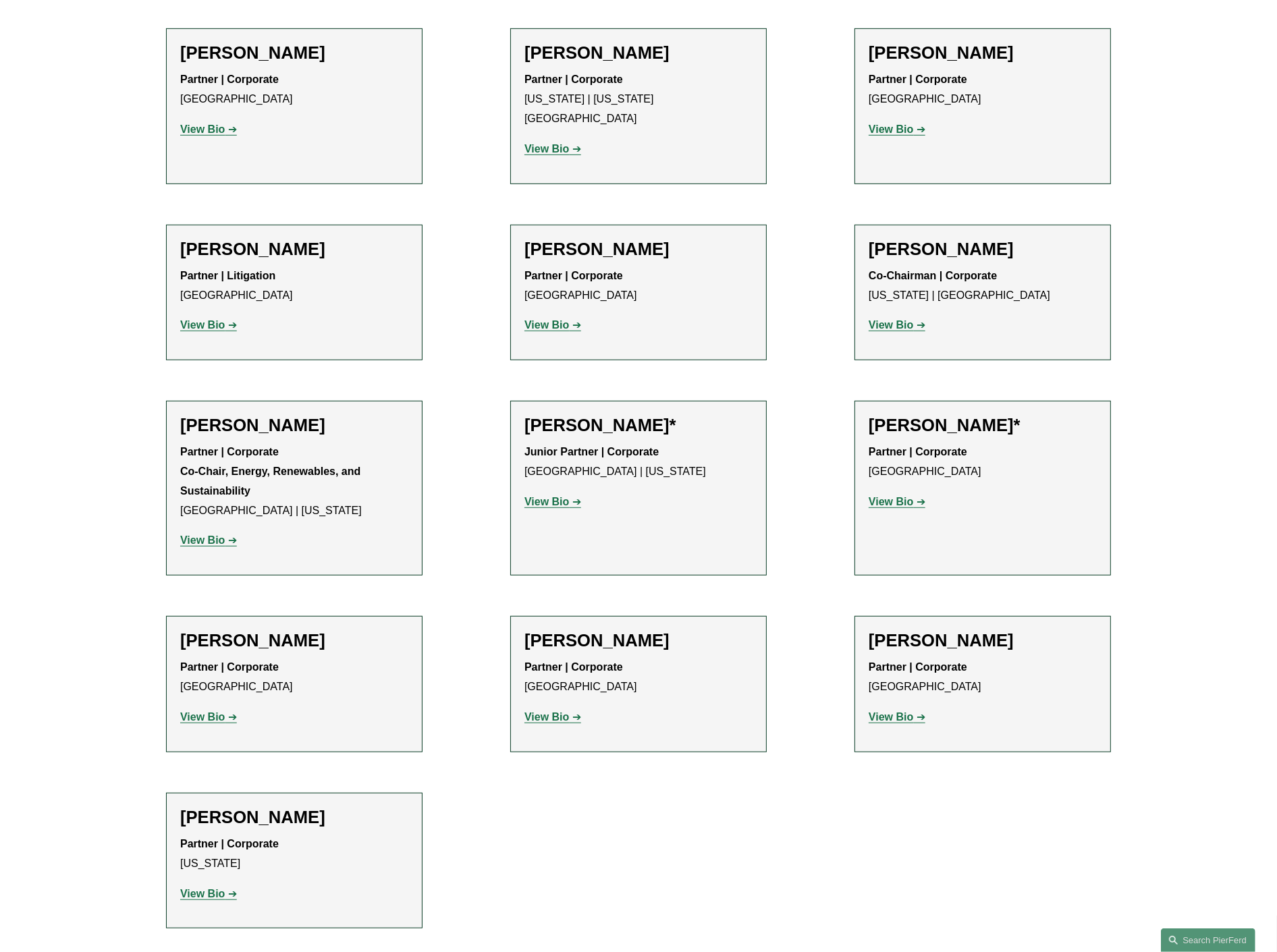
scroll to position [825, 0]
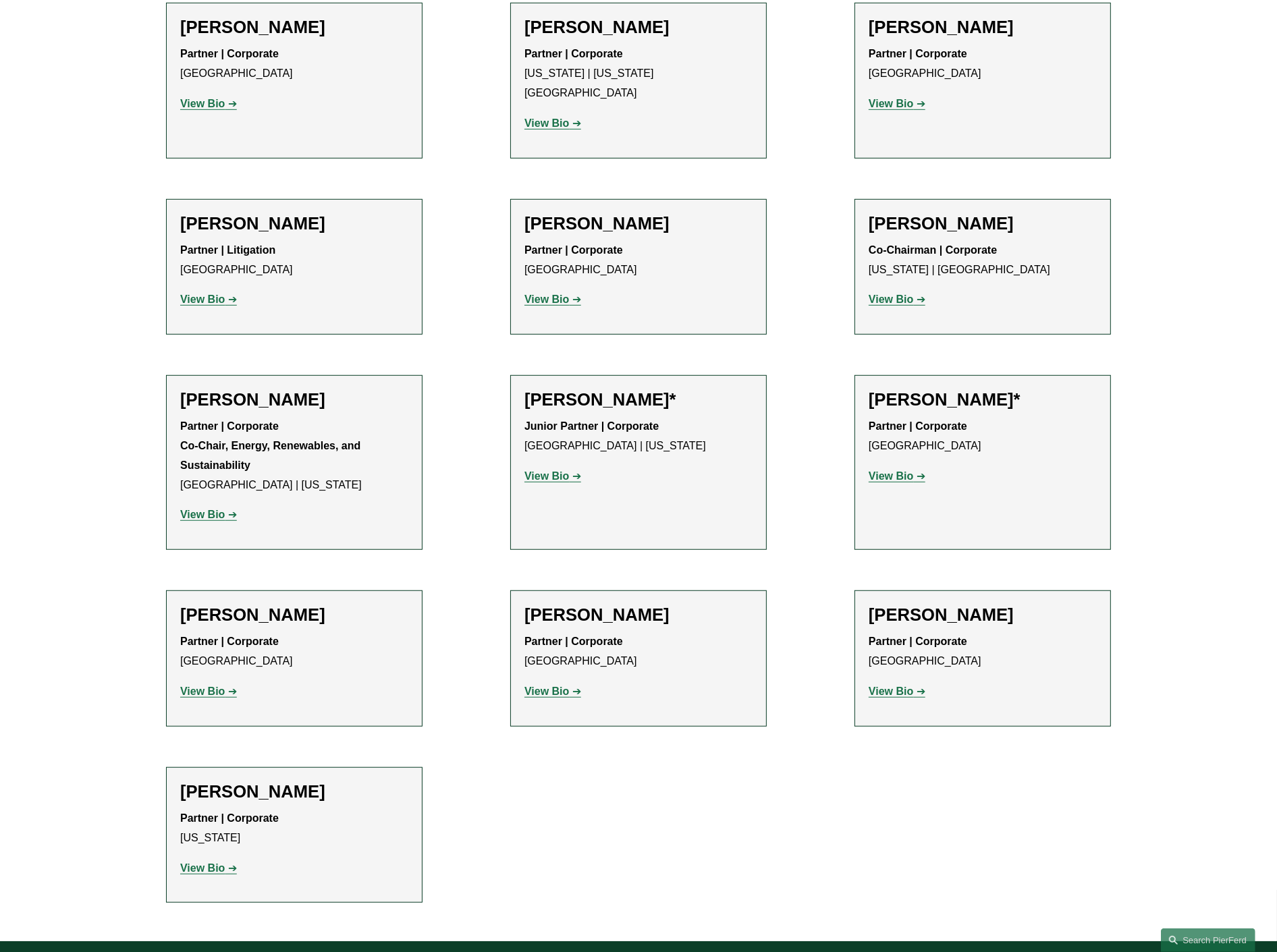
click at [885, 686] on strong "View Bio" at bounding box center [891, 691] width 45 height 11
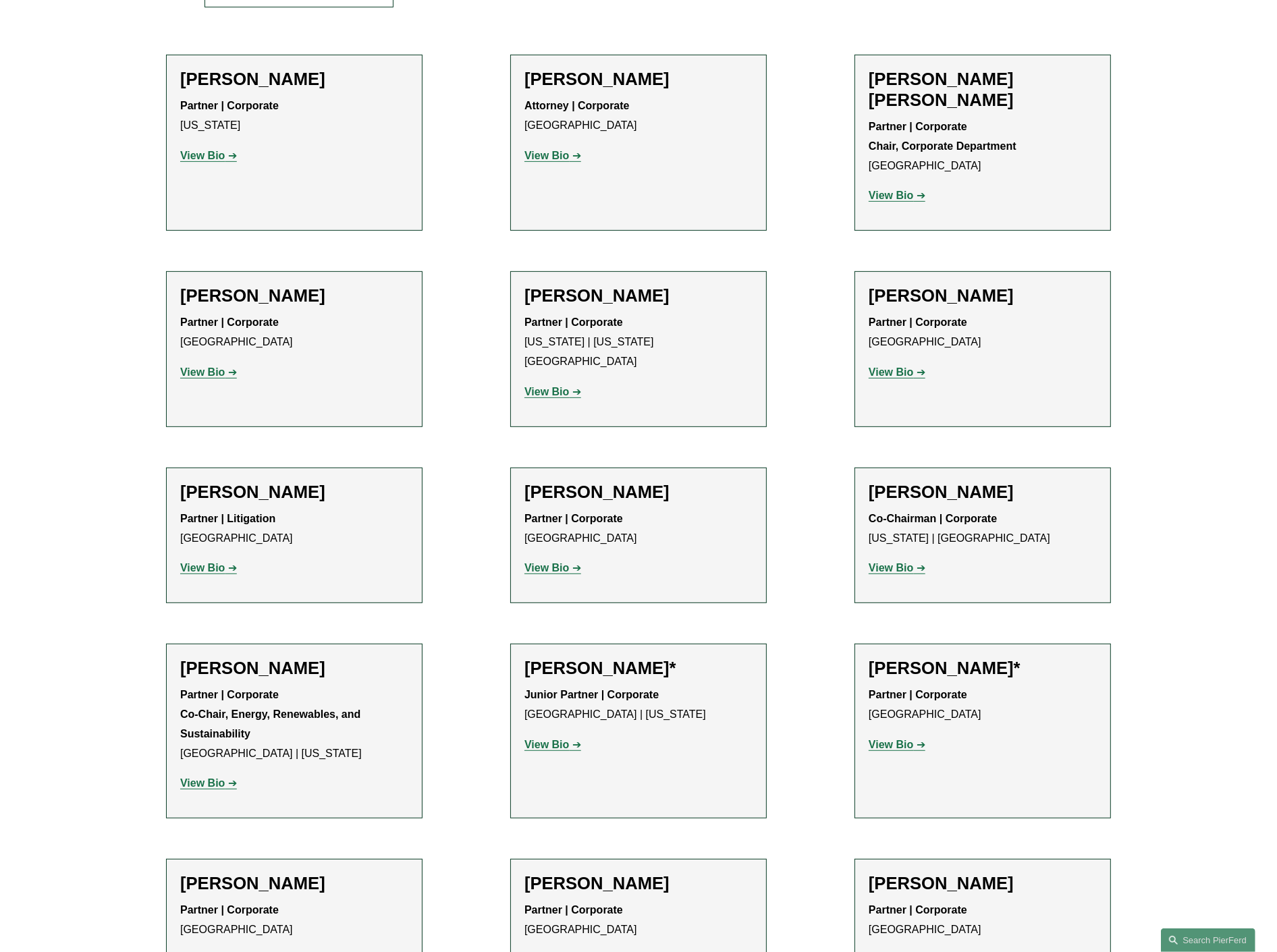
scroll to position [524, 0]
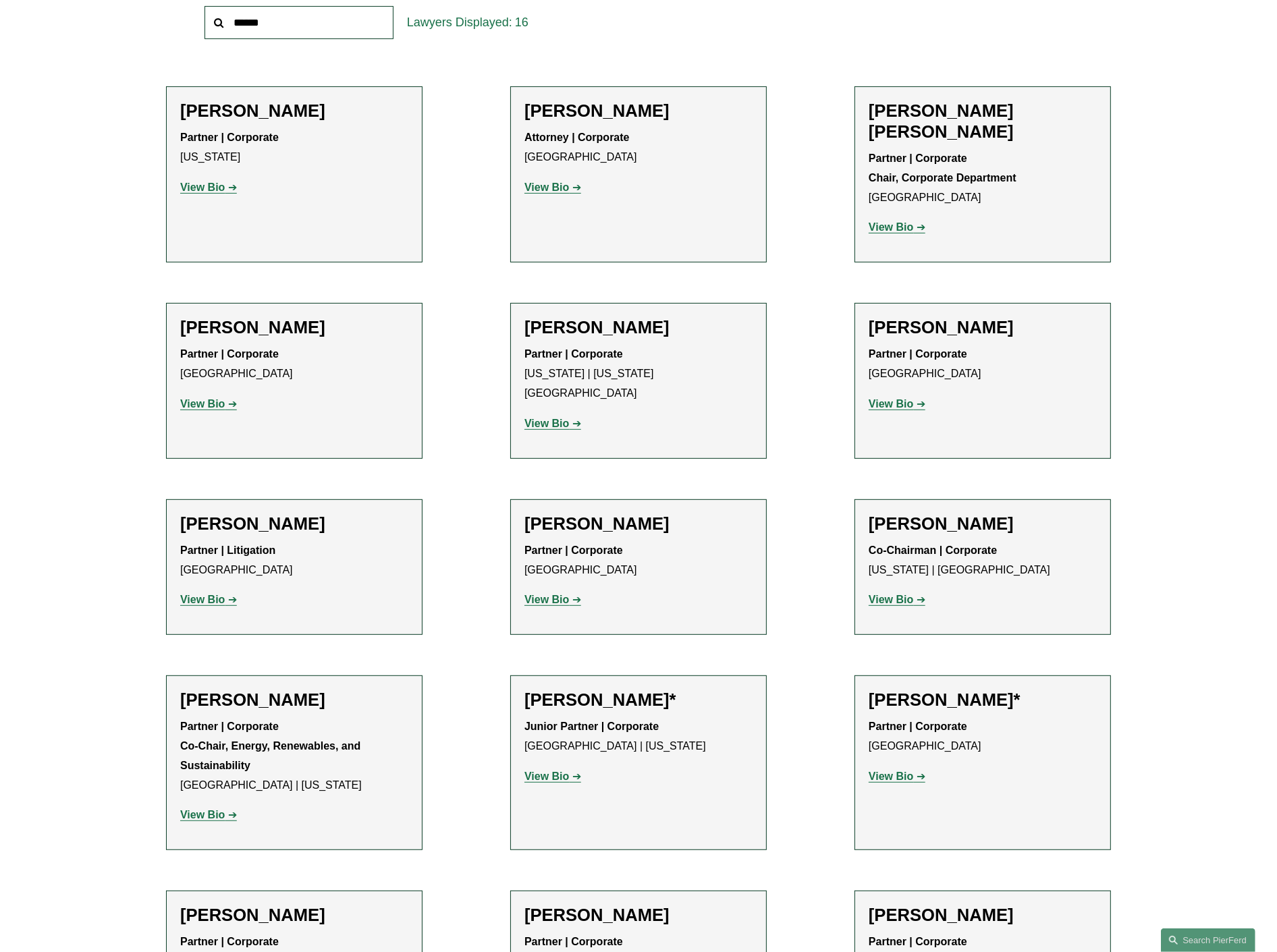
click at [899, 594] on strong "View Bio" at bounding box center [891, 600] width 45 height 11
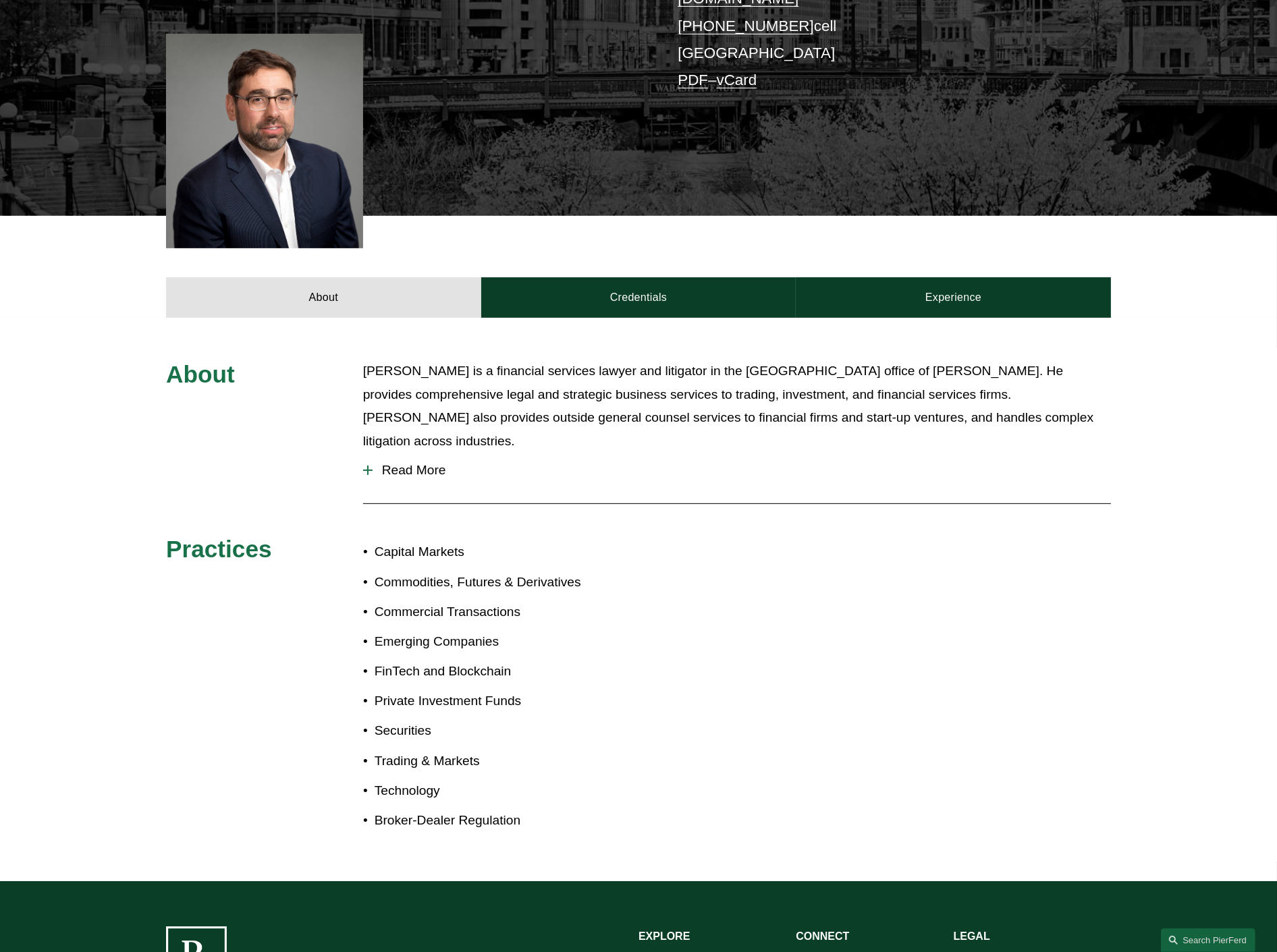
scroll to position [375, 0]
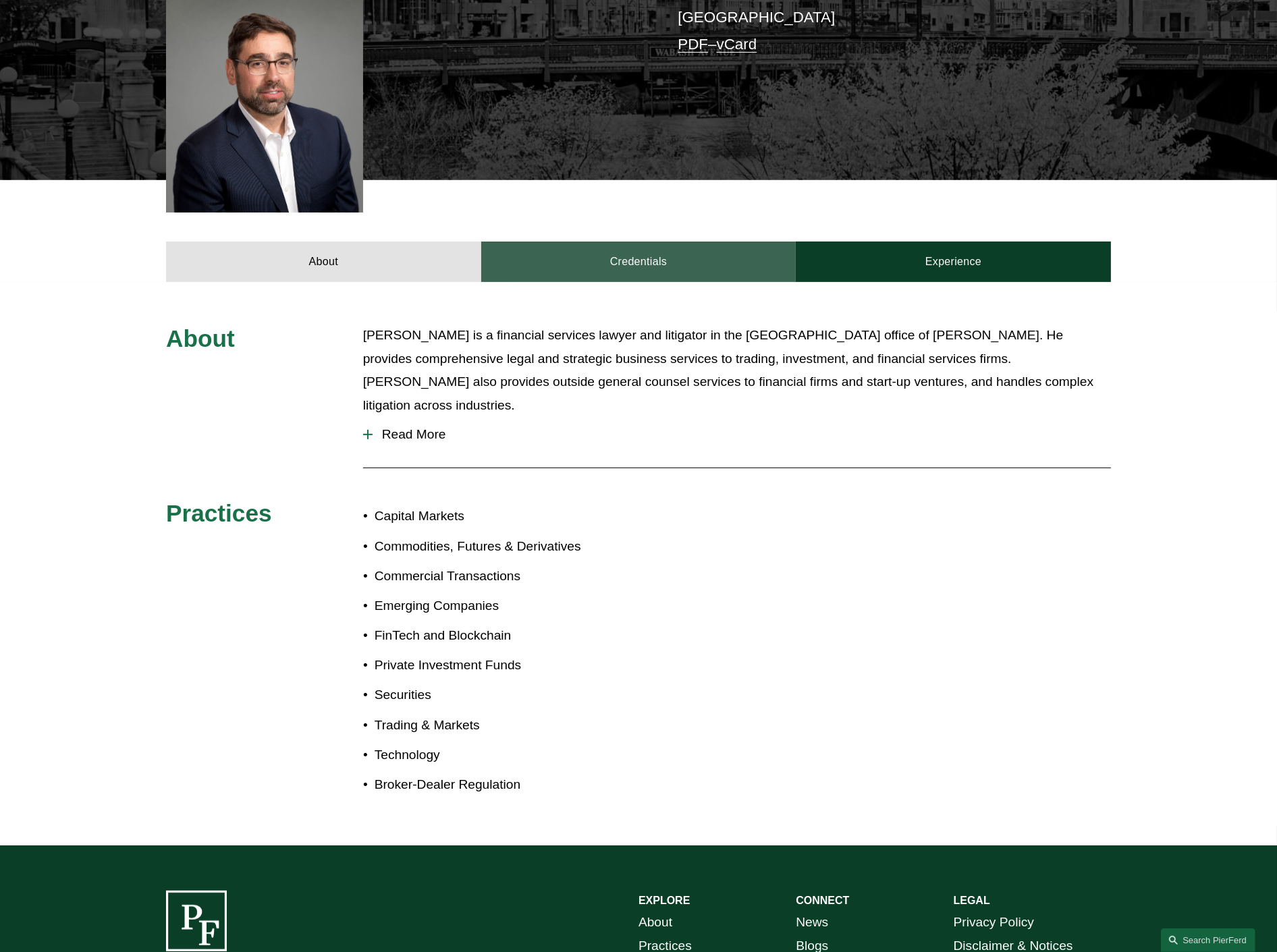
click at [633, 254] on link "Credentials" at bounding box center [639, 262] width 315 height 41
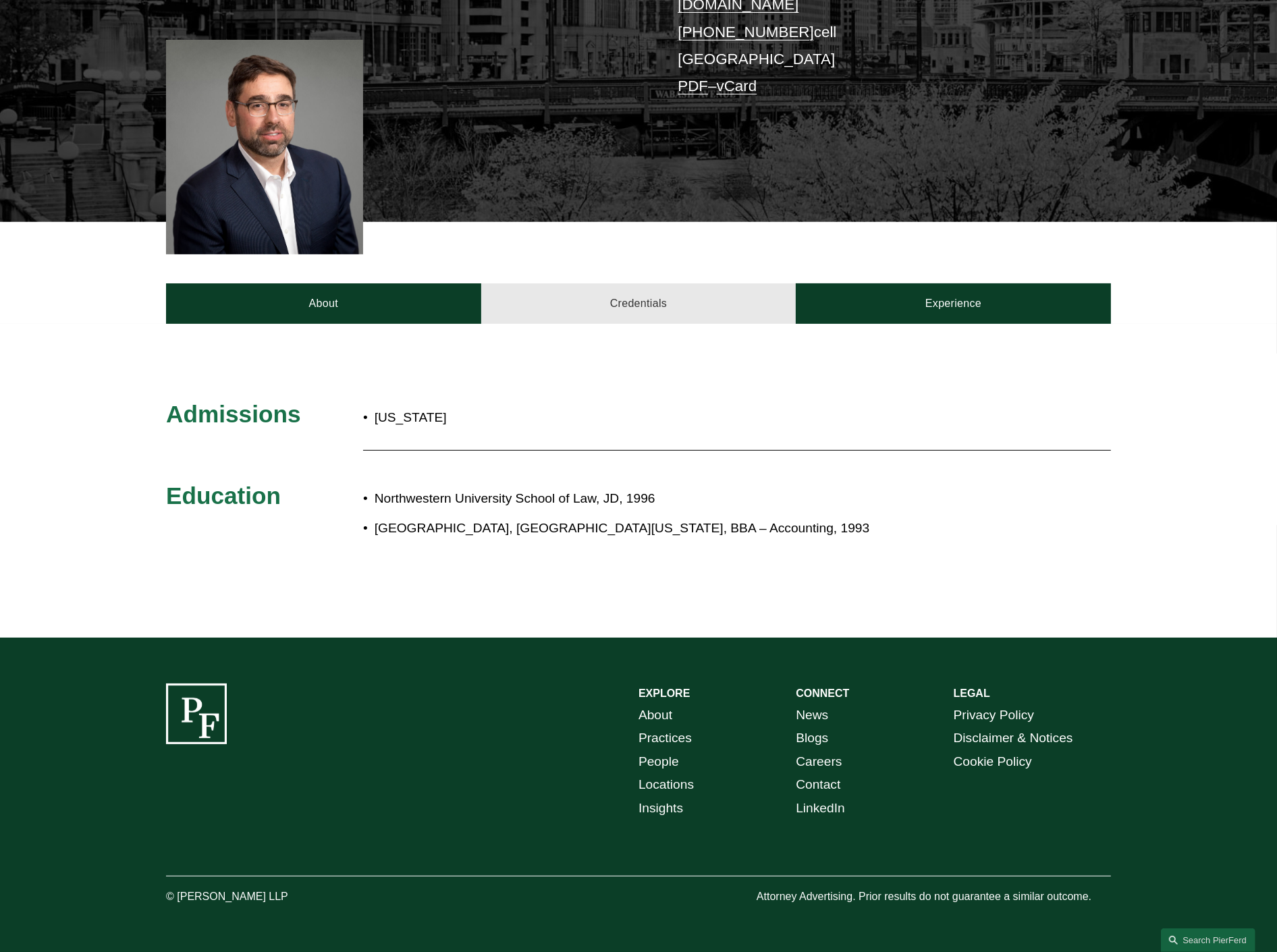
scroll to position [319, 0]
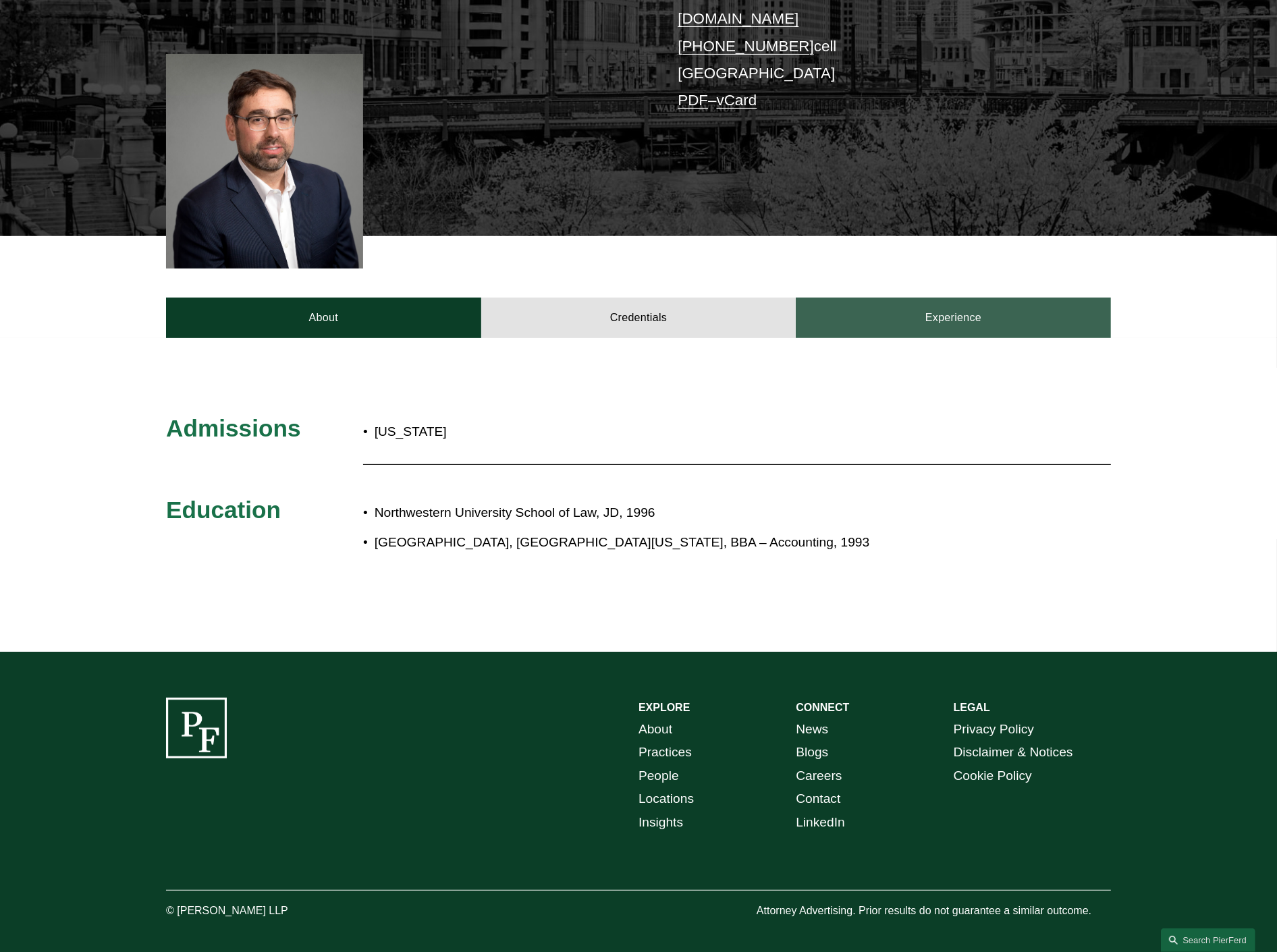
click at [984, 301] on link "Experience" at bounding box center [953, 317] width 315 height 41
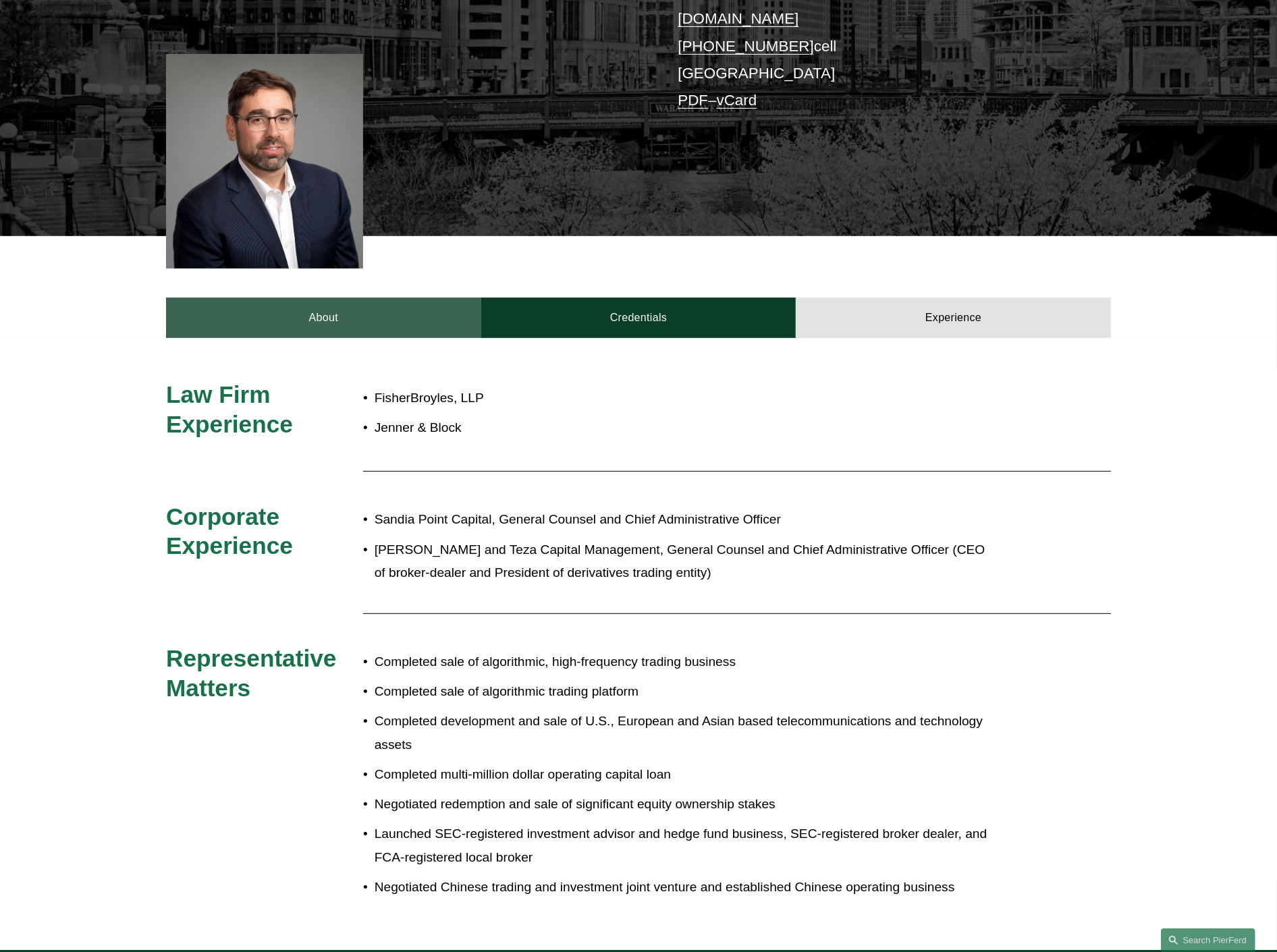
click at [293, 302] on link "About" at bounding box center [324, 317] width 315 height 41
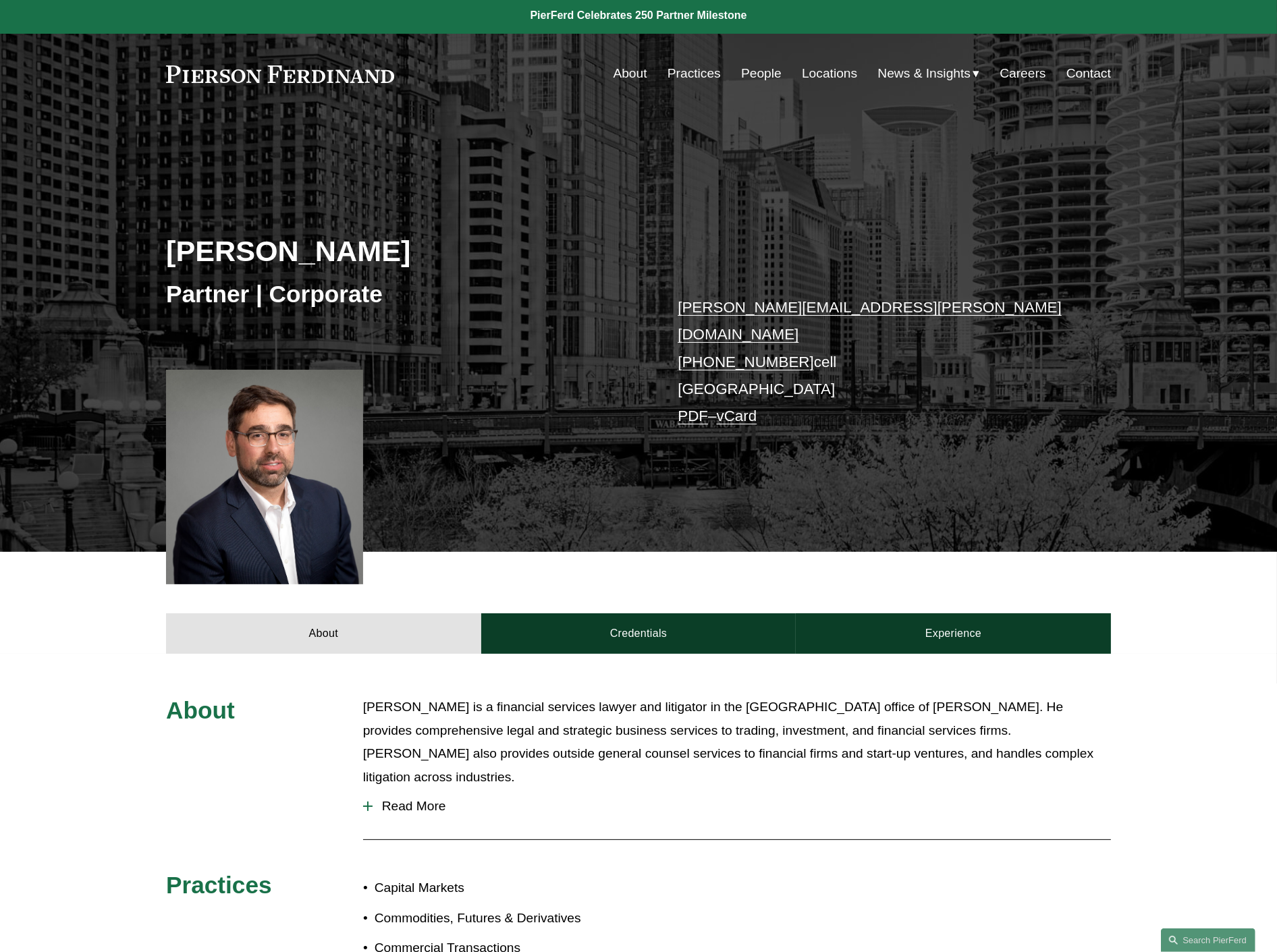
scroll to position [0, 0]
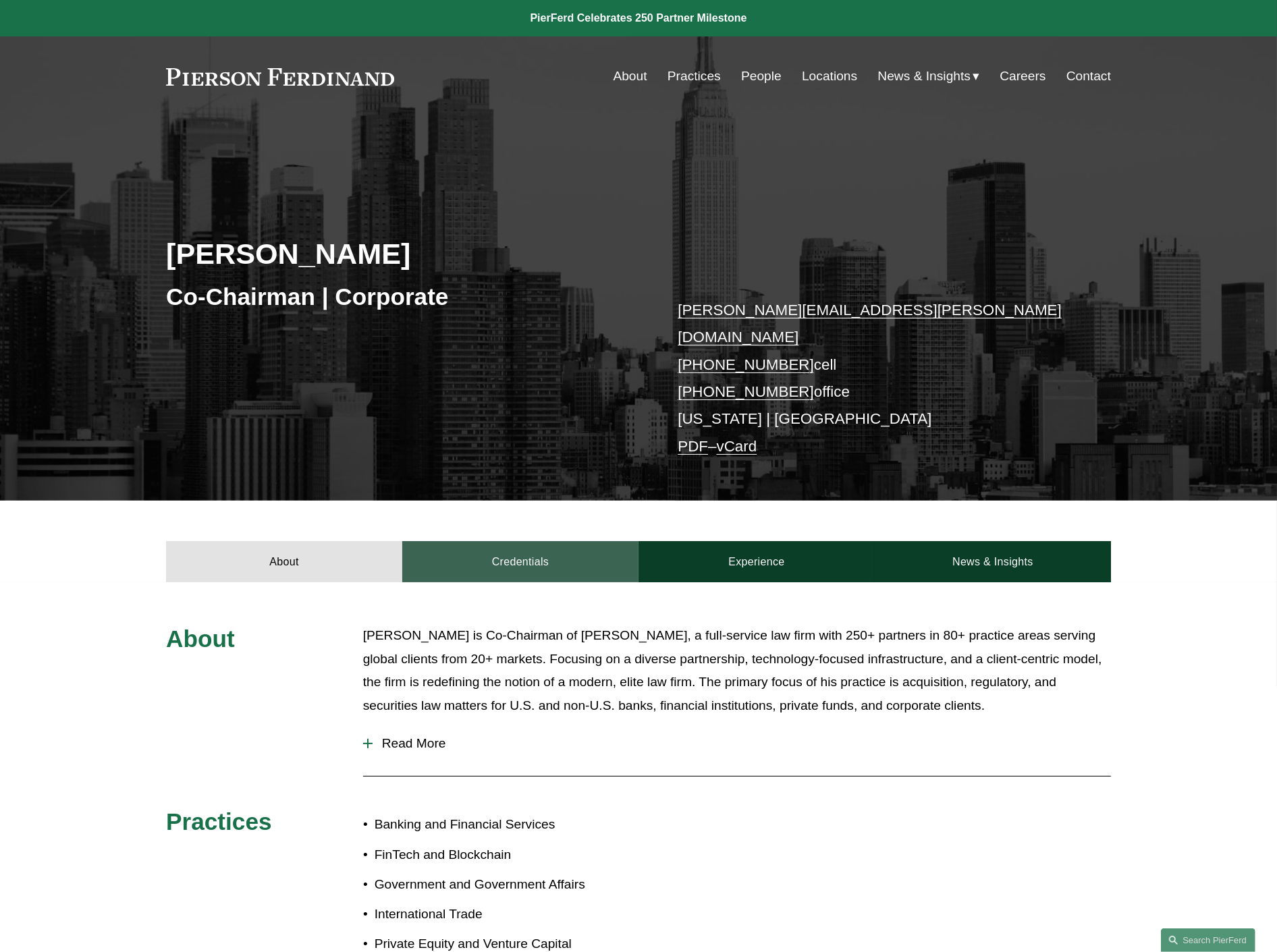
click at [578, 542] on link "Credentials" at bounding box center [520, 561] width 236 height 41
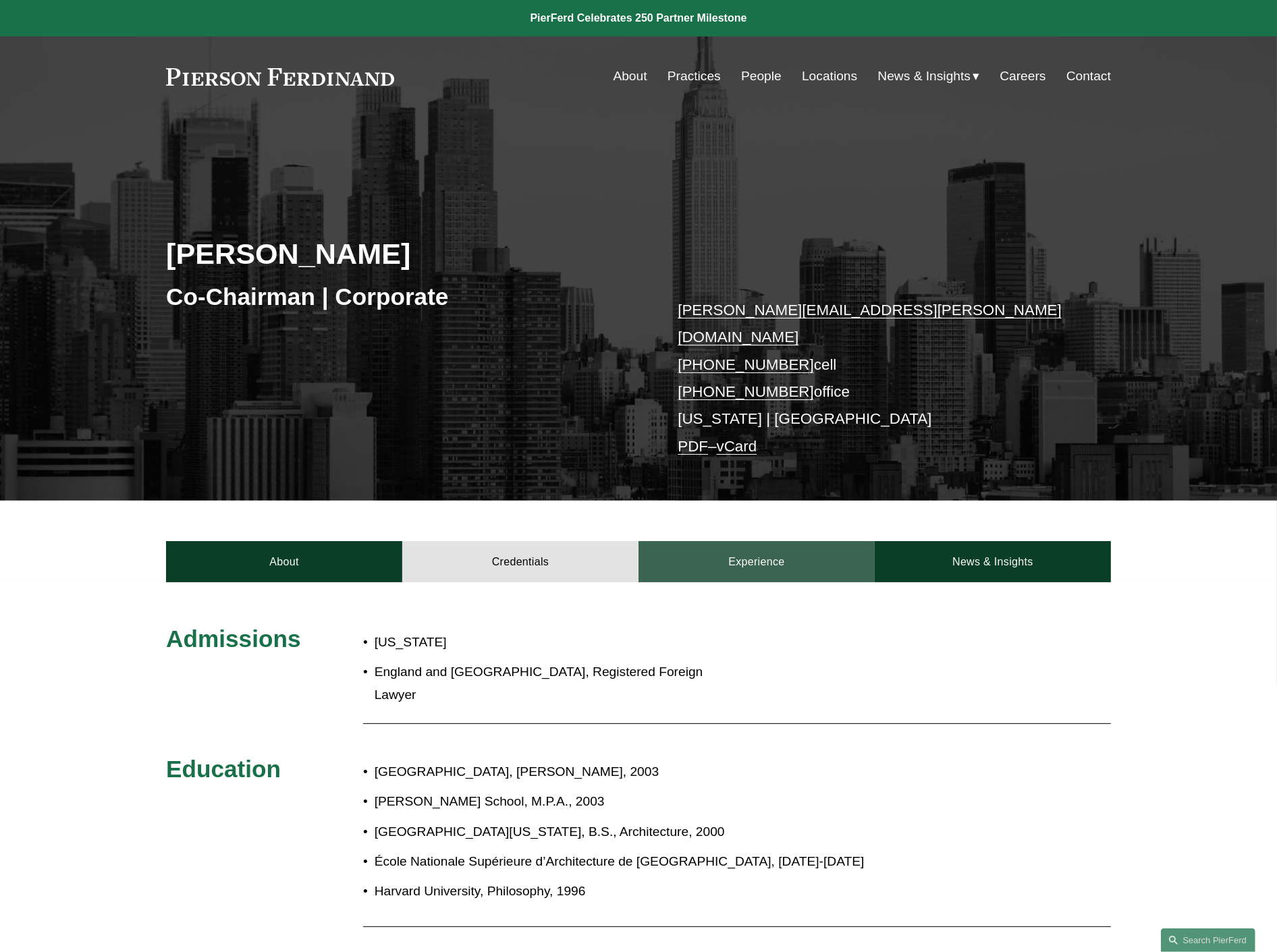
click at [727, 547] on link "Experience" at bounding box center [757, 561] width 236 height 41
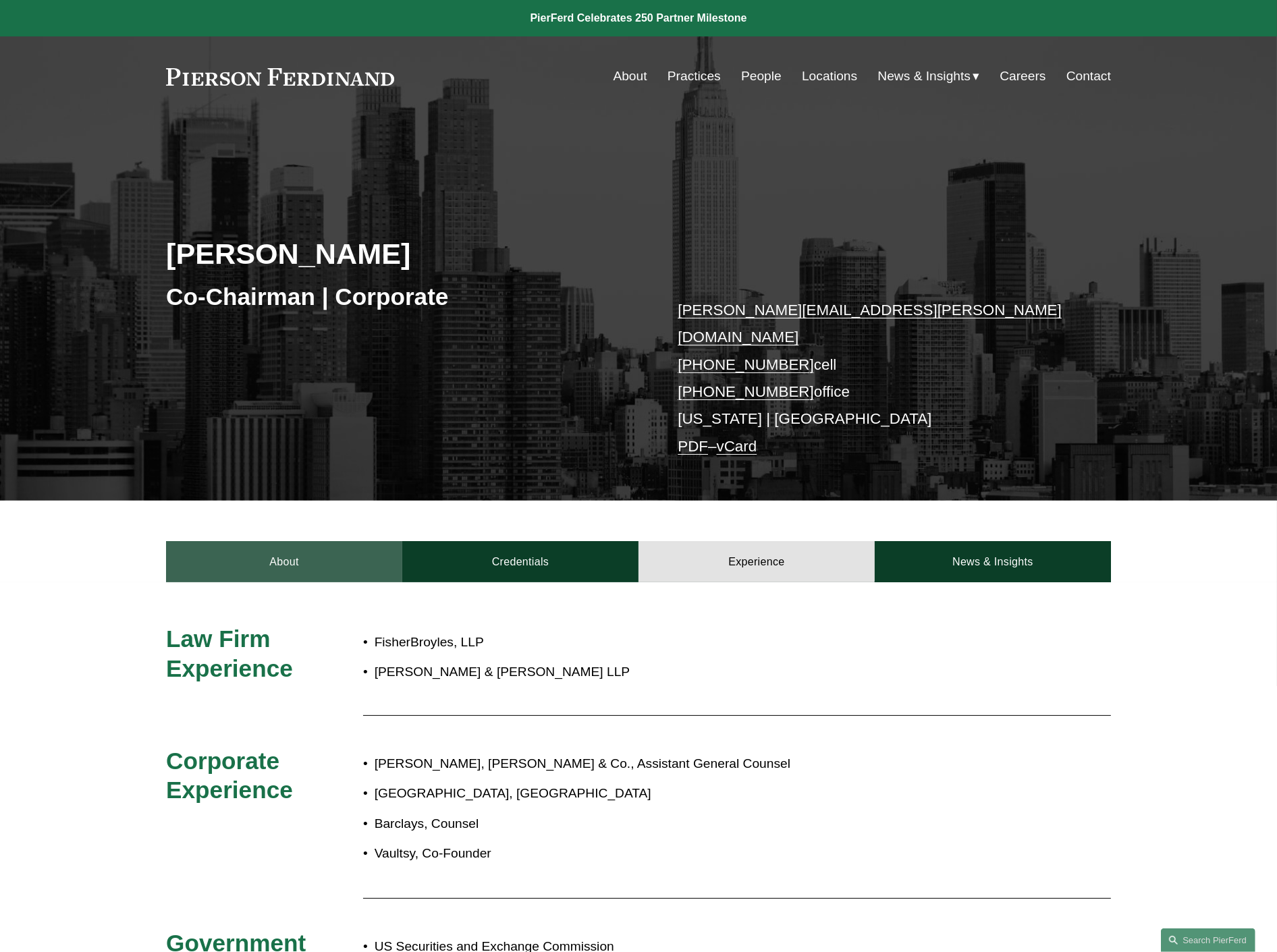
click at [285, 547] on link "About" at bounding box center [284, 561] width 236 height 41
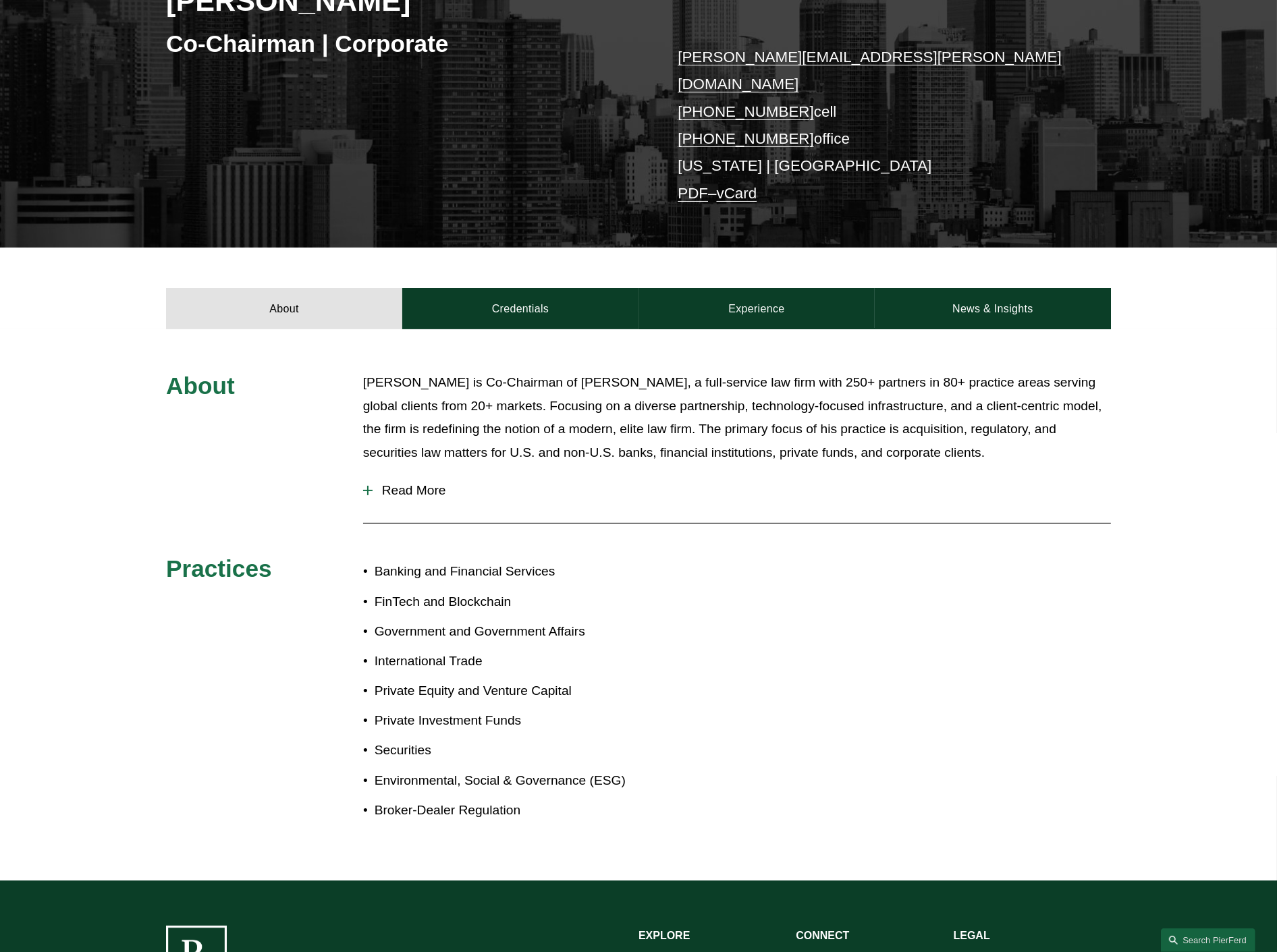
scroll to position [150, 0]
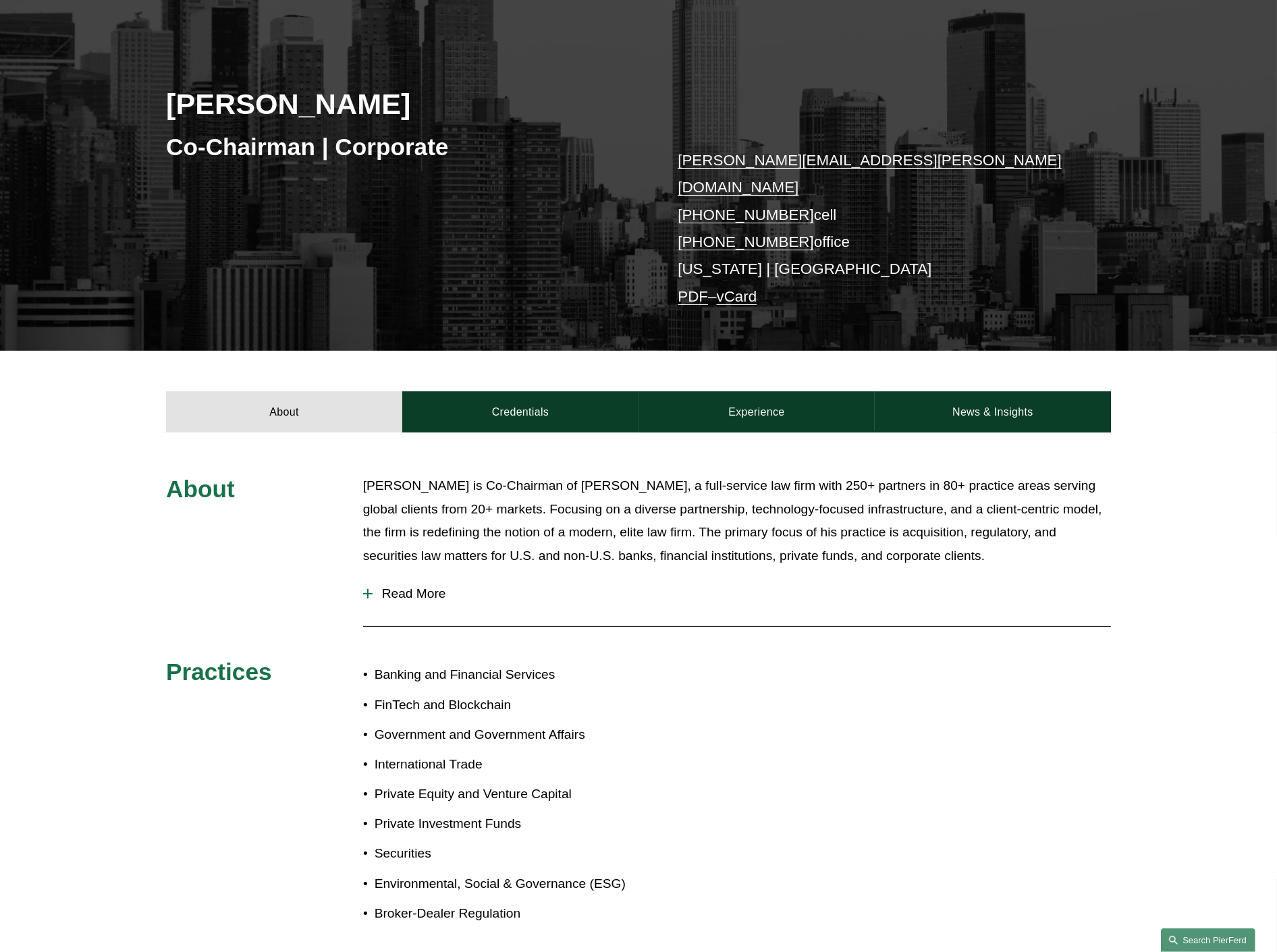
click at [1236, 938] on link "Search this site" at bounding box center [1208, 941] width 95 height 24
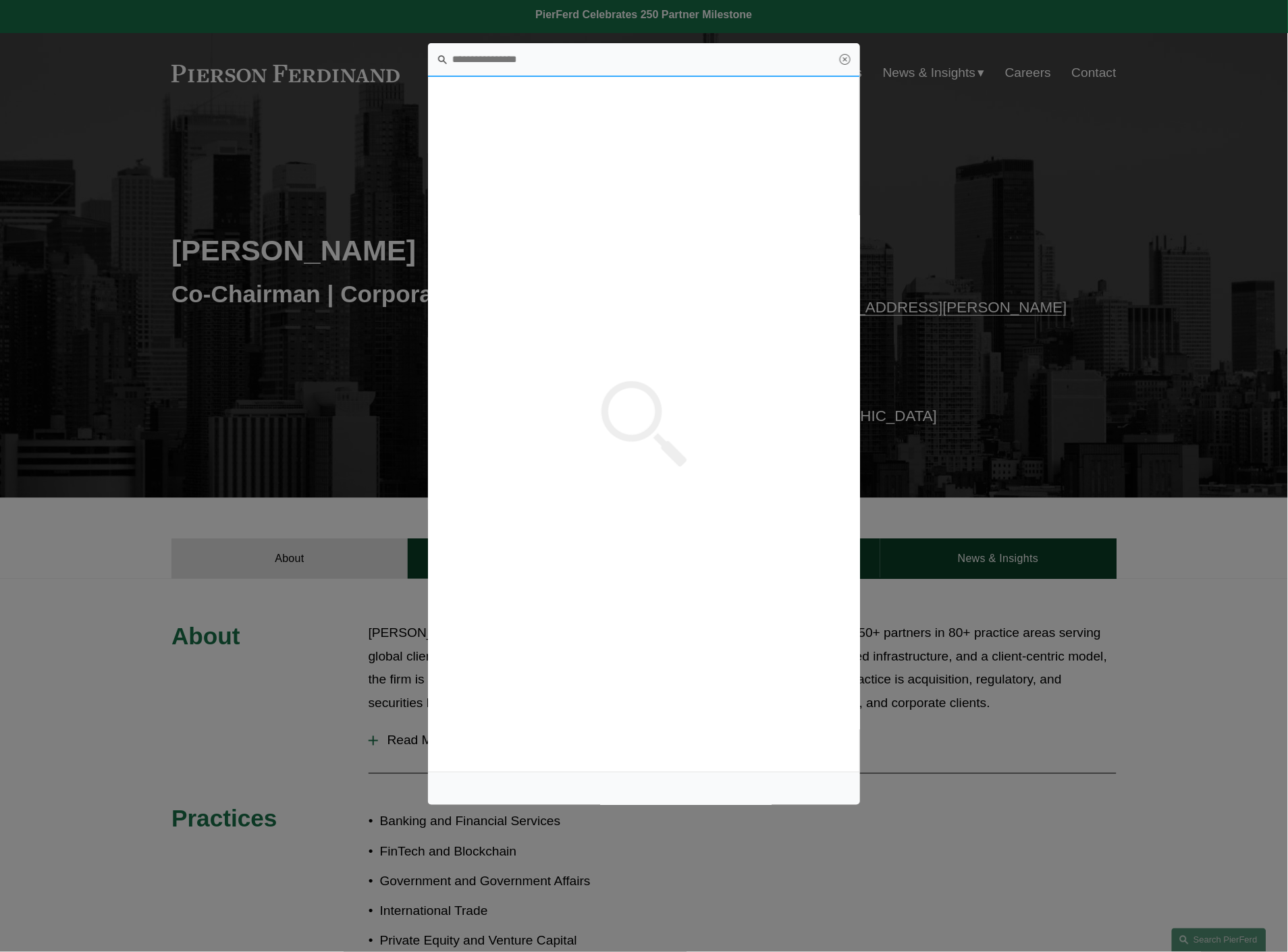
scroll to position [0, 0]
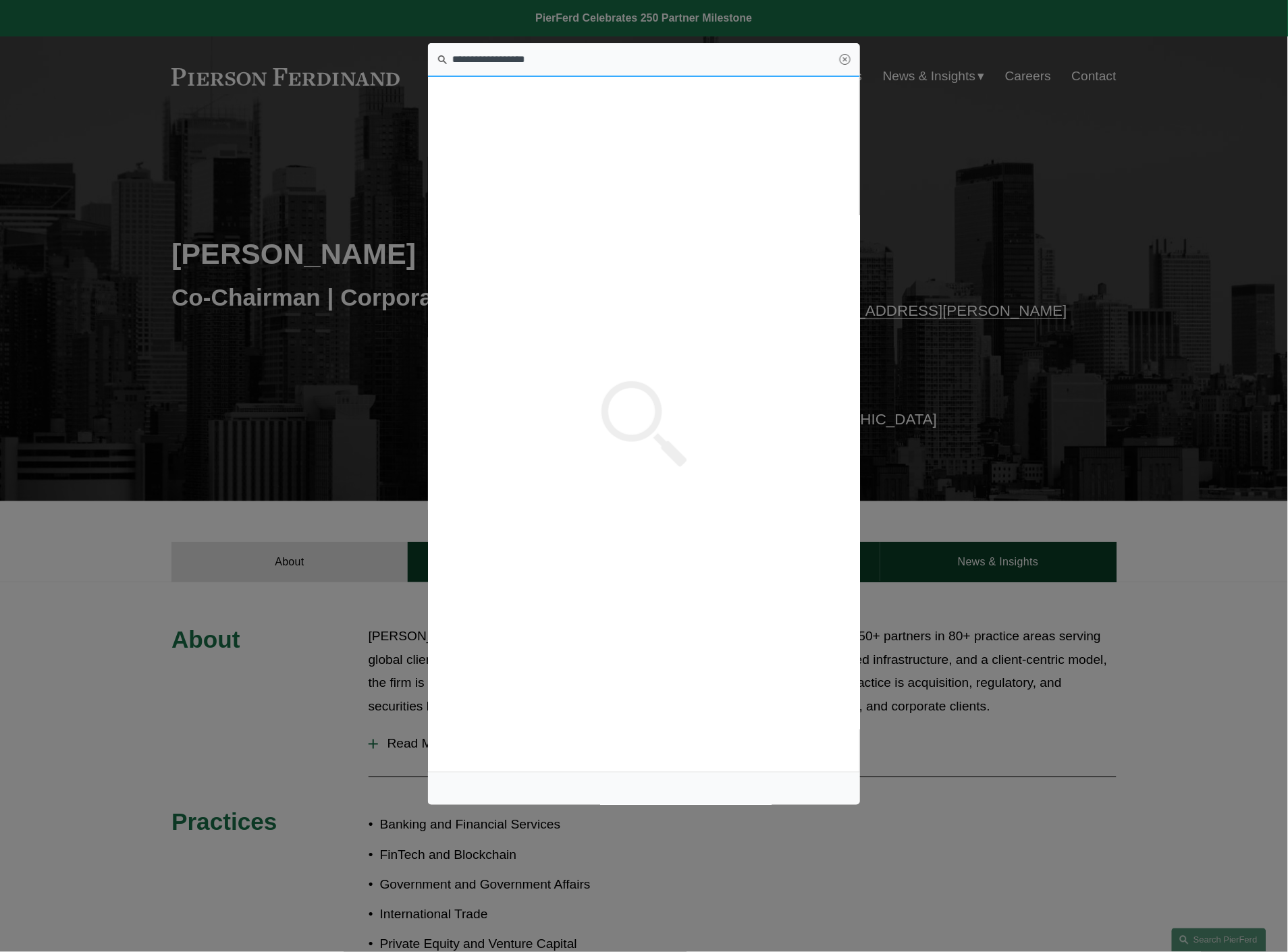
type input "**********"
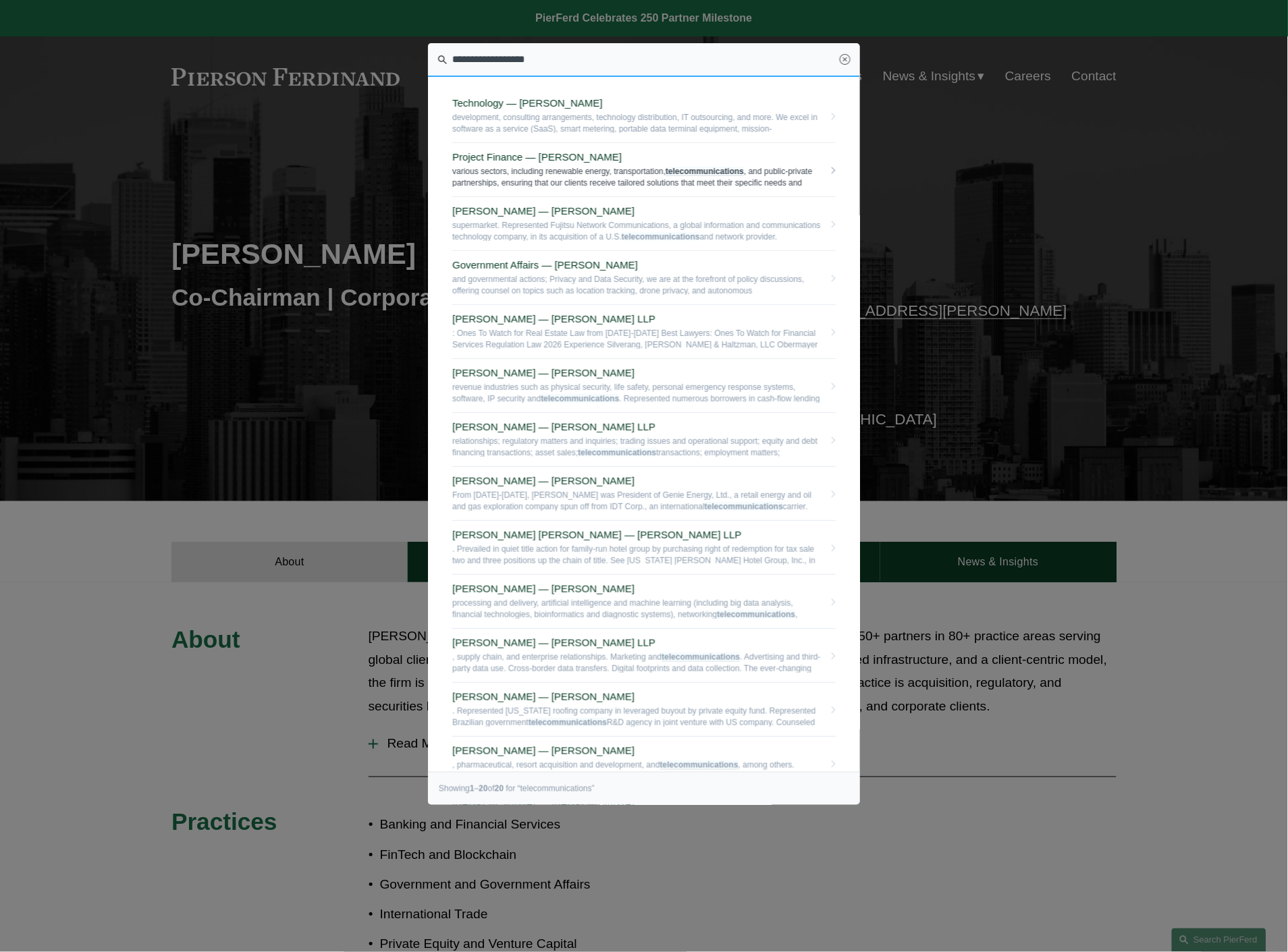
click at [574, 166] on span "various sectors, including renewable energy, transportation, telecommunications…" at bounding box center [638, 177] width 372 height 21
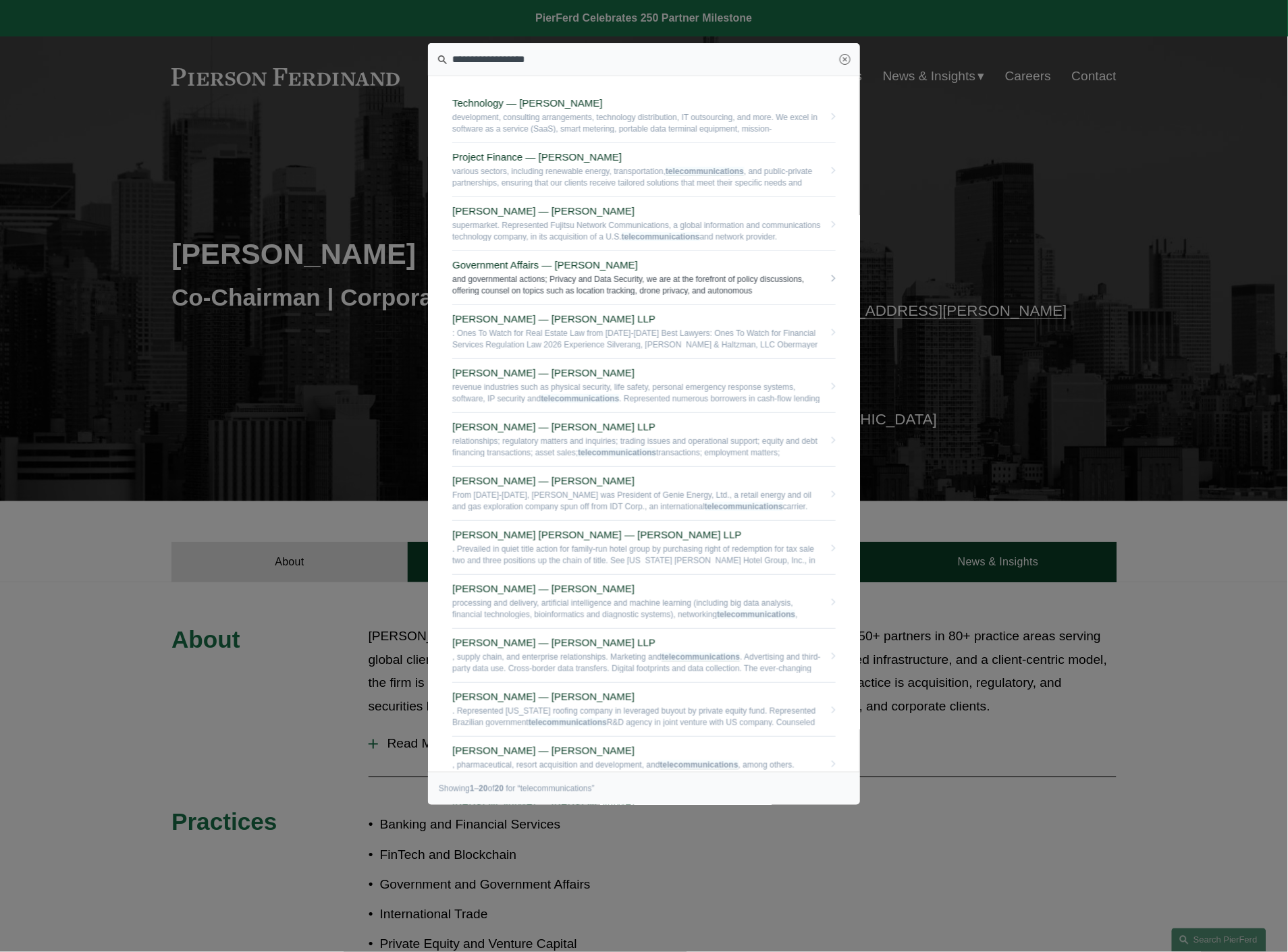
click at [631, 281] on span "and governmental actions; Privacy and Data Security, we are at the forefront of…" at bounding box center [638, 285] width 372 height 21
click at [726, 338] on span ": Ones To Watch for Real Estate Law from 2024-2026 Best Lawyers: Ones To Watch …" at bounding box center [638, 338] width 372 height 21
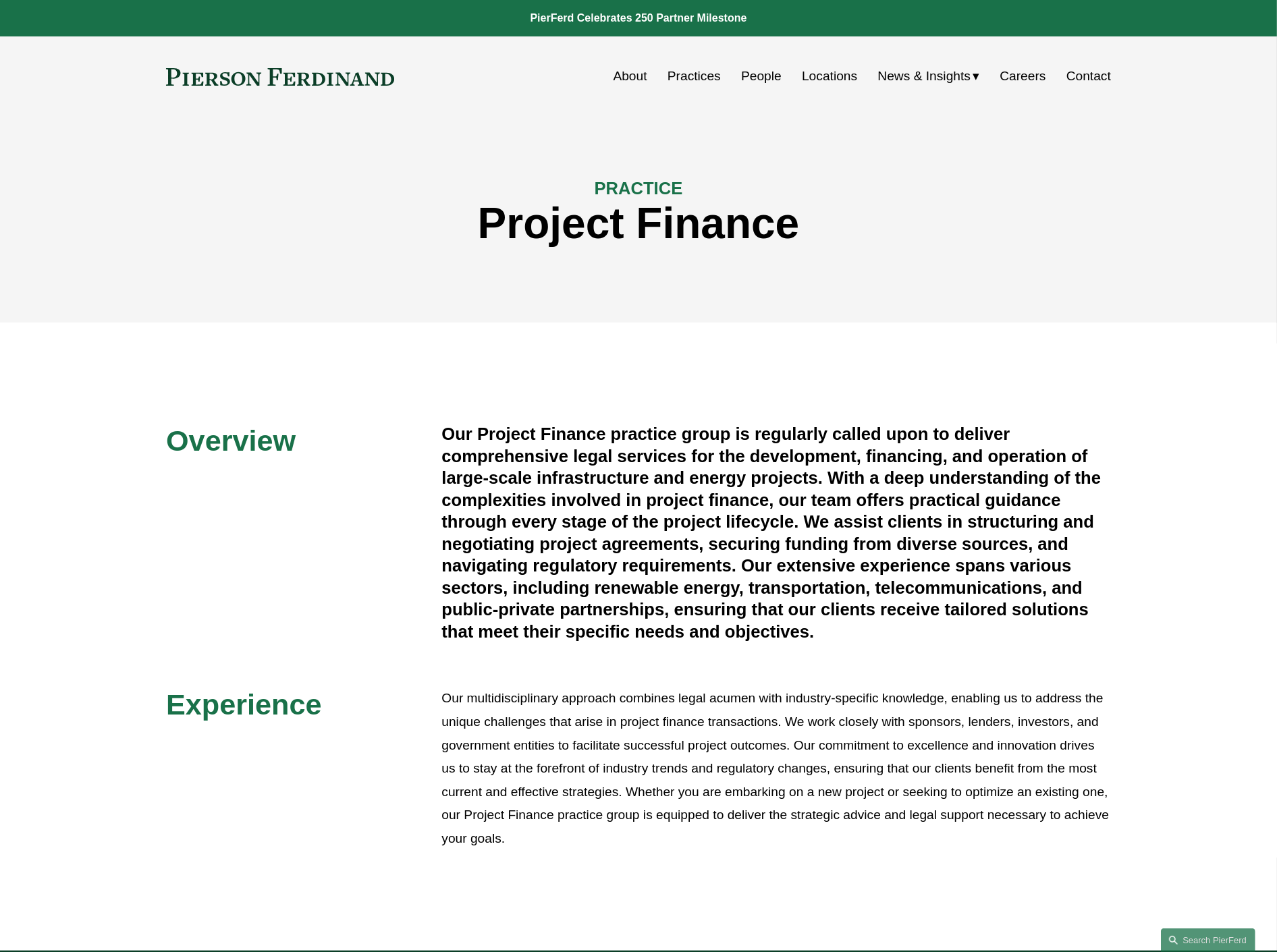
click at [965, 769] on p "Our multidisciplinary approach combines legal acumen with industry-specific kno…" at bounding box center [777, 768] width 670 height 163
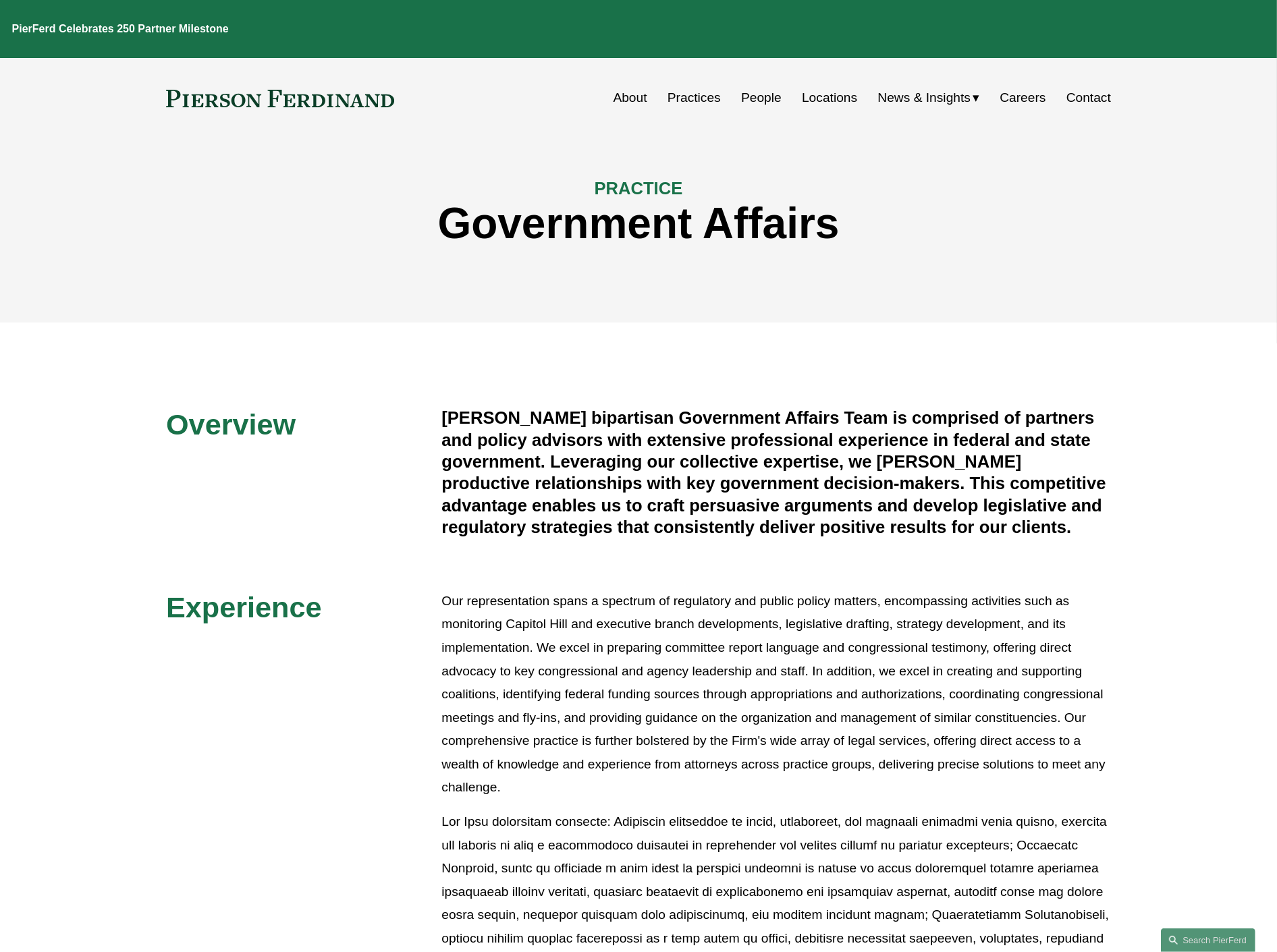
click at [621, 663] on p "Our representation spans a spectrum of regulatory and public policy matters, en…" at bounding box center [777, 695] width 670 height 210
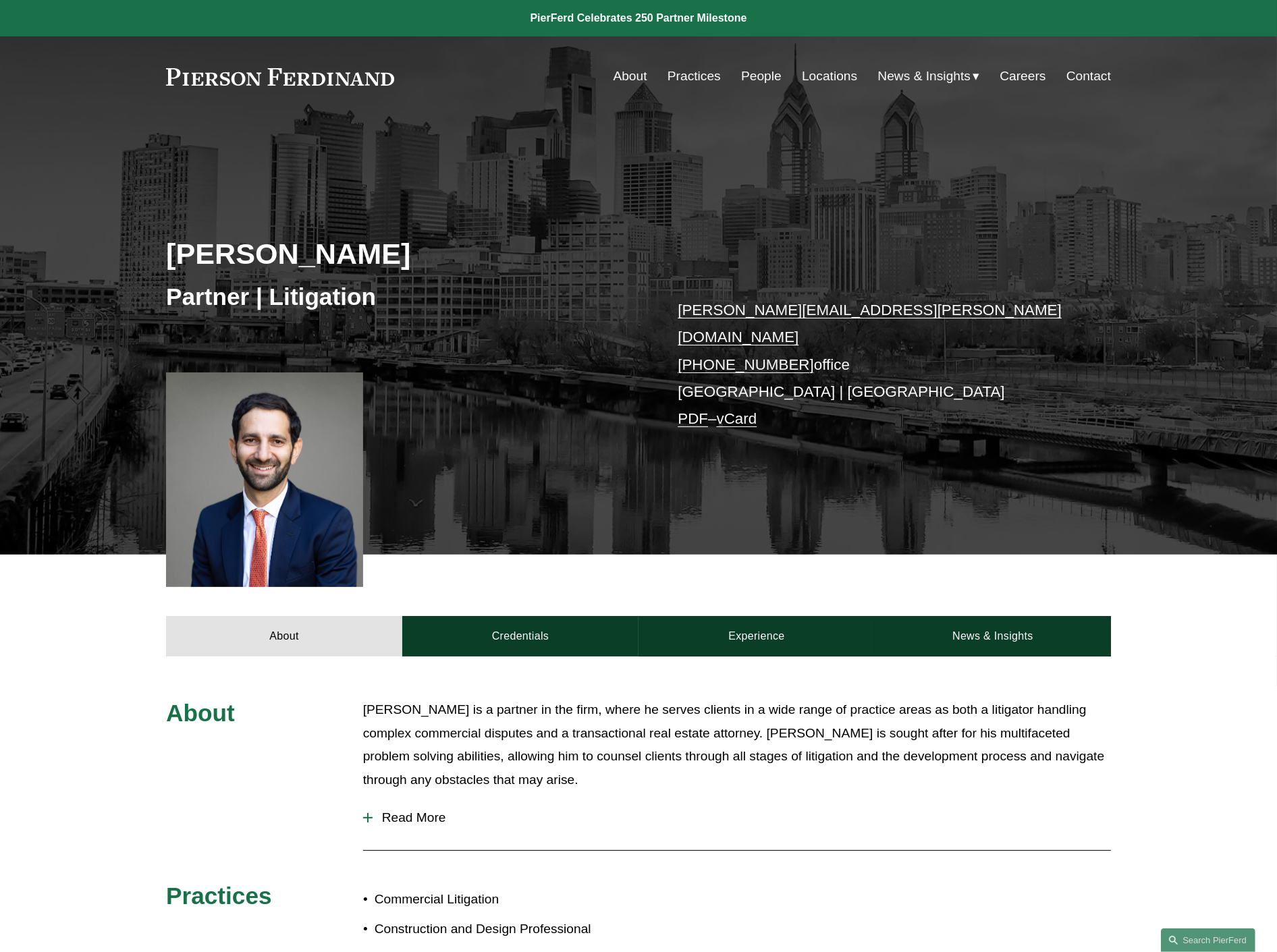
click at [424, 810] on span "Read More" at bounding box center [742, 818] width 738 height 15
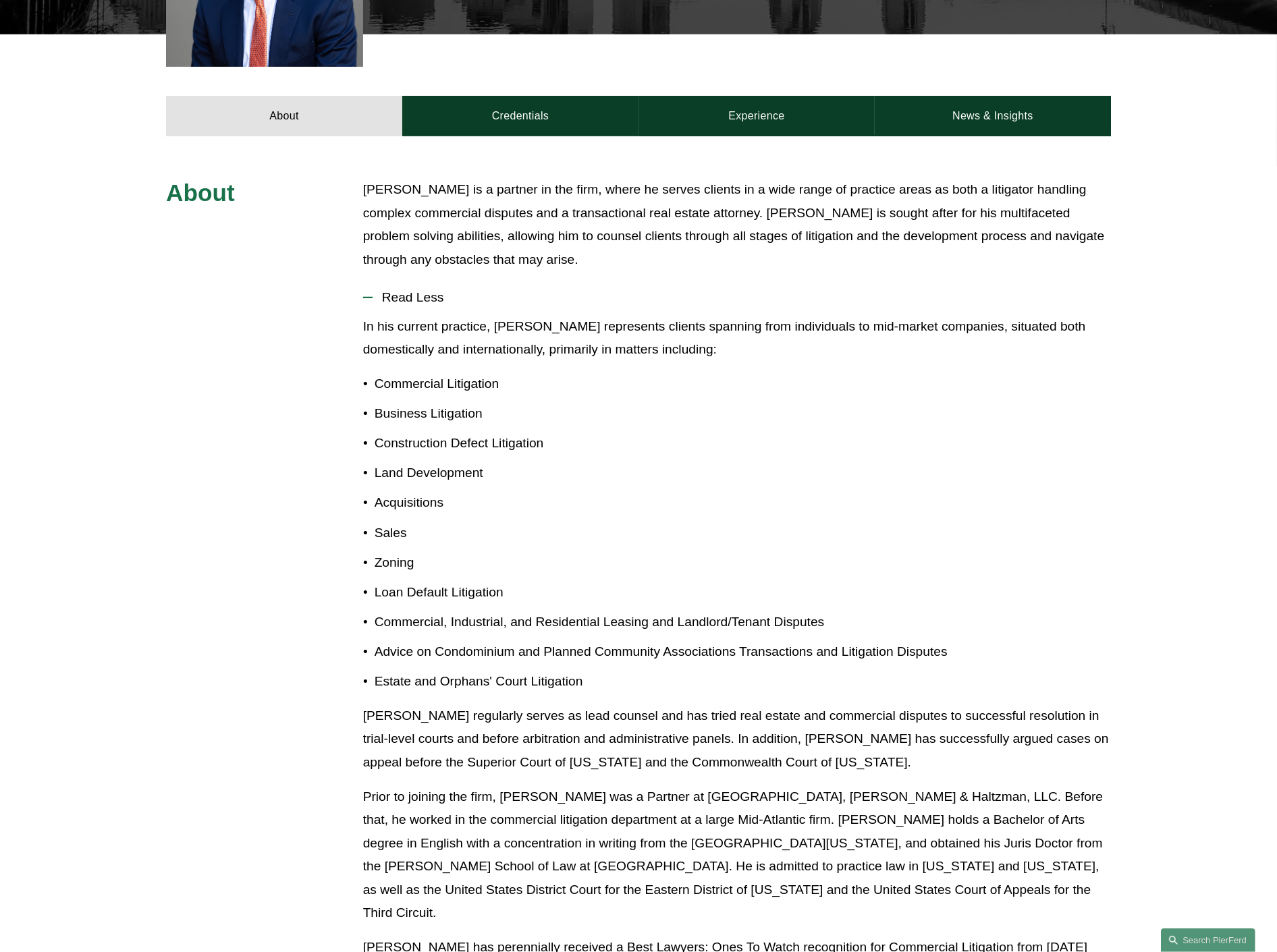
scroll to position [524, 0]
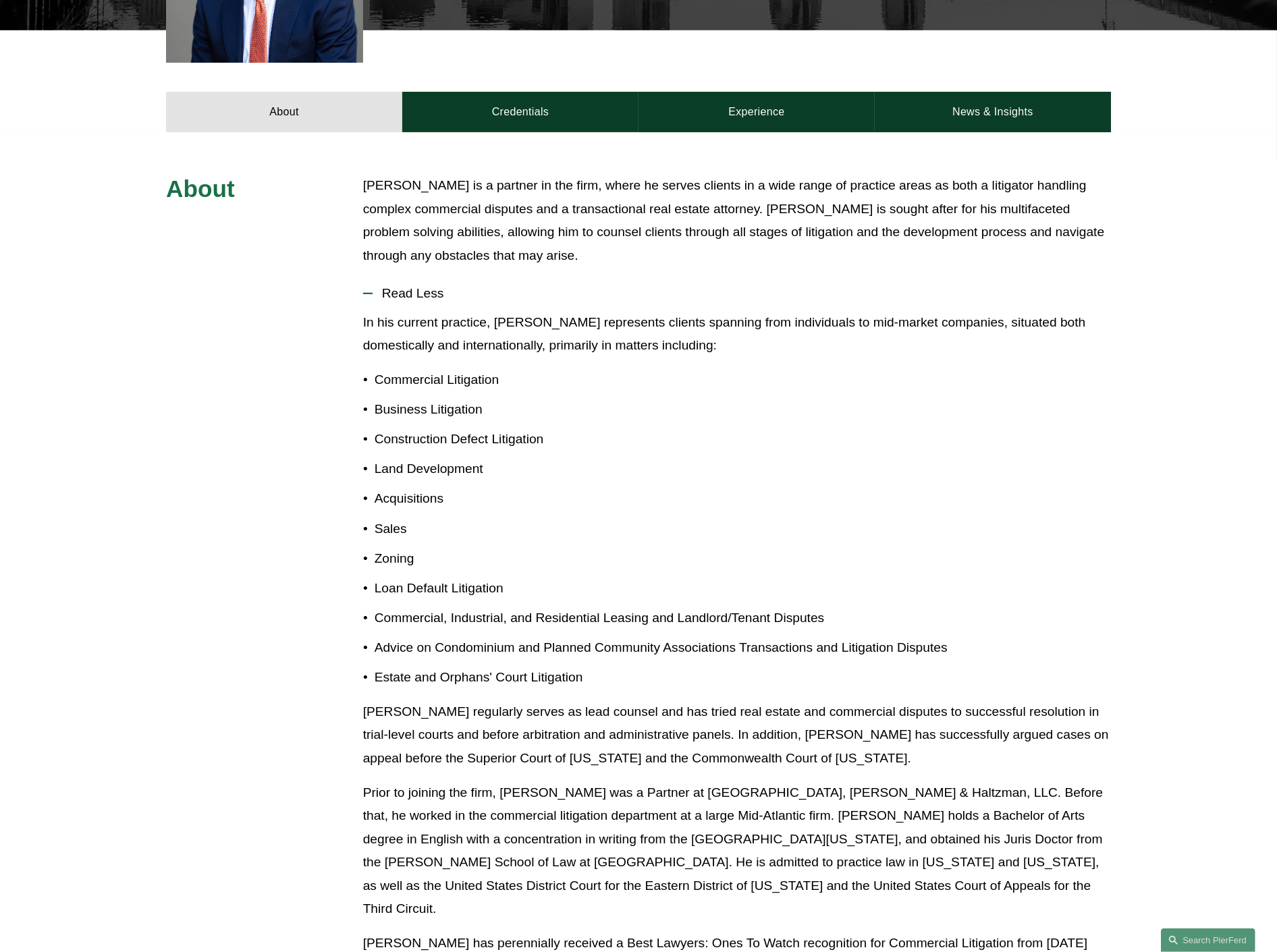
click at [587, 701] on p "[PERSON_NAME] regularly serves as lead counsel and has tried real estate and co…" at bounding box center [738, 736] width 748 height 70
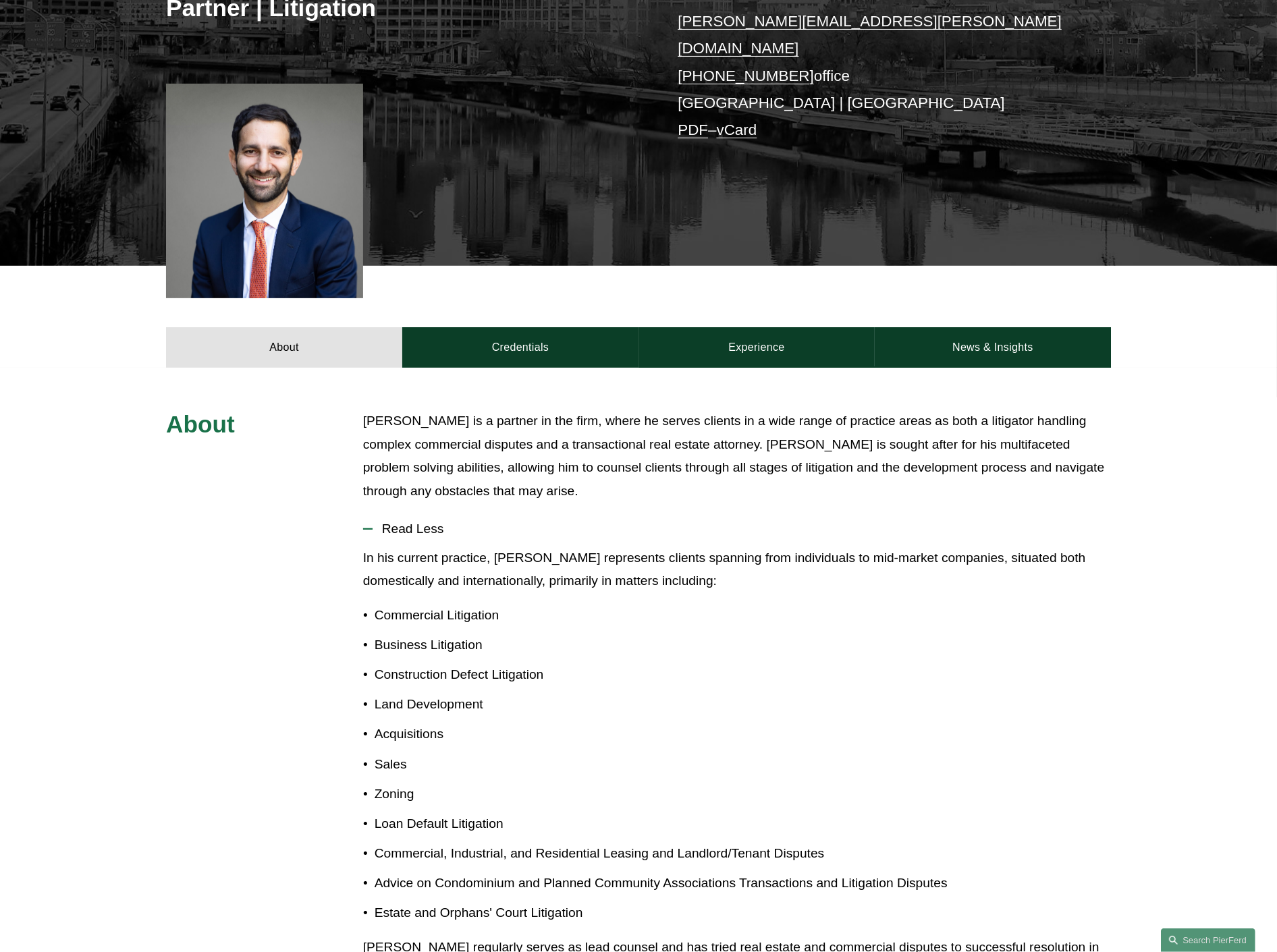
scroll to position [0, 0]
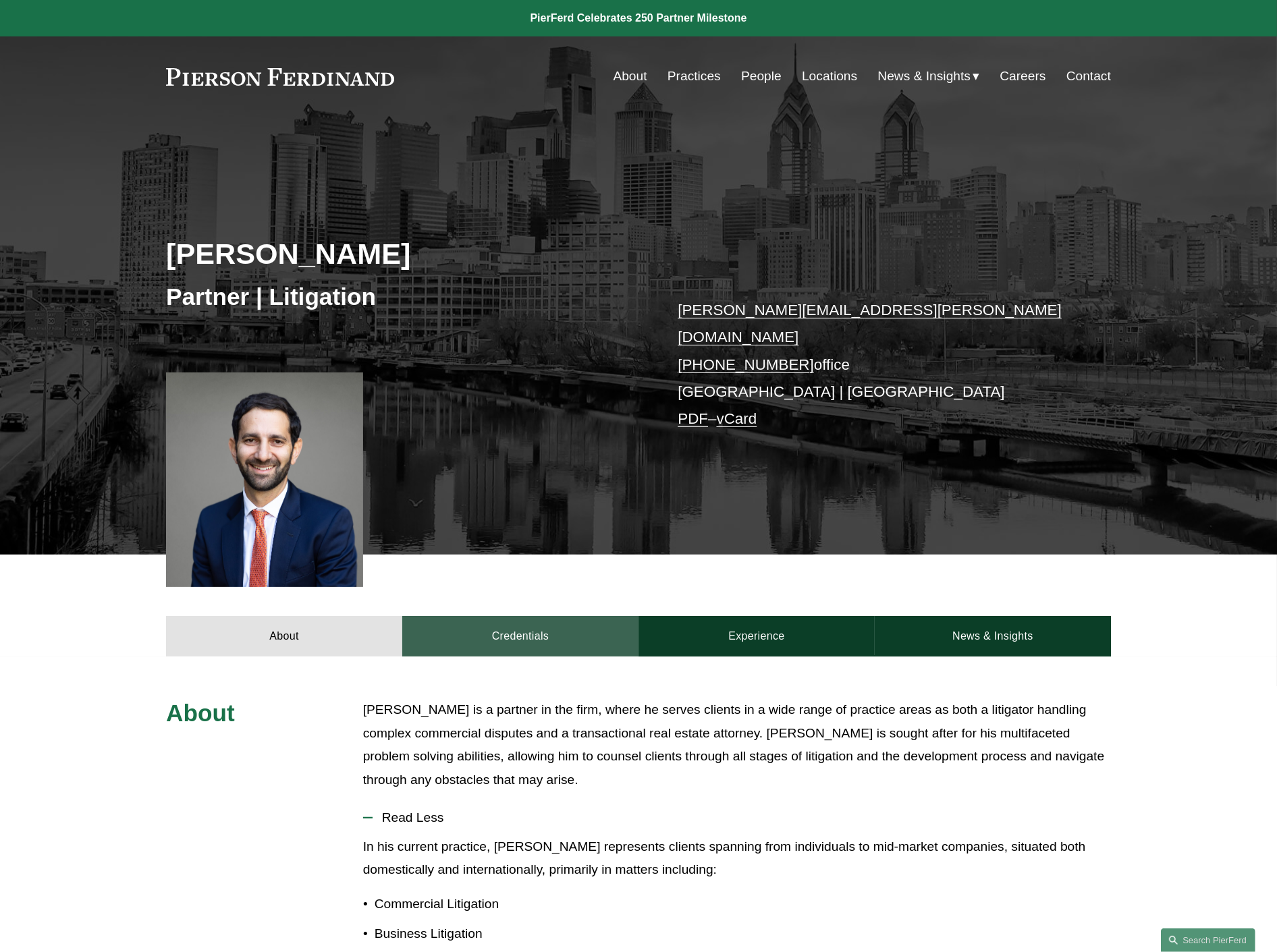
click at [542, 620] on link "Credentials" at bounding box center [520, 636] width 236 height 41
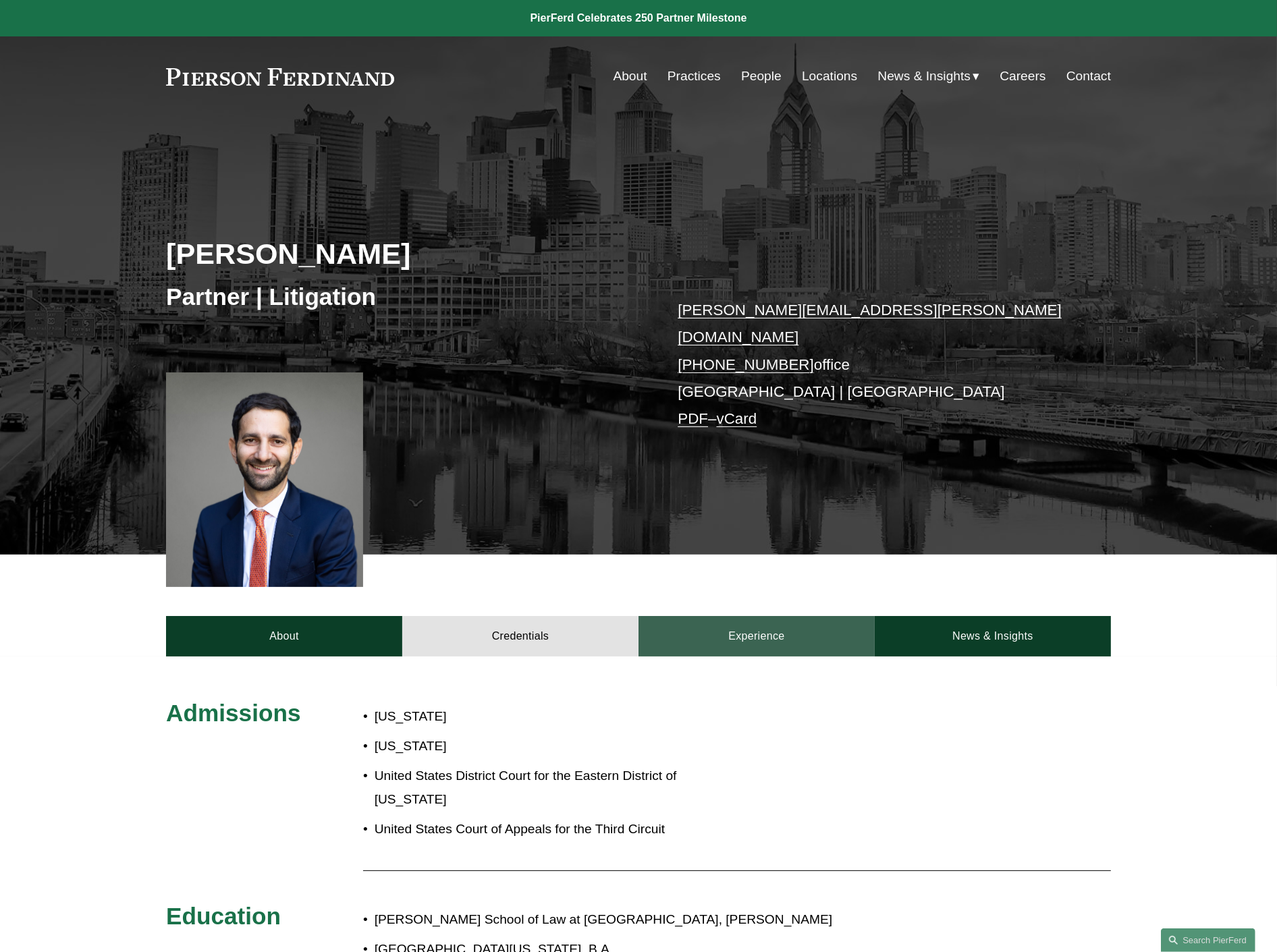
click at [813, 633] on link "Experience" at bounding box center [757, 636] width 236 height 41
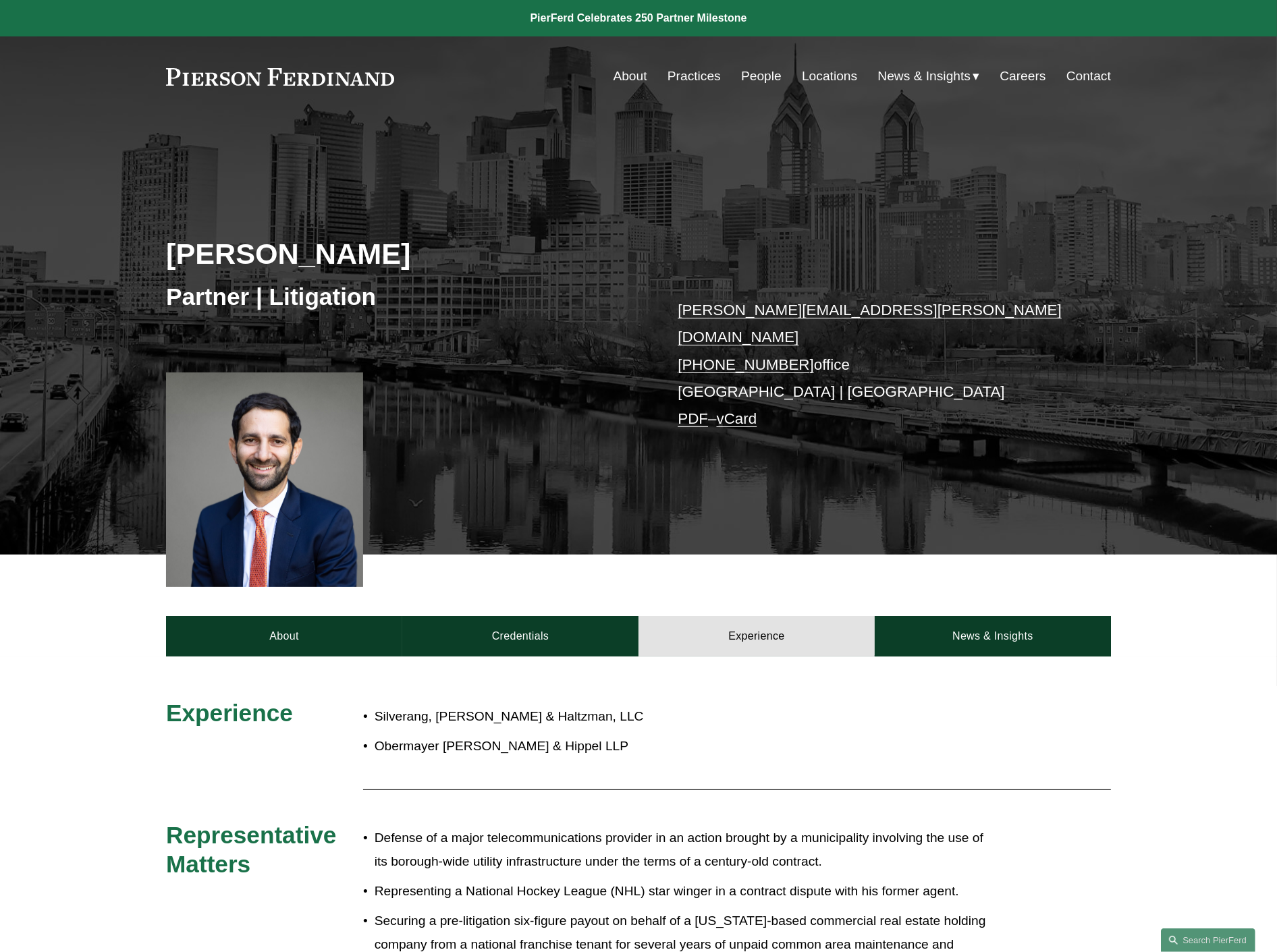
click at [940, 740] on p "Obermayer [PERSON_NAME] & Hippel LLP" at bounding box center [683, 747] width 618 height 24
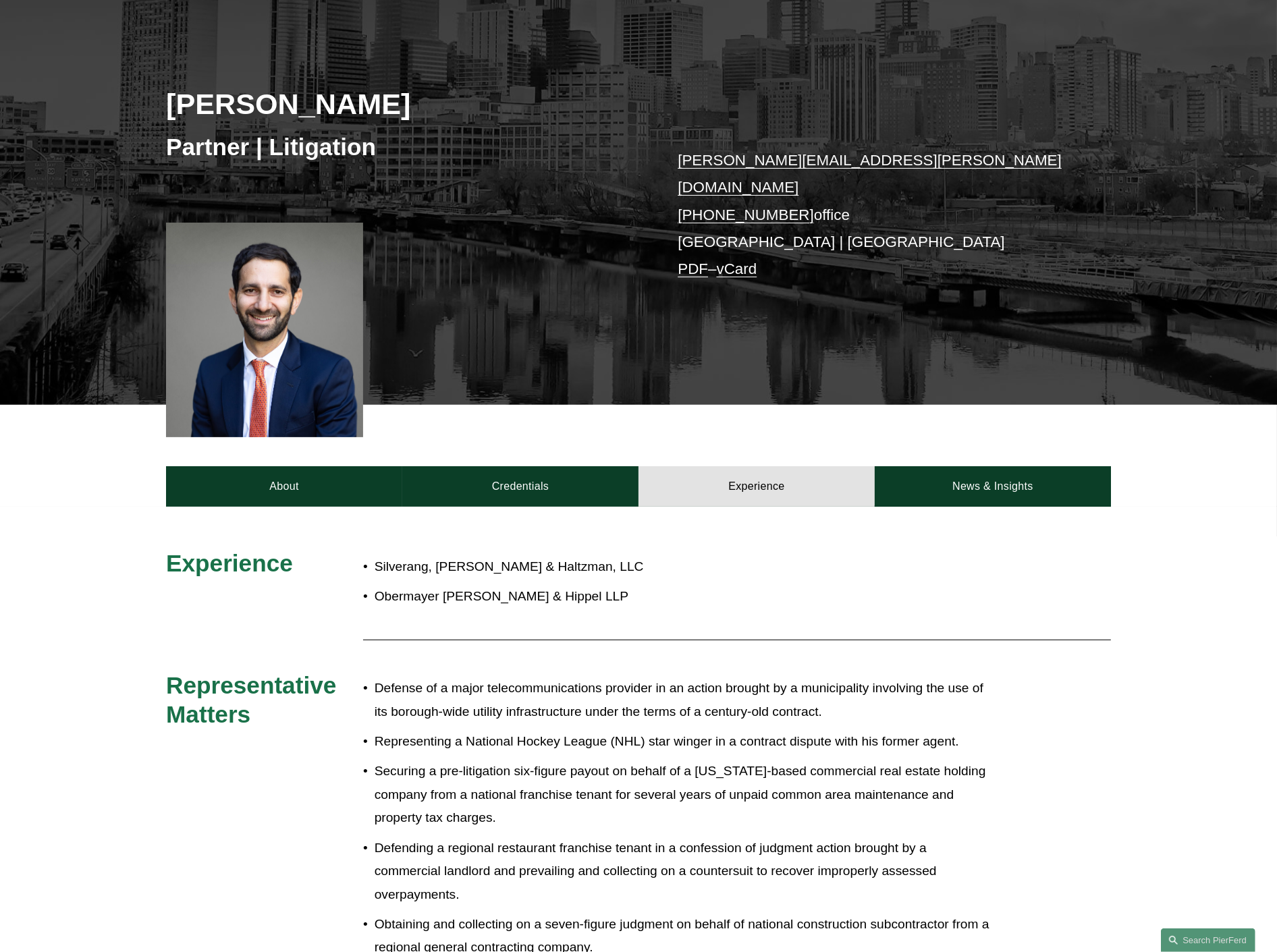
scroll to position [225, 0]
